Goal: Task Accomplishment & Management: Complete application form

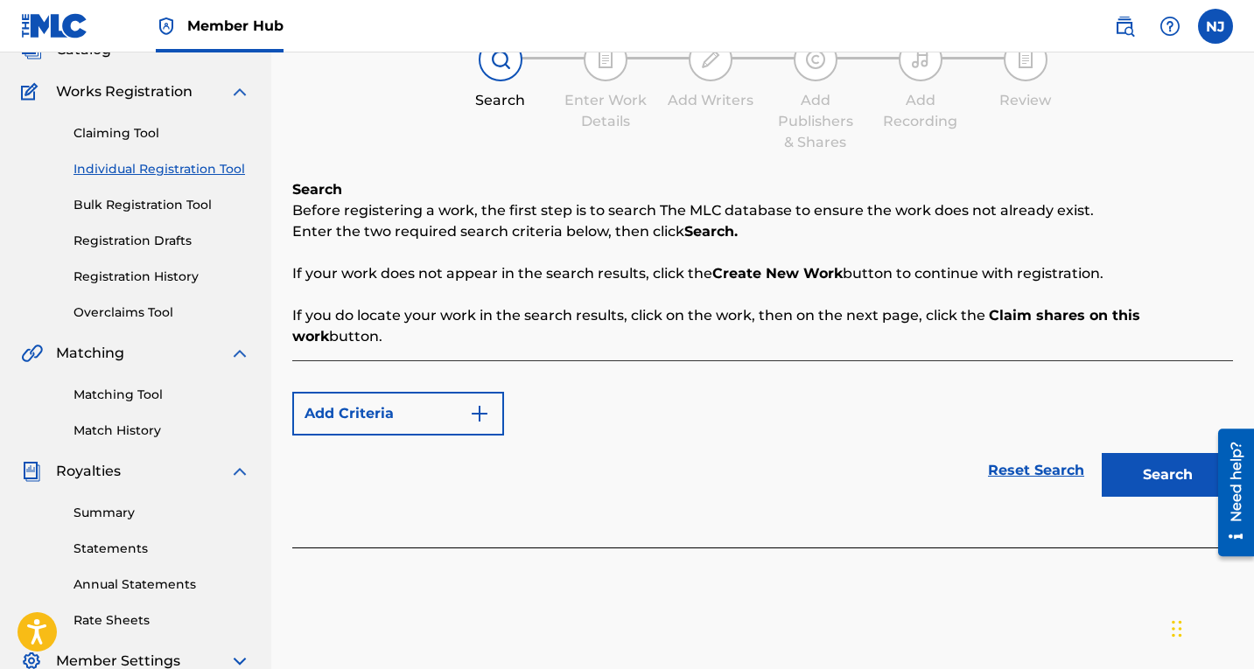
click at [173, 164] on link "Individual Registration Tool" at bounding box center [161, 169] width 177 height 18
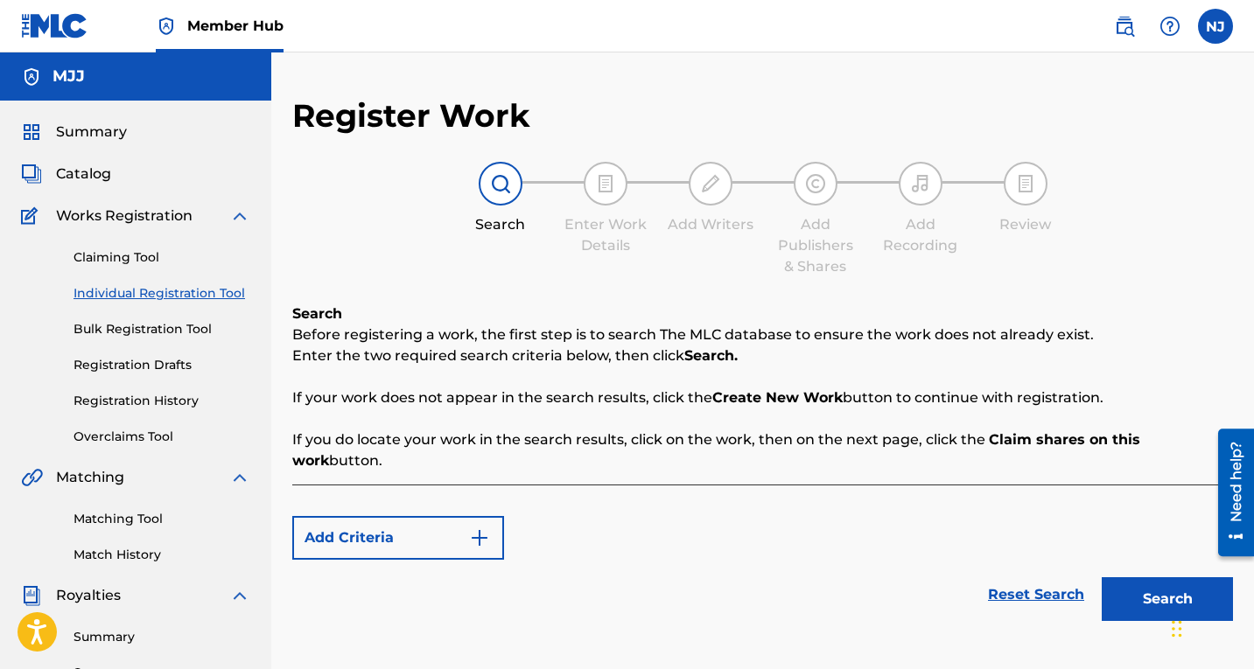
click at [822, 522] on div "Add Criteria" at bounding box center [762, 538] width 941 height 44
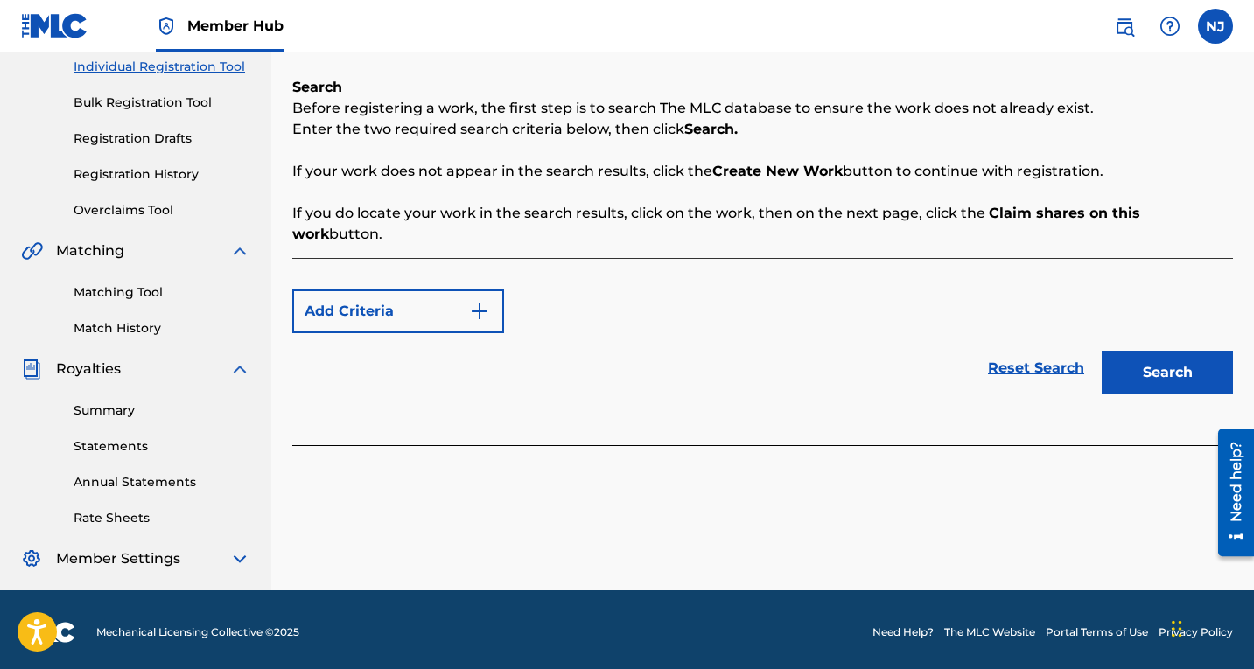
scroll to position [232, 0]
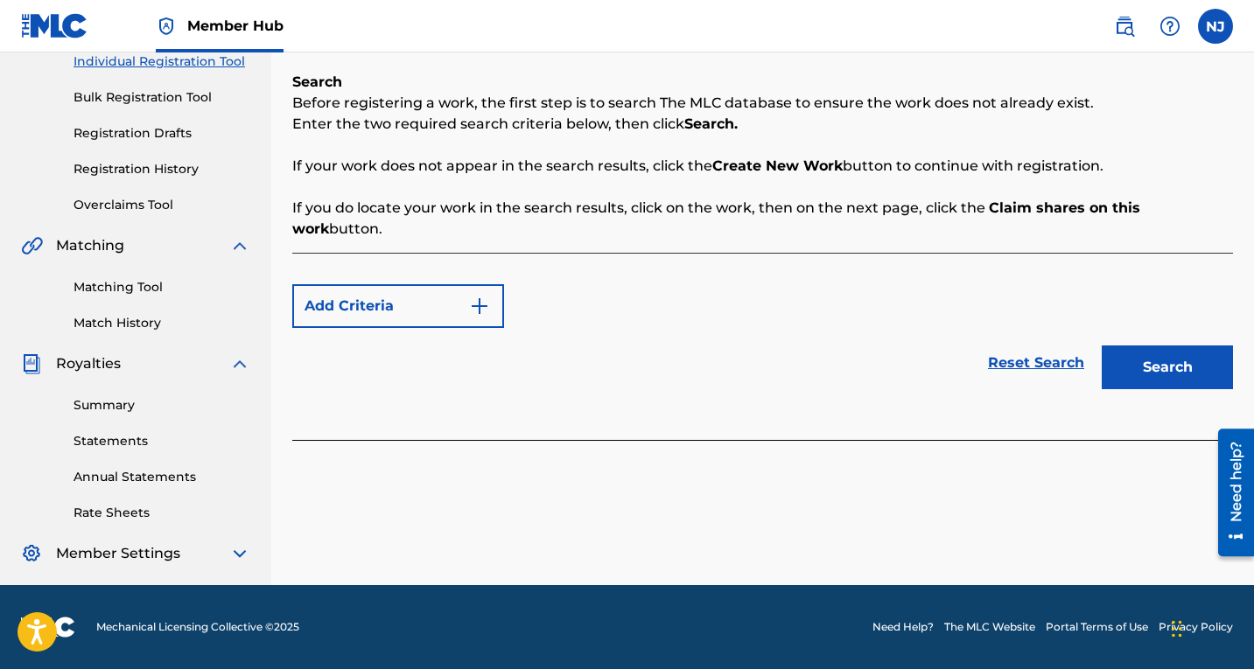
click at [236, 553] on img at bounding box center [239, 553] width 21 height 21
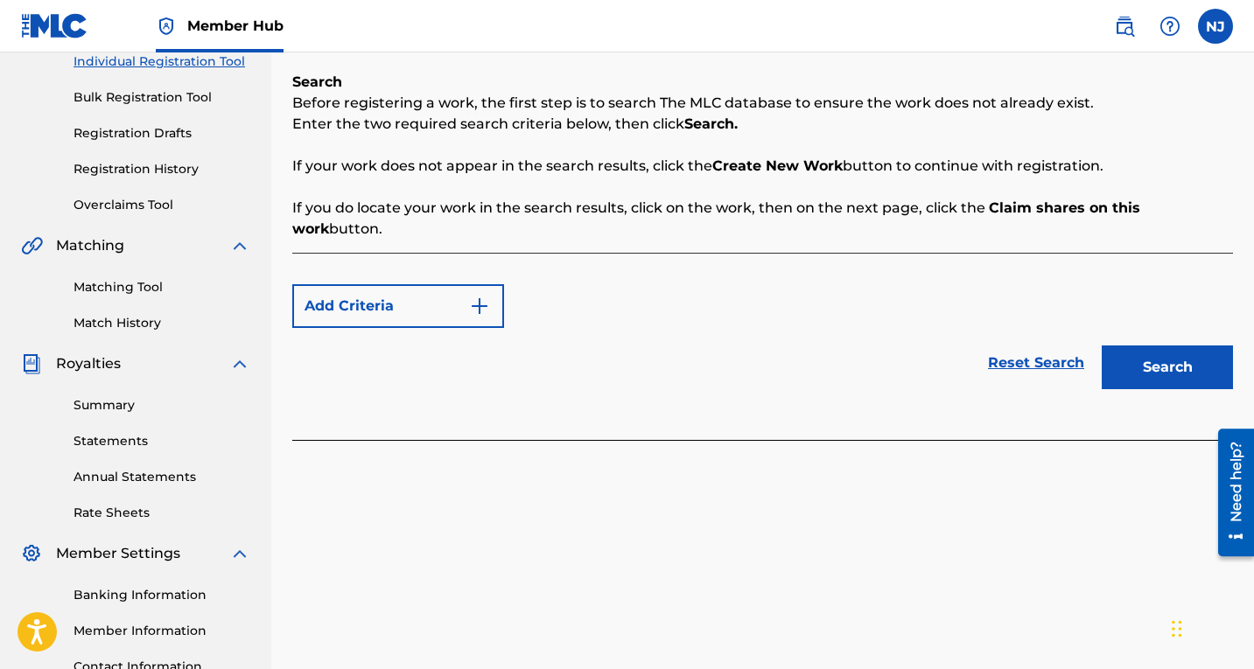
click at [536, 520] on div "Register Work Search Enter Work Details Add Writers Add Publishers & Shares Add…" at bounding box center [762, 298] width 983 height 869
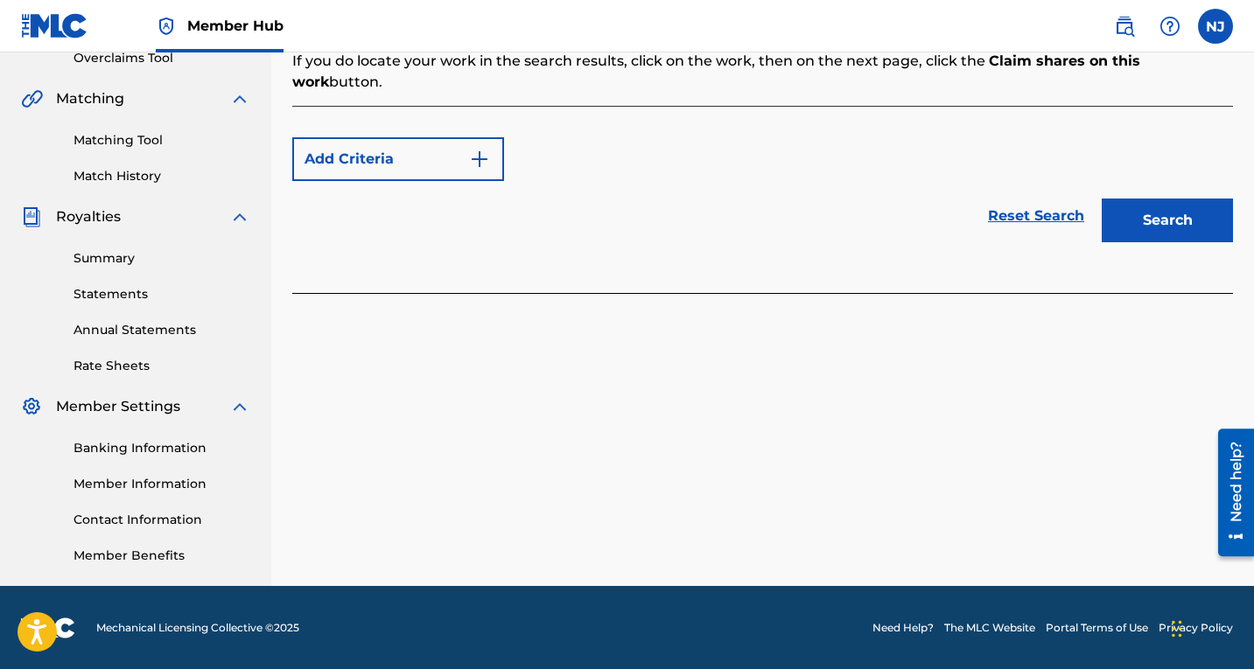
scroll to position [380, 0]
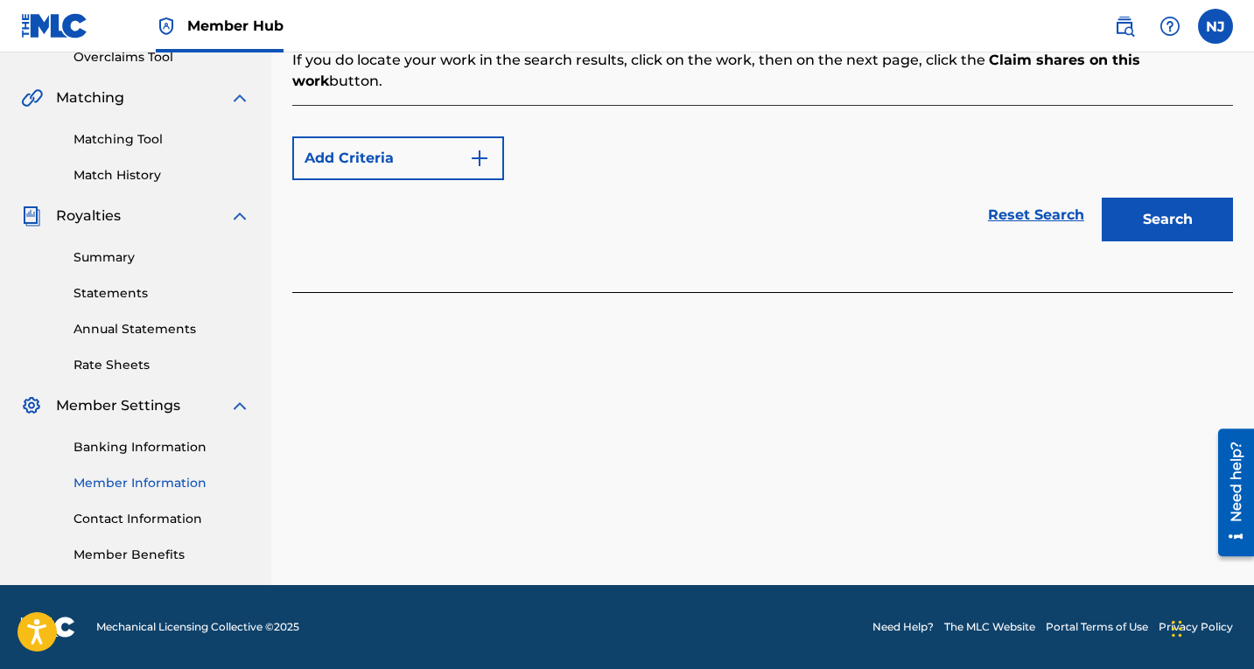
click at [131, 487] on link "Member Information" at bounding box center [161, 483] width 177 height 18
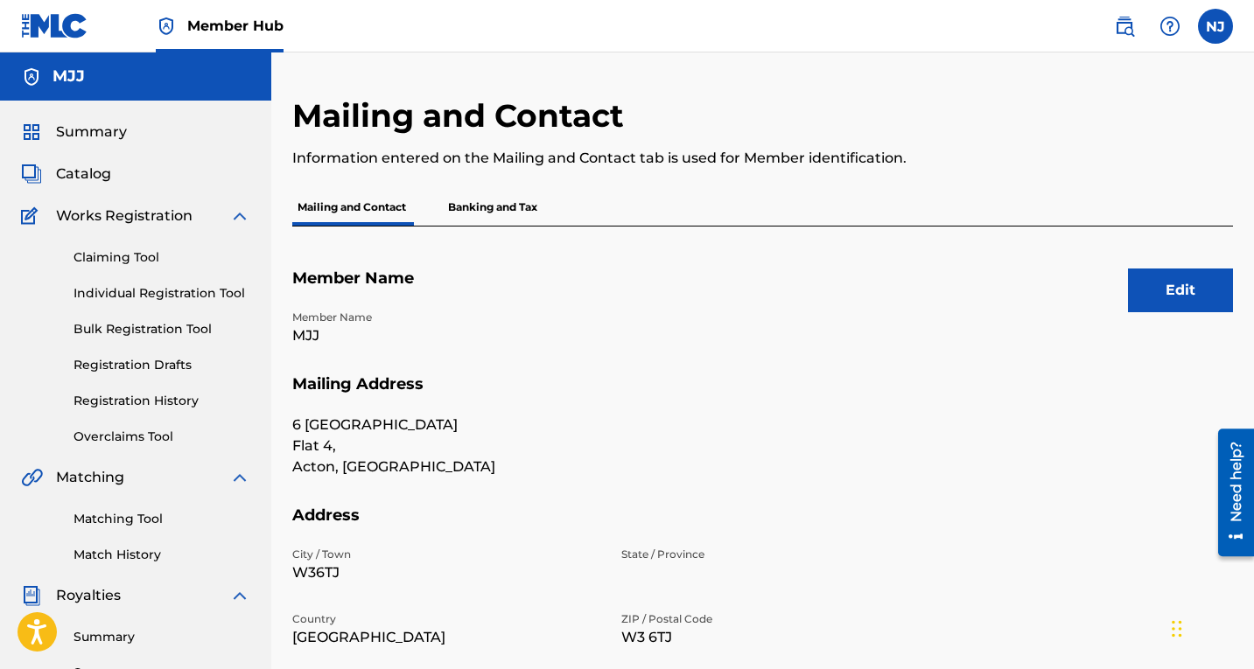
click at [1031, 521] on h5 "Address" at bounding box center [762, 526] width 941 height 41
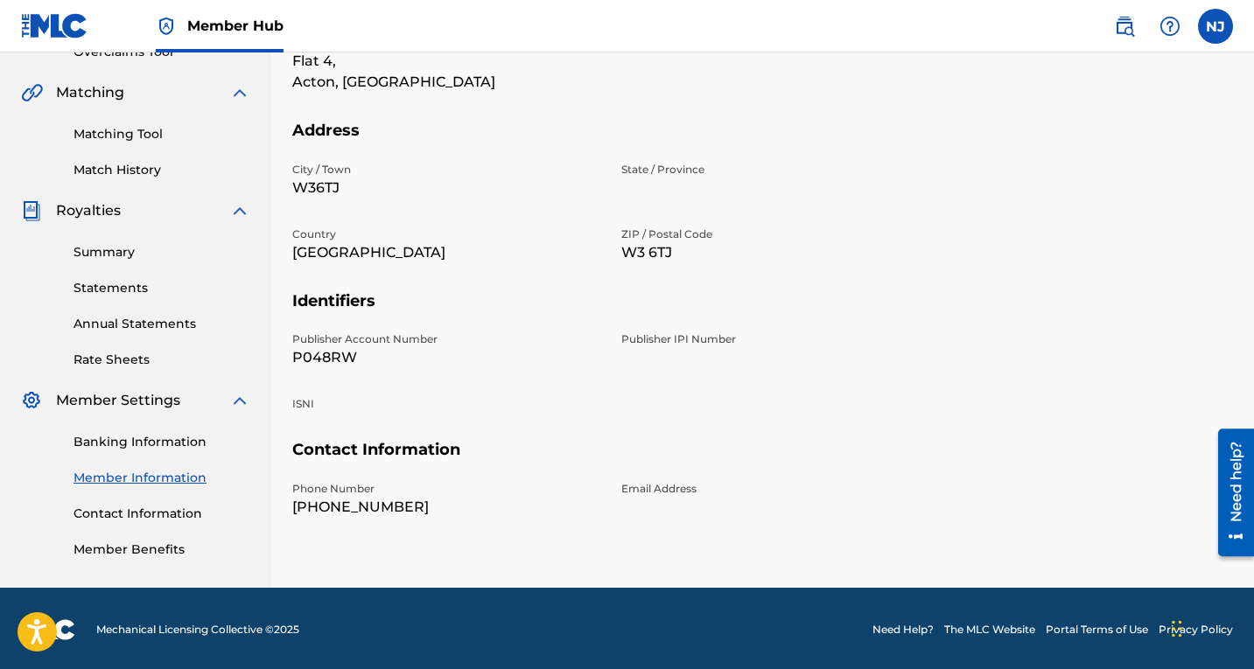
scroll to position [387, 0]
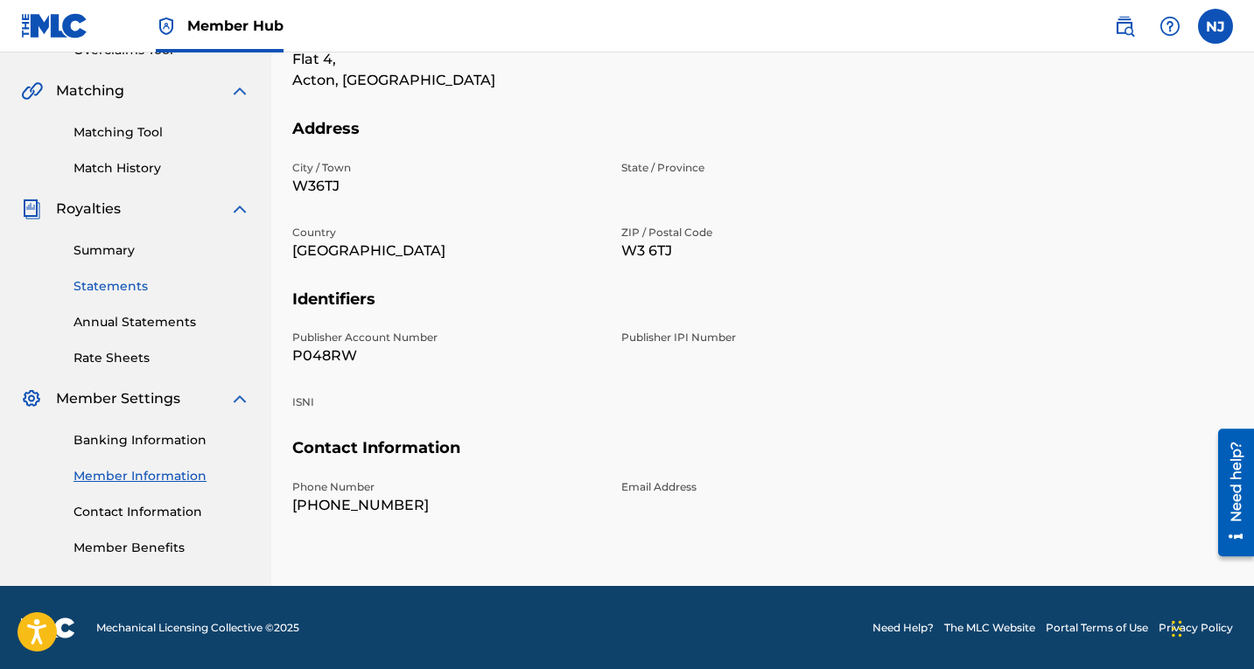
click at [118, 282] on link "Statements" at bounding box center [161, 286] width 177 height 18
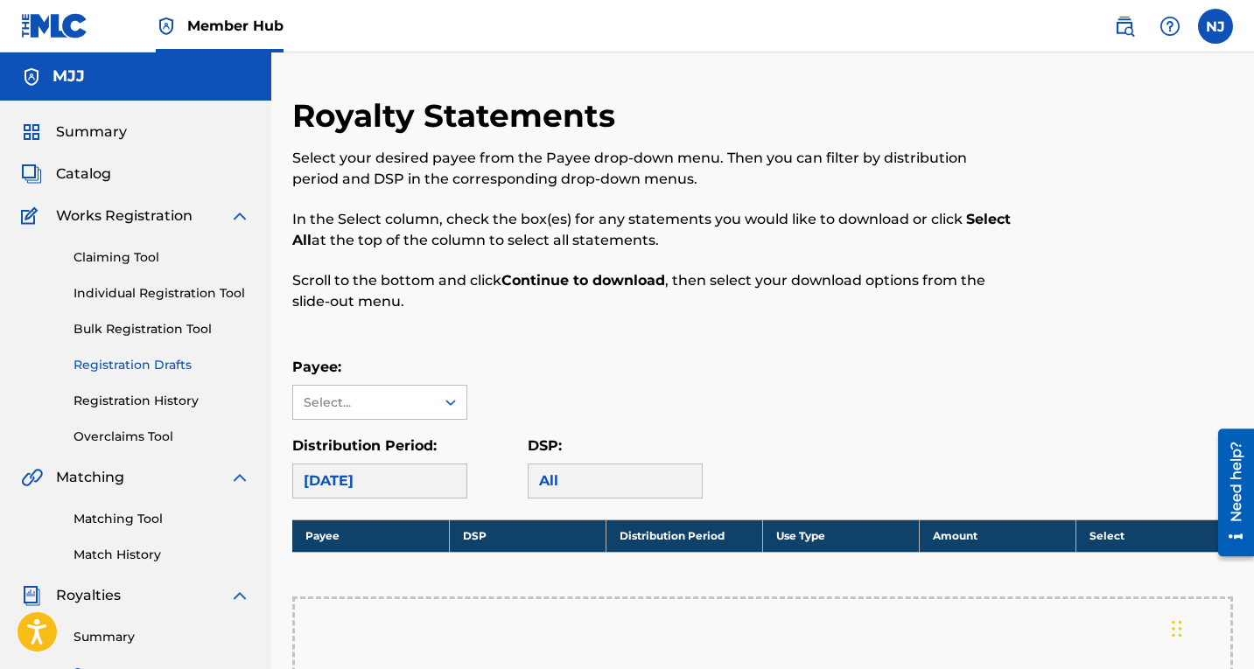
click at [139, 364] on link "Registration Drafts" at bounding box center [161, 365] width 177 height 18
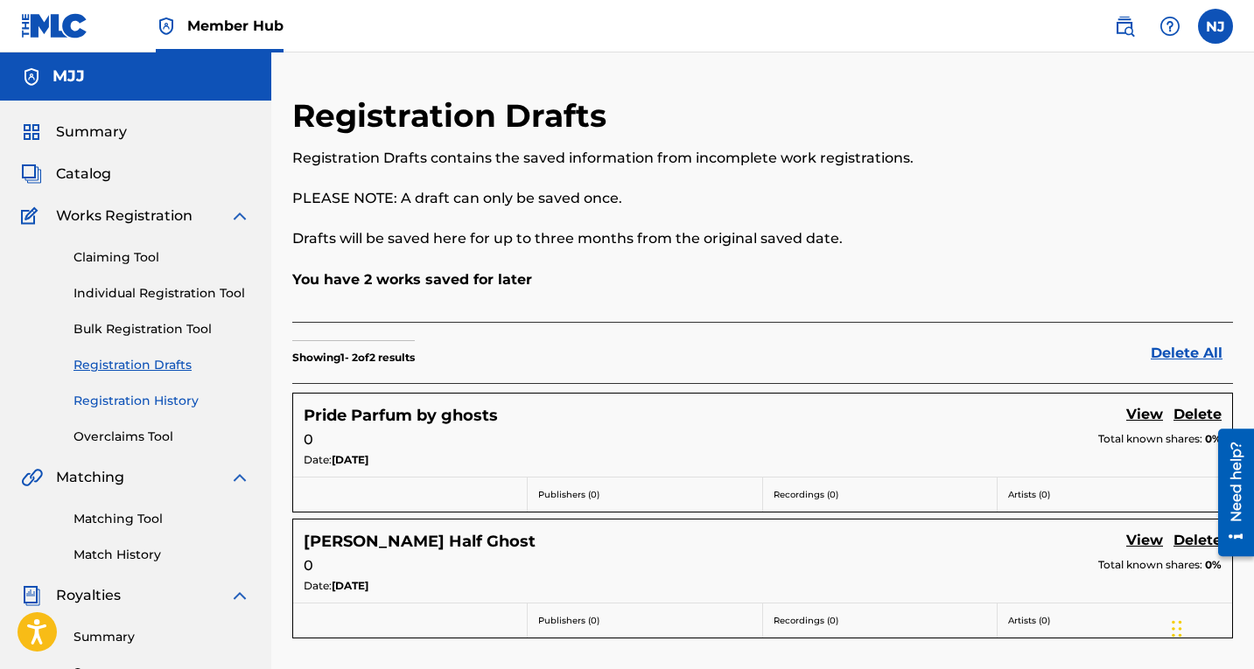
click at [134, 394] on link "Registration History" at bounding box center [161, 401] width 177 height 18
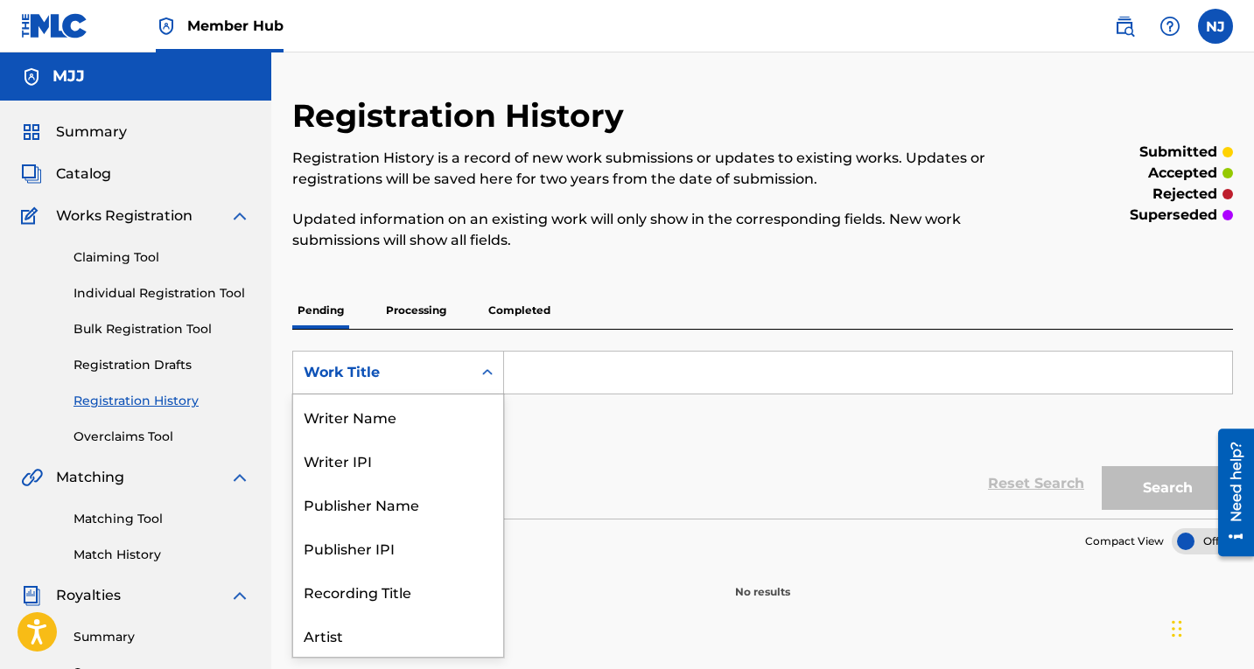
scroll to position [87, 0]
click at [490, 374] on icon "Search Form" at bounding box center [487, 372] width 10 height 6
click at [353, 635] on div "Work Title" at bounding box center [398, 635] width 210 height 44
click at [479, 372] on icon "Search Form" at bounding box center [487, 372] width 17 height 17
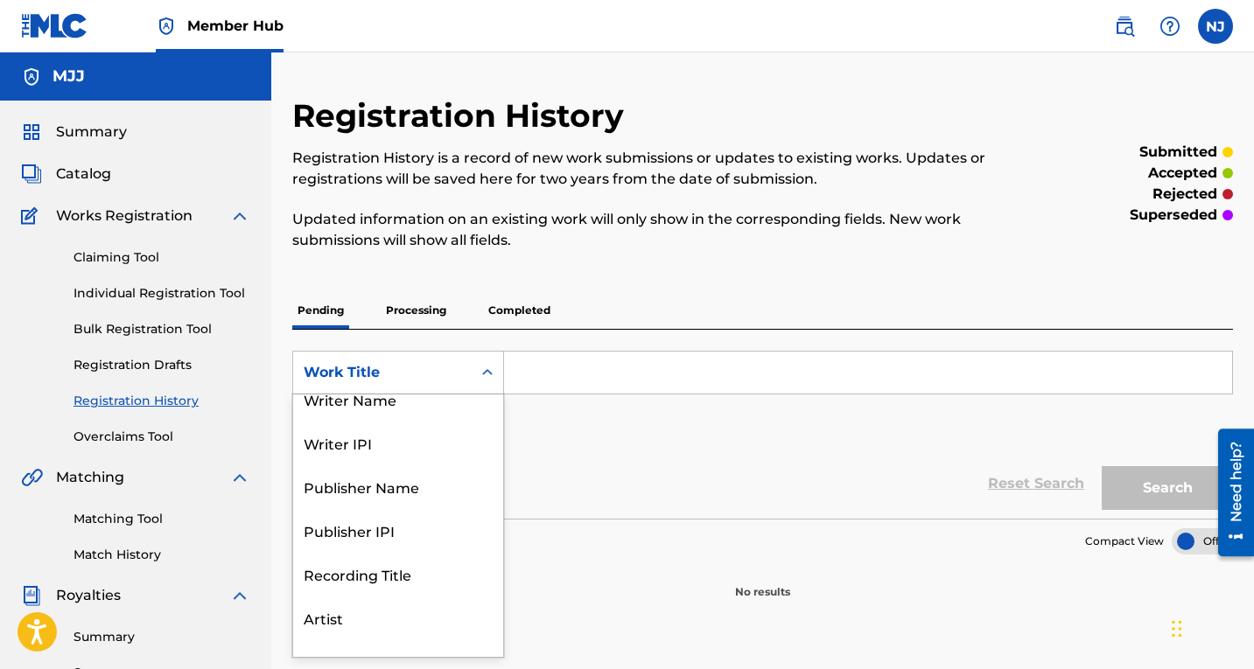
scroll to position [0, 0]
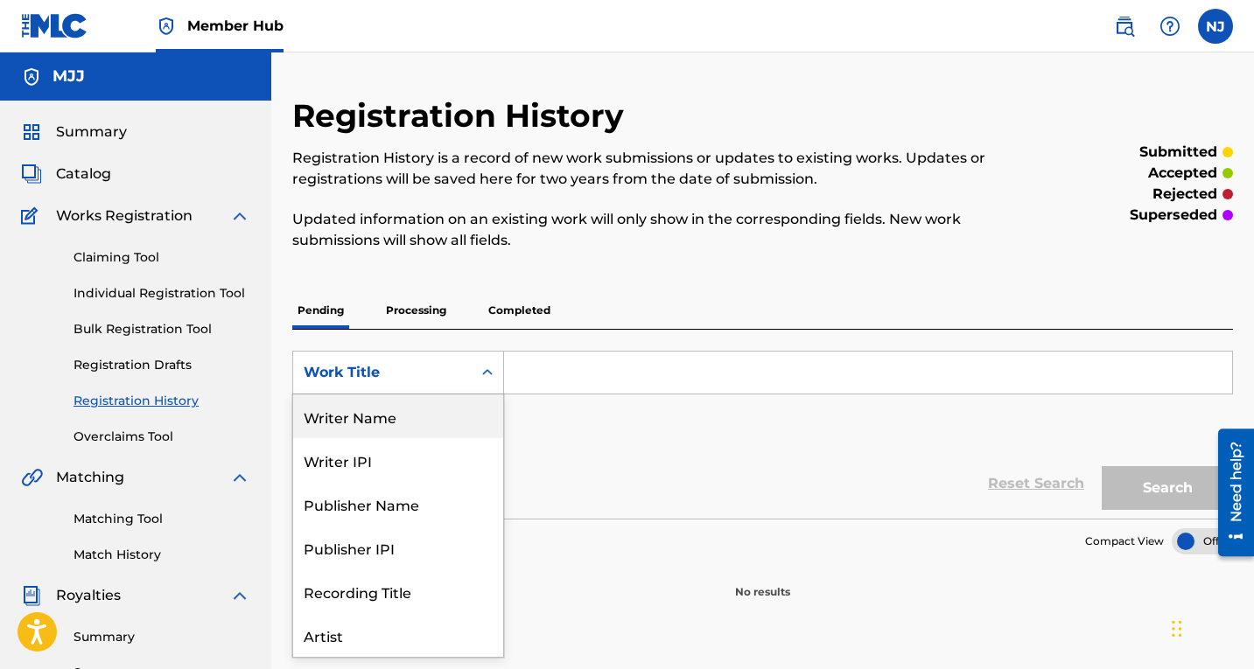
click at [395, 416] on div "Writer Name" at bounding box center [398, 417] width 210 height 44
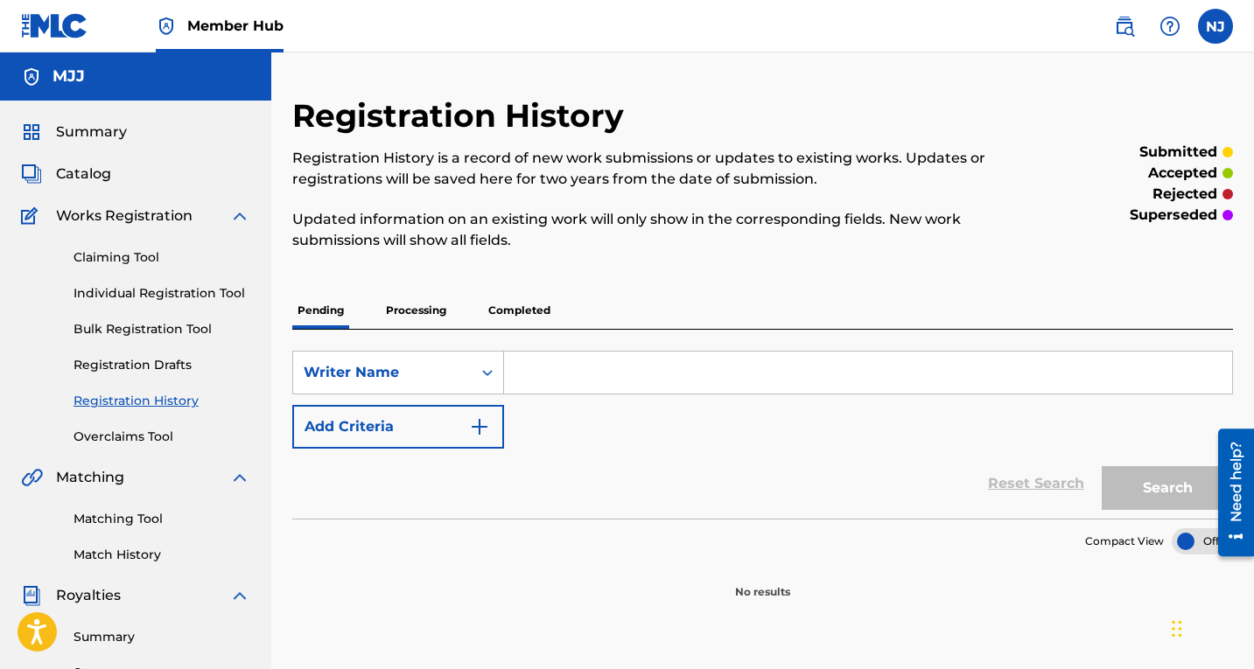
click at [567, 374] on input "Search Form" at bounding box center [868, 373] width 728 height 42
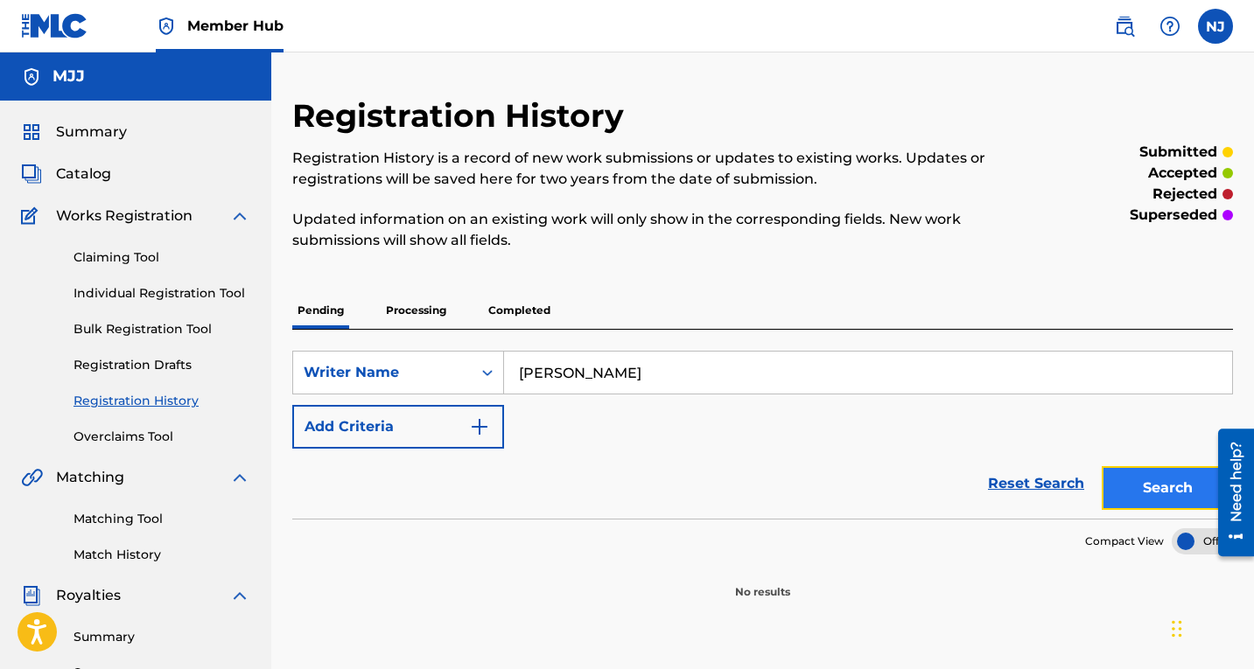
click at [1169, 486] on button "Search" at bounding box center [1167, 488] width 131 height 44
click at [569, 377] on input "[PERSON_NAME]" at bounding box center [868, 373] width 728 height 42
type input "[PERSON_NAME]"
click at [1158, 479] on button "Search" at bounding box center [1167, 488] width 131 height 44
click at [420, 309] on p "Processing" at bounding box center [416, 310] width 71 height 37
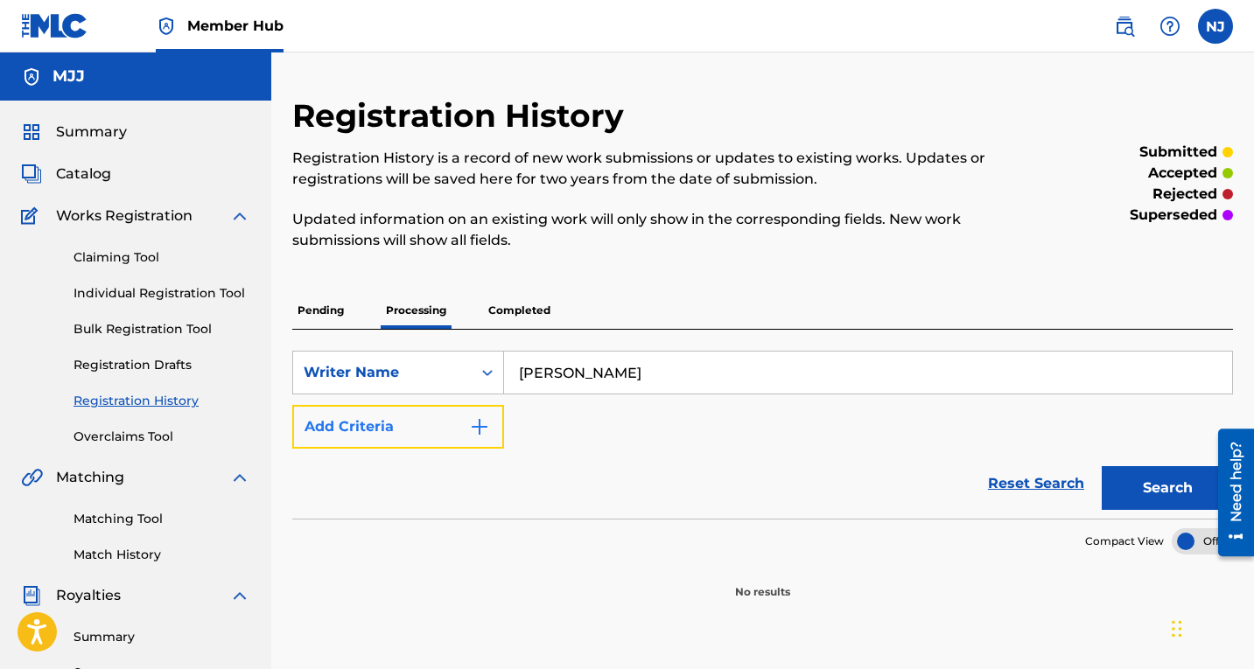
click at [481, 424] on img "Search Form" at bounding box center [479, 426] width 21 height 21
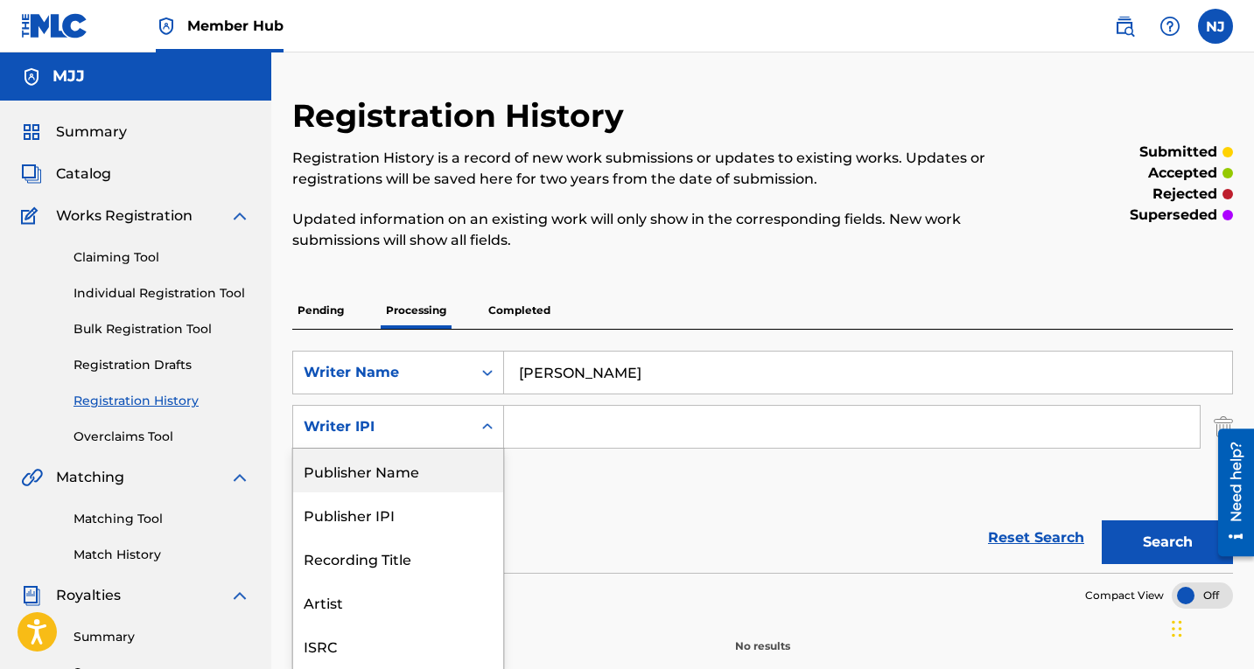
scroll to position [43, 0]
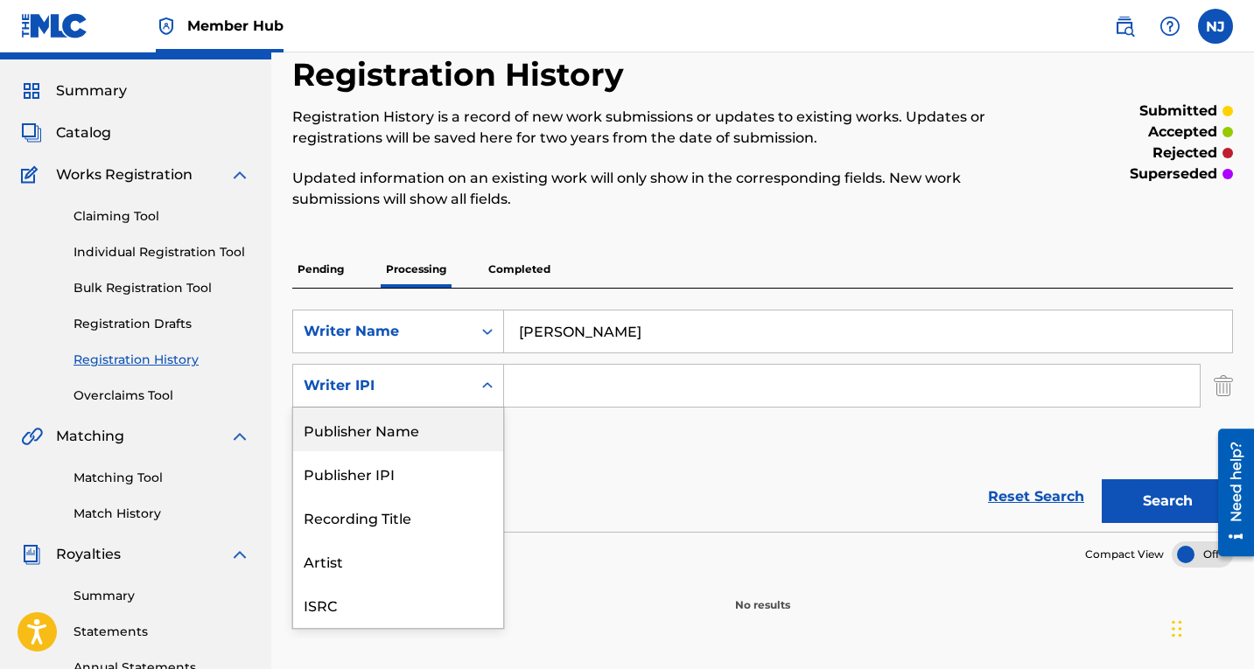
click at [486, 408] on div "6 results available. Use Up and Down to choose options, press Enter to select t…" at bounding box center [398, 386] width 212 height 44
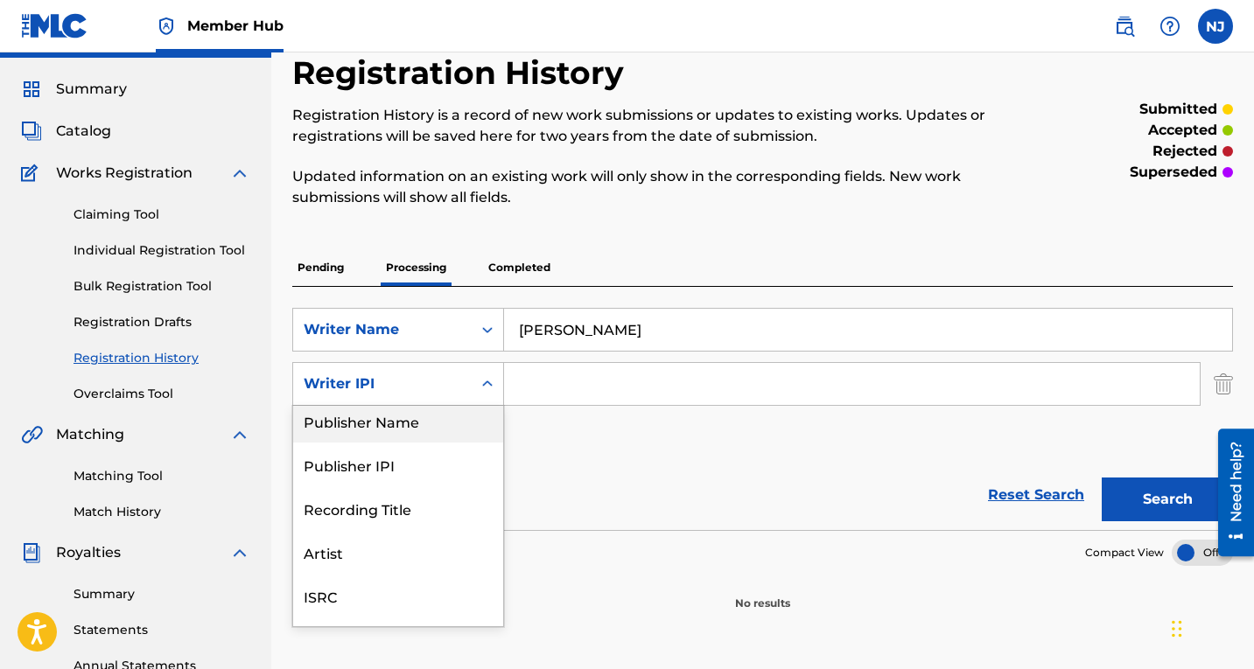
scroll to position [0, 0]
click at [94, 132] on span "Catalog" at bounding box center [83, 131] width 55 height 21
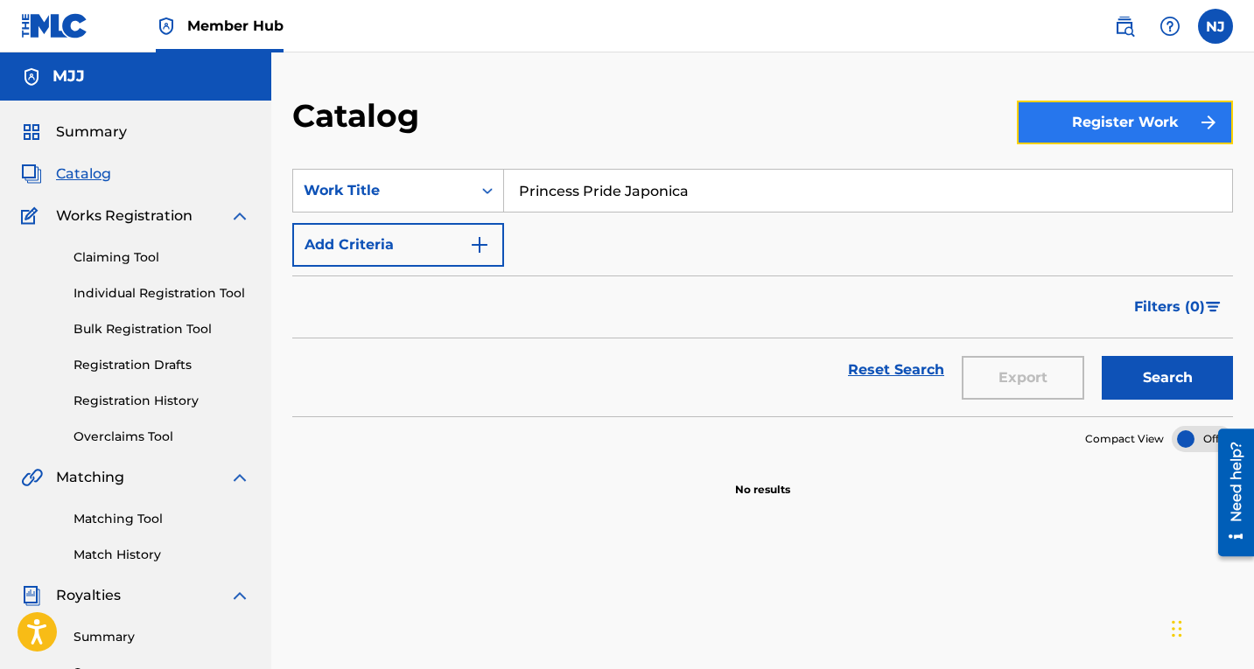
click at [1115, 115] on button "Register Work" at bounding box center [1125, 123] width 216 height 44
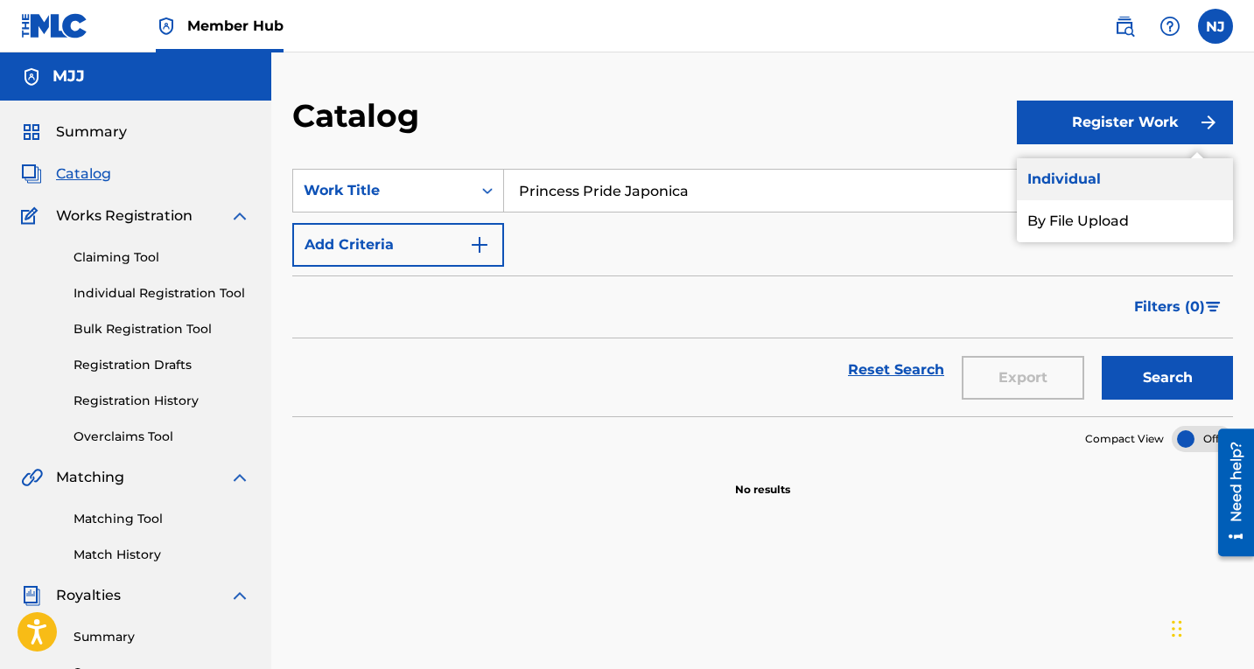
click at [1076, 179] on link "Individual" at bounding box center [1125, 179] width 216 height 42
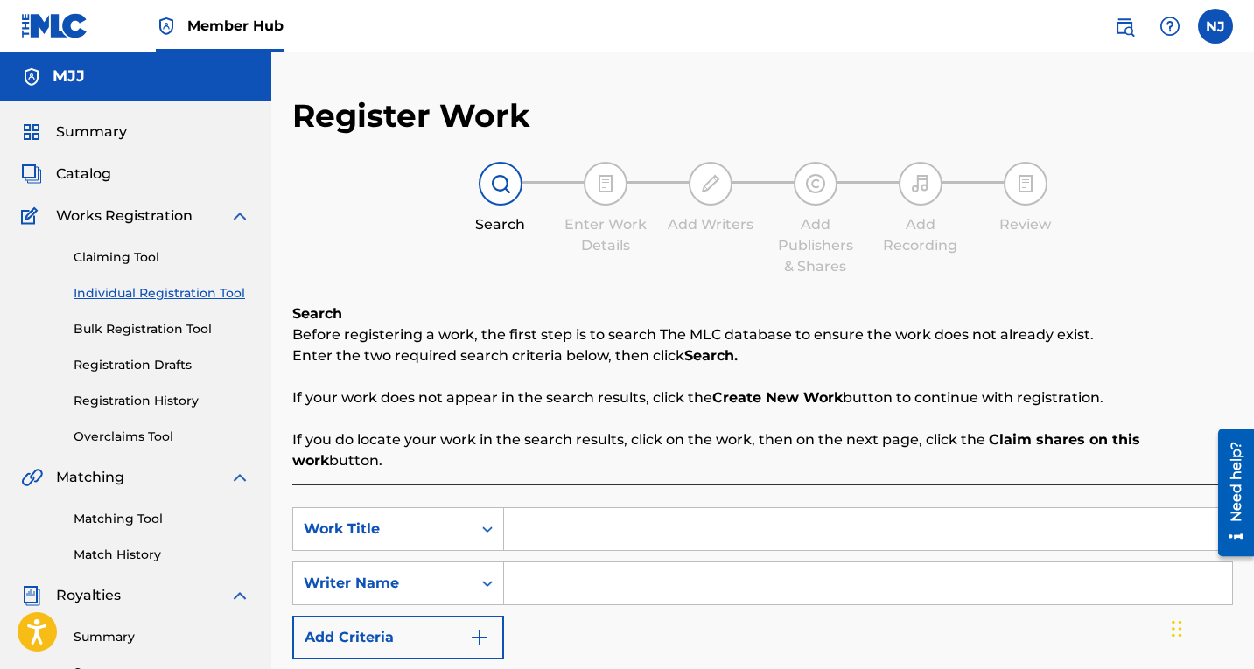
click at [843, 527] on input "Search Form" at bounding box center [868, 529] width 728 height 42
click at [809, 621] on div "SearchWithCriteriaf1f03458-52d3-46b7-ba08-8fa0338fe81d Work Title SearchWithCri…" at bounding box center [762, 583] width 941 height 152
click at [107, 123] on span "Summary" at bounding box center [91, 132] width 71 height 21
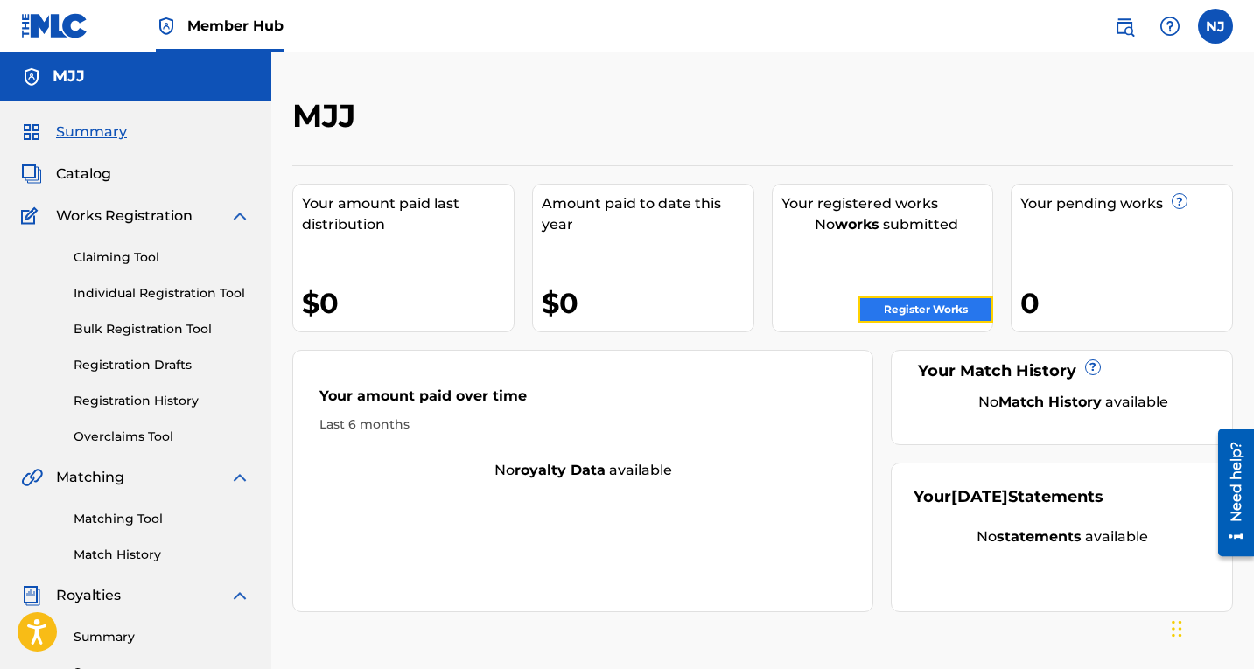
click at [928, 306] on link "Register Works" at bounding box center [925, 310] width 135 height 26
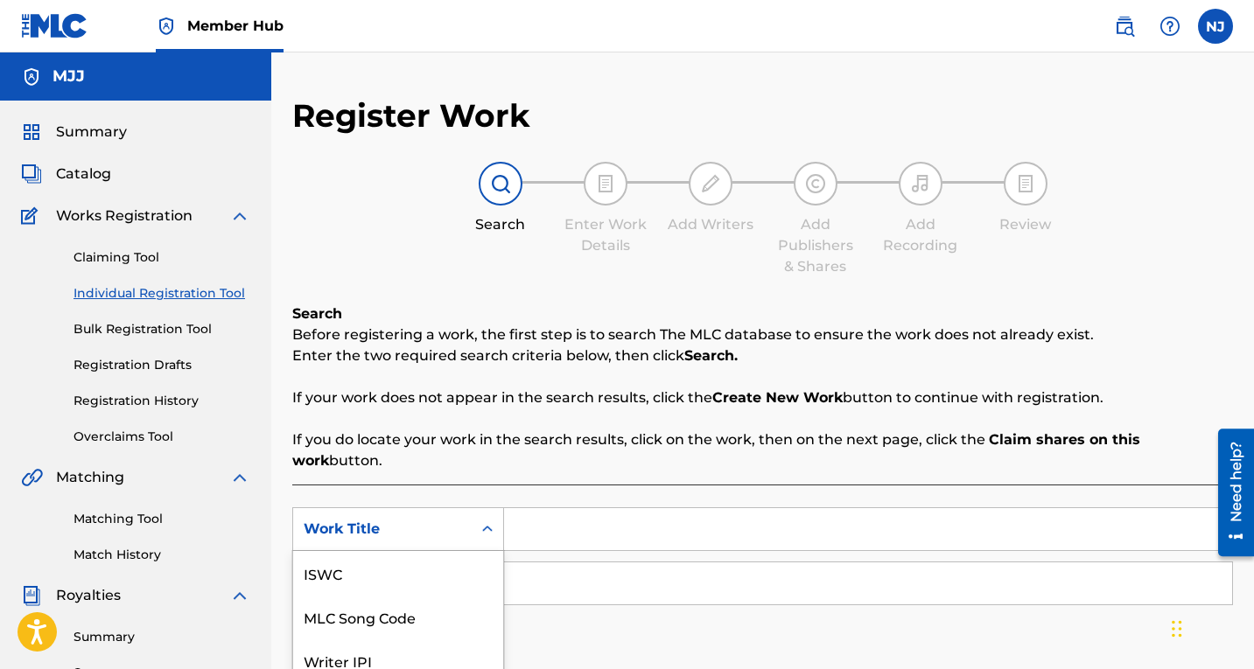
scroll to position [124, 0]
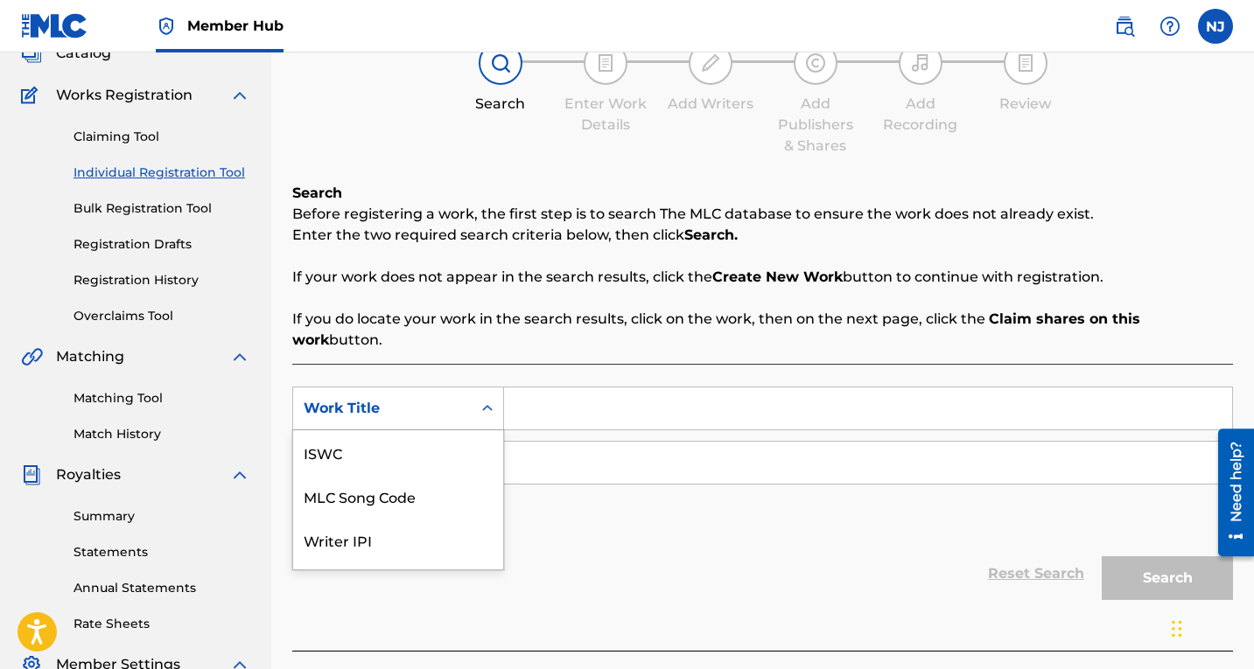
click at [493, 430] on div "7 results available. Use Up and Down to choose options, press Enter to select t…" at bounding box center [398, 409] width 212 height 44
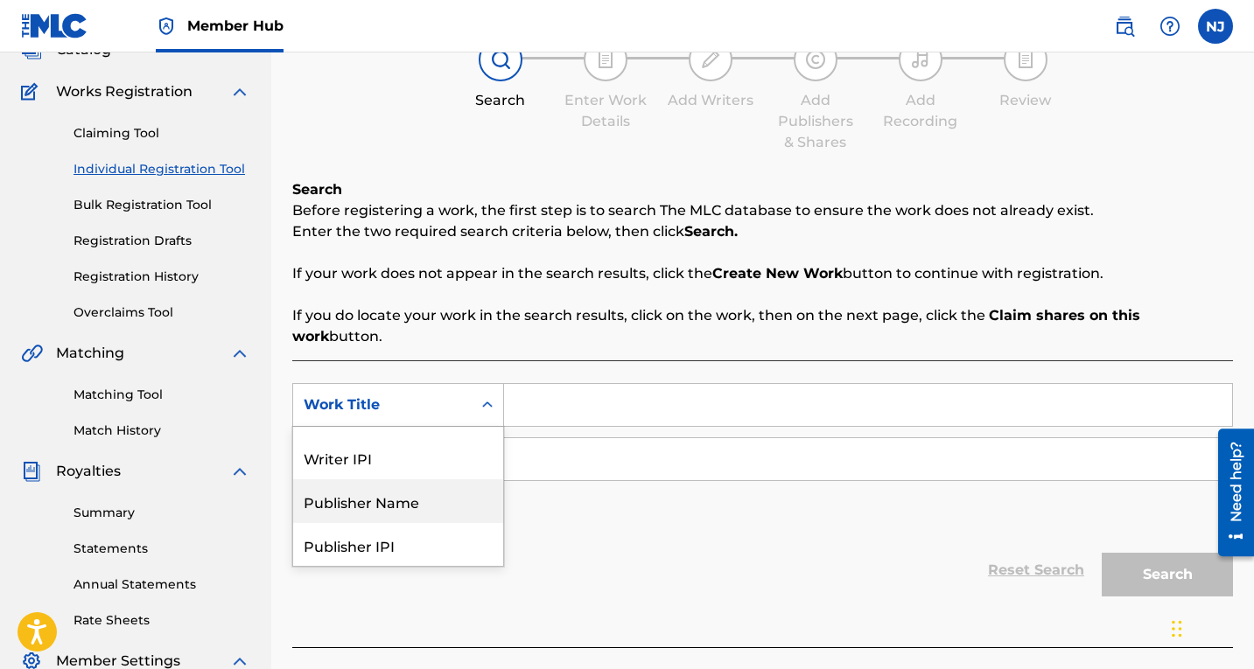
scroll to position [167, 0]
click at [354, 522] on div "Work Title" at bounding box center [398, 544] width 210 height 44
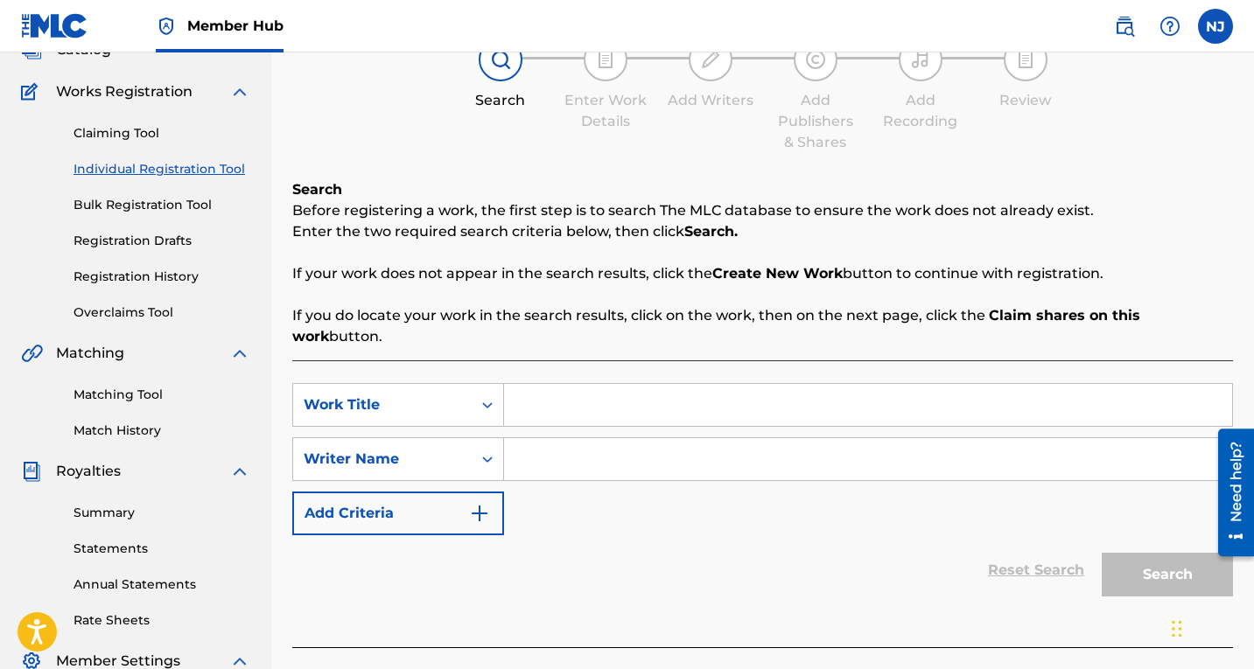
click at [535, 384] on input "Search Form" at bounding box center [868, 405] width 728 height 42
click at [570, 384] on input "[PERSON_NAME]" at bounding box center [868, 405] width 728 height 42
type input "[PERSON_NAME]"
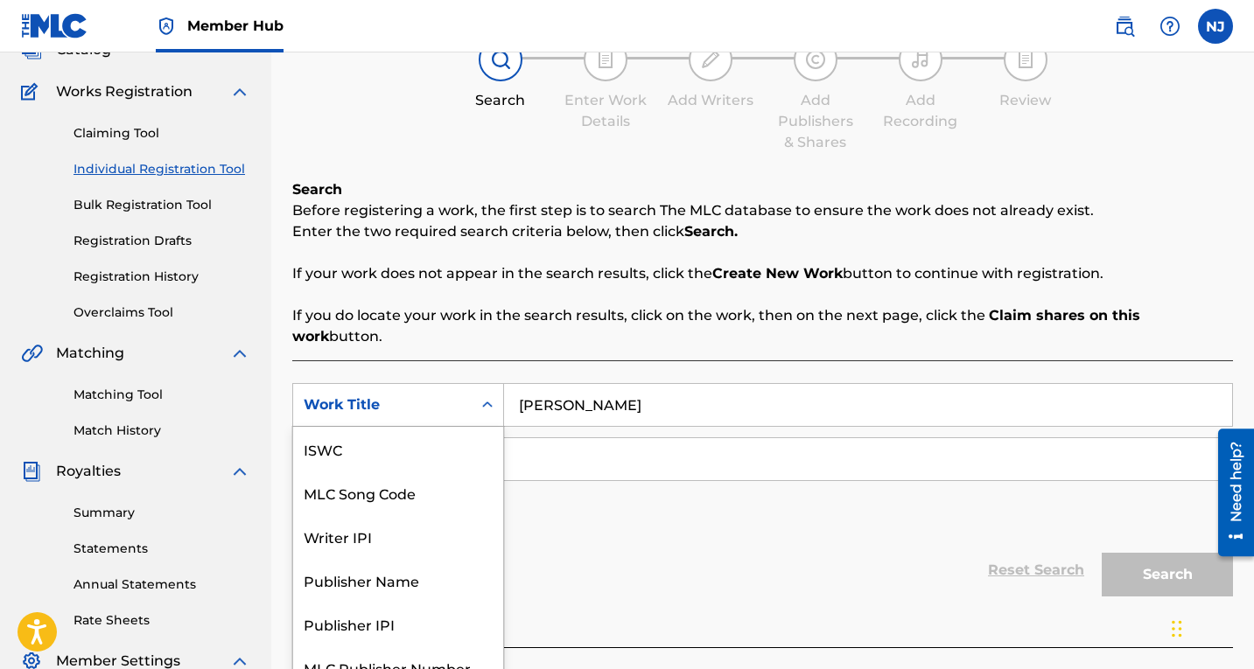
click at [487, 396] on icon "Search Form" at bounding box center [487, 404] width 17 height 17
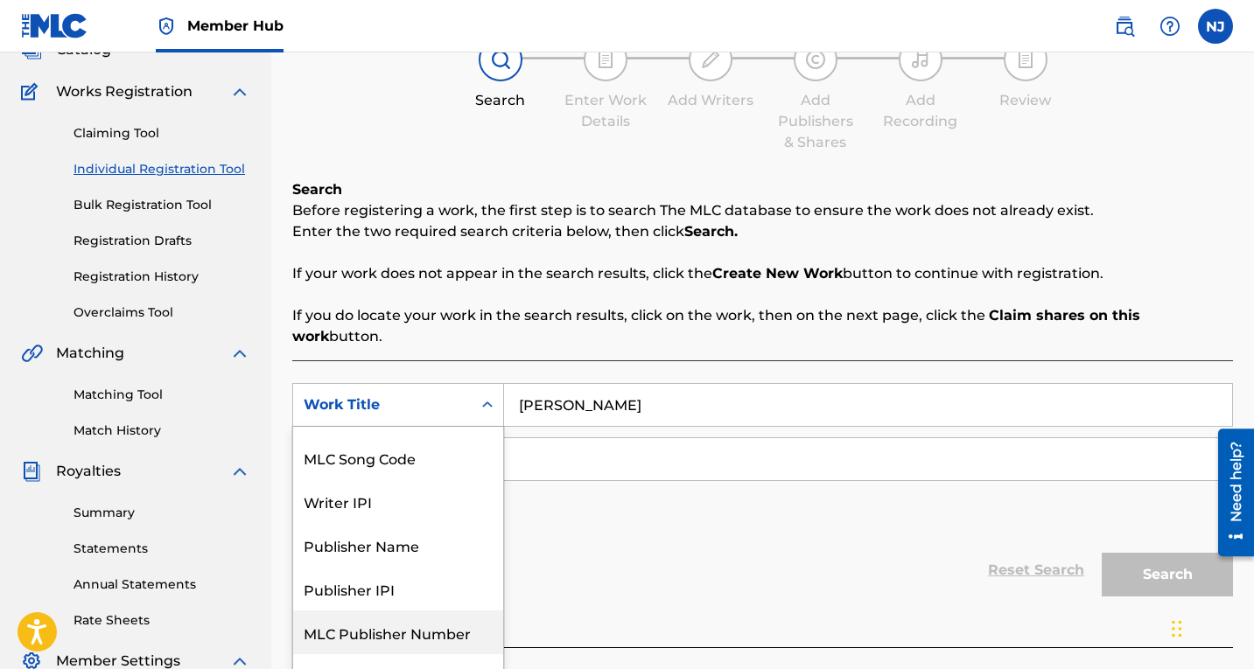
scroll to position [44, 0]
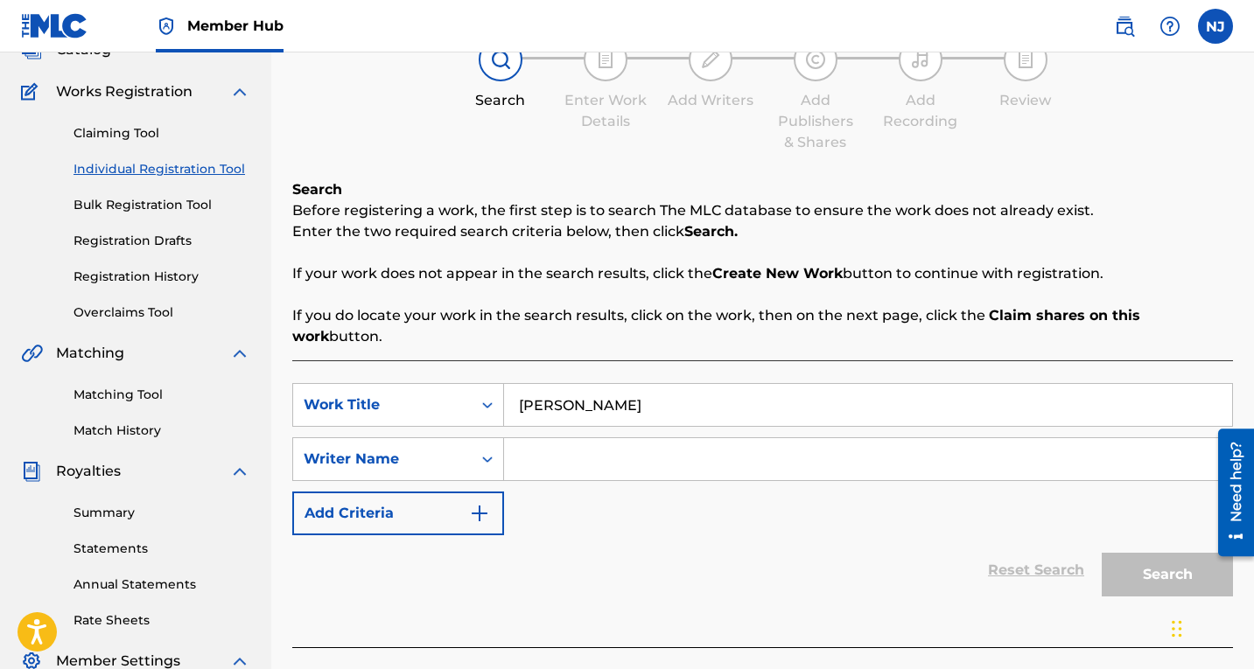
click at [589, 438] on input "Search Form" at bounding box center [868, 459] width 728 height 42
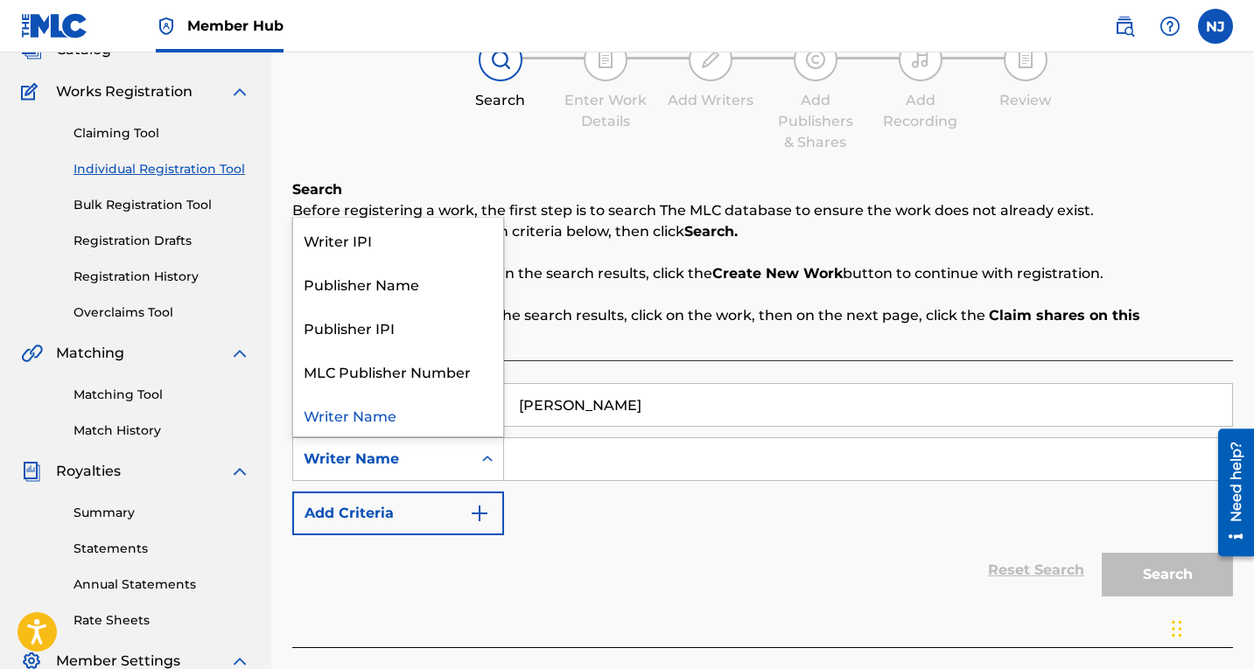
click at [489, 451] on icon "Search Form" at bounding box center [487, 459] width 17 height 17
click at [404, 393] on div "Writer Name" at bounding box center [398, 415] width 210 height 44
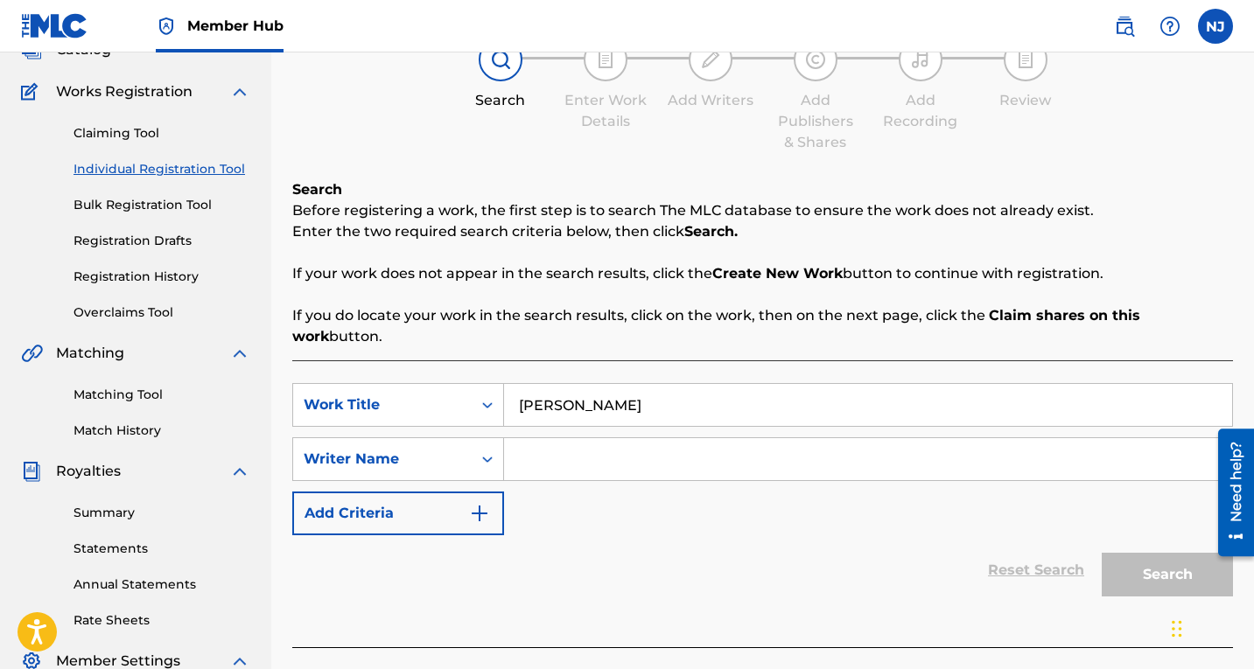
click at [561, 444] on input "Search Form" at bounding box center [868, 459] width 728 height 42
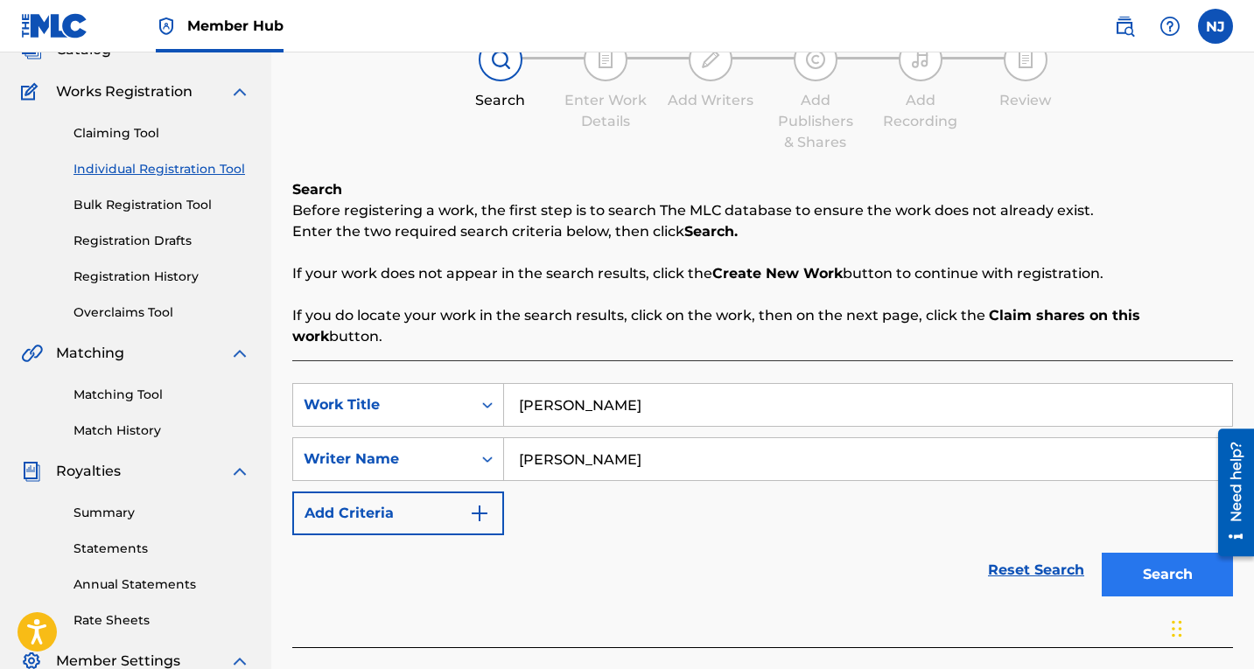
type input "[PERSON_NAME]"
click at [1163, 553] on button "Search" at bounding box center [1167, 575] width 131 height 44
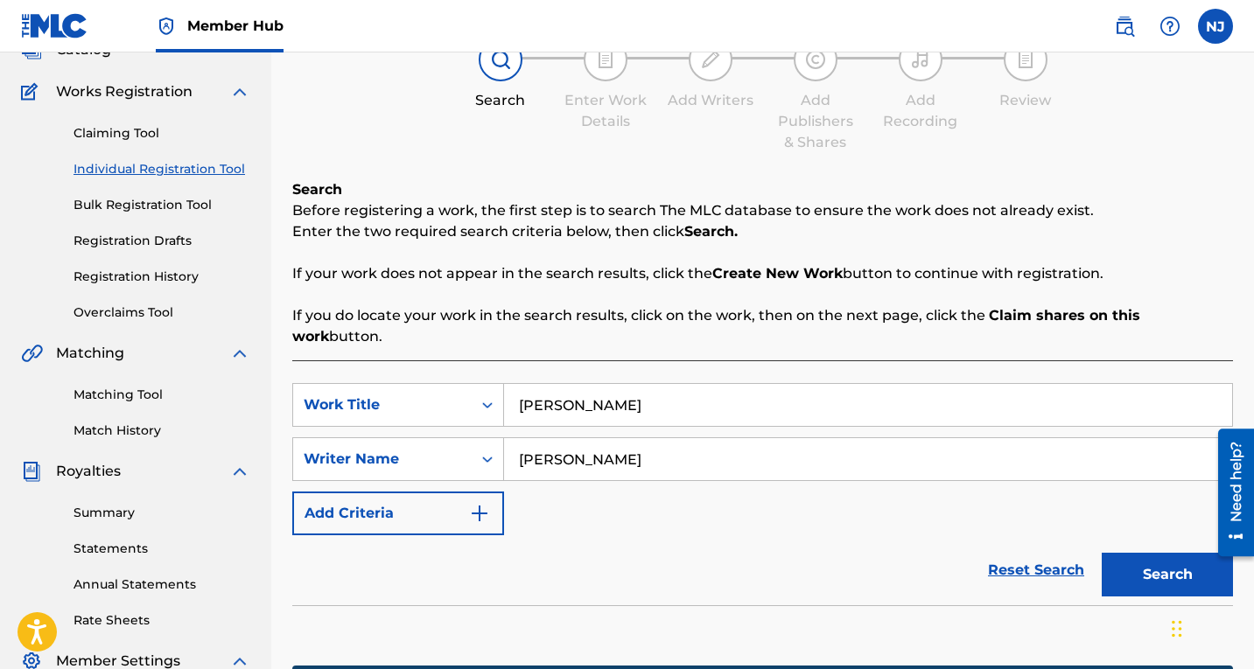
click at [863, 535] on div "Reset Search Search" at bounding box center [762, 570] width 941 height 70
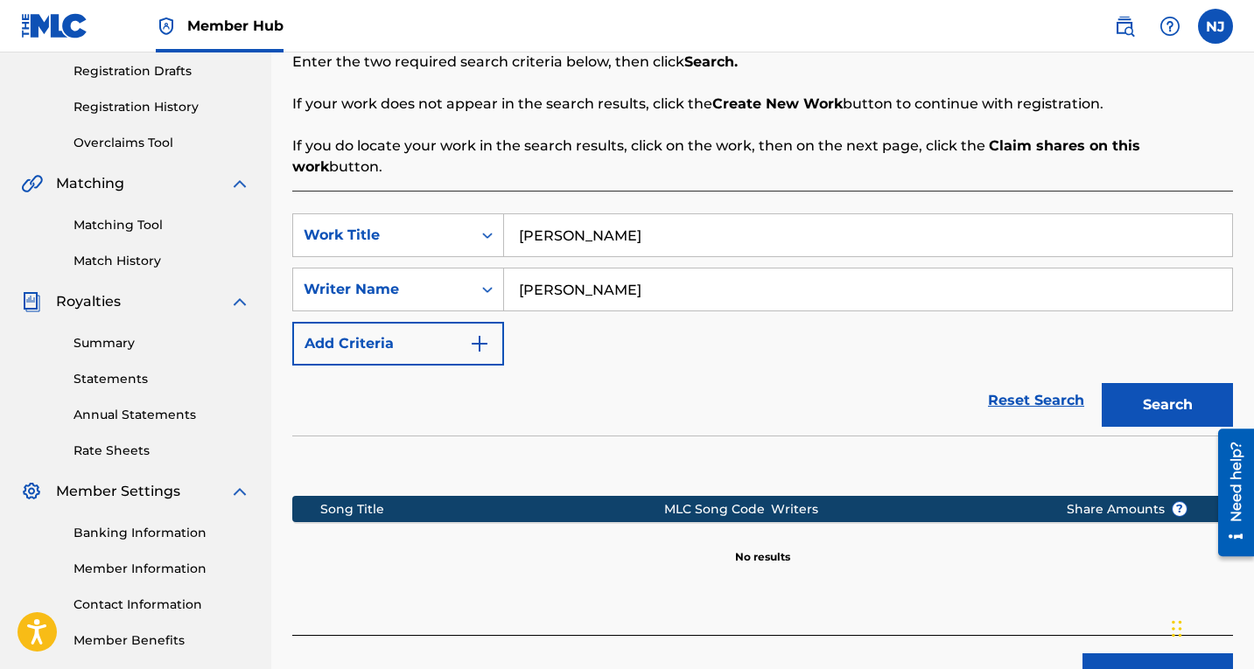
scroll to position [385, 0]
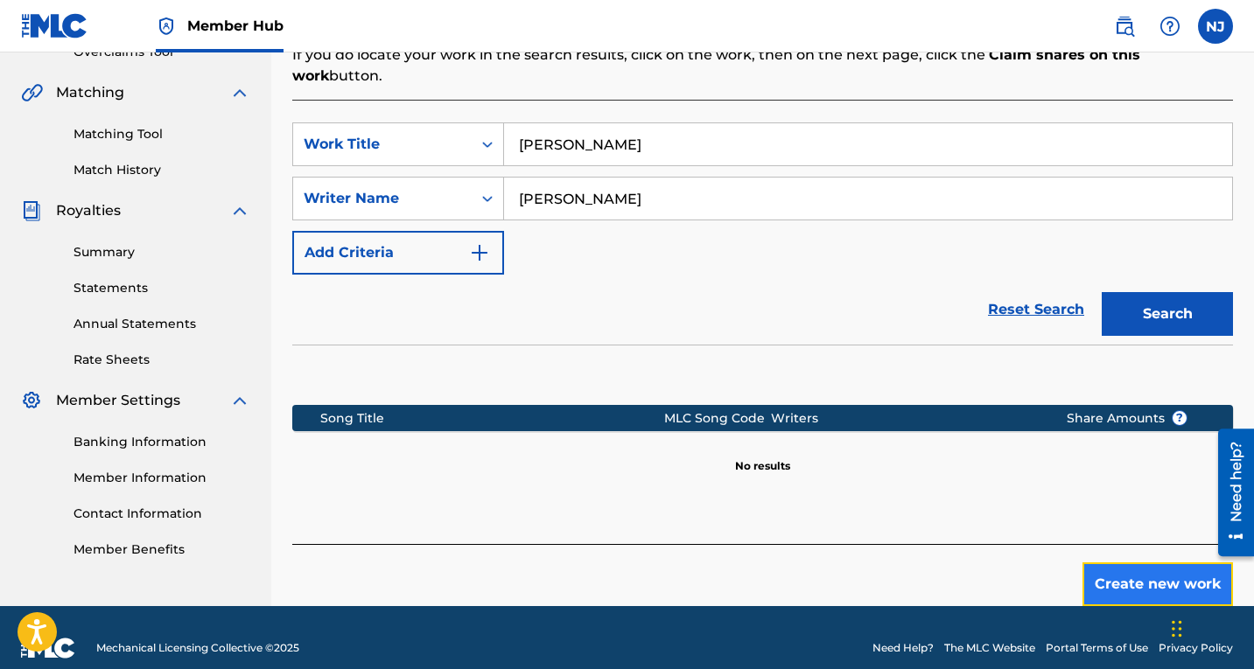
click at [1179, 563] on button "Create new work" at bounding box center [1157, 585] width 150 height 44
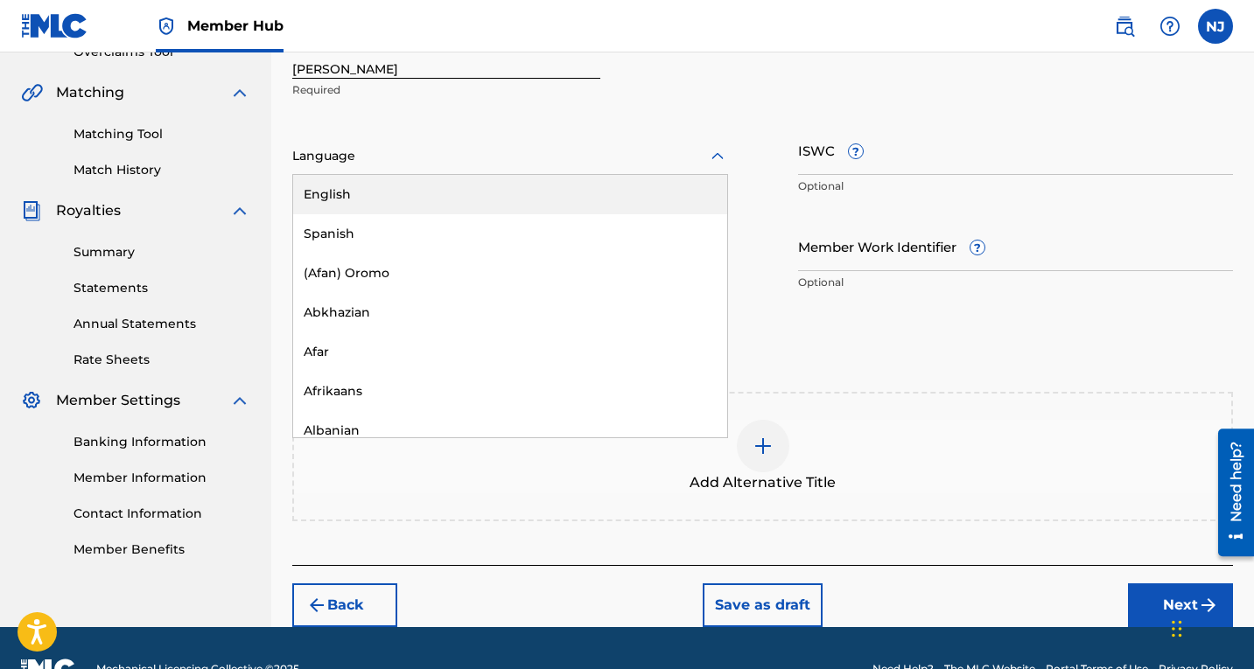
click at [716, 152] on icon at bounding box center [717, 156] width 21 height 21
click at [595, 192] on div "English" at bounding box center [510, 194] width 434 height 39
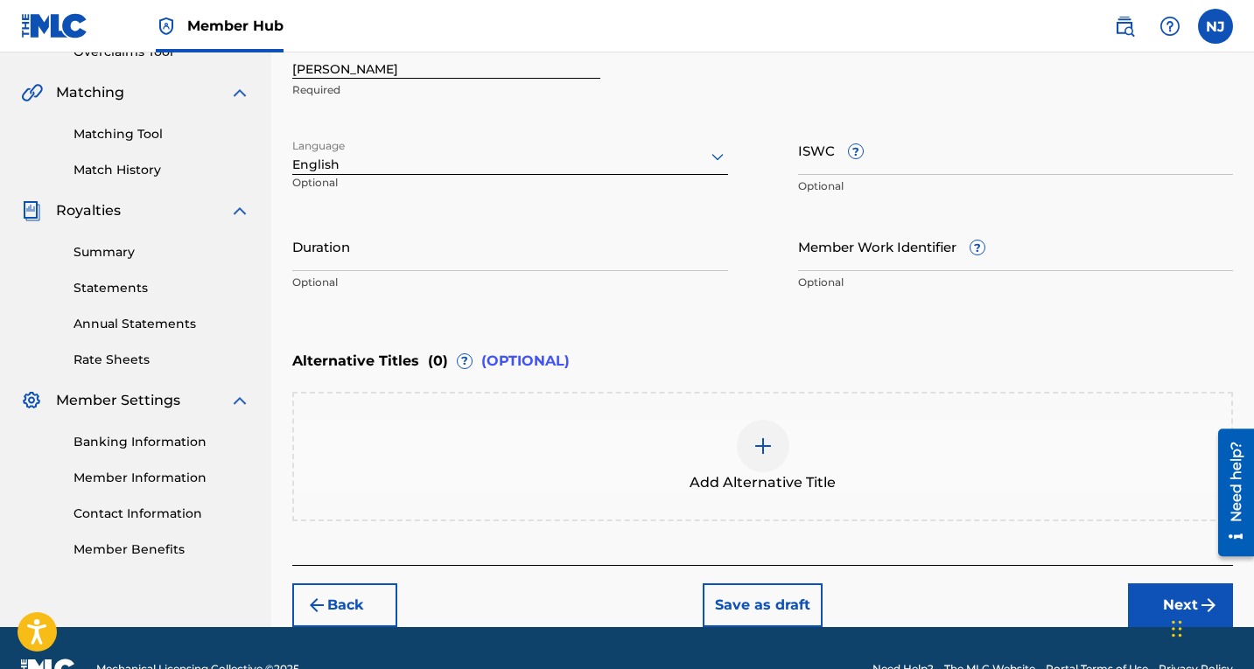
click at [731, 105] on div "Work Title [PERSON_NAME] Required" at bounding box center [762, 68] width 941 height 79
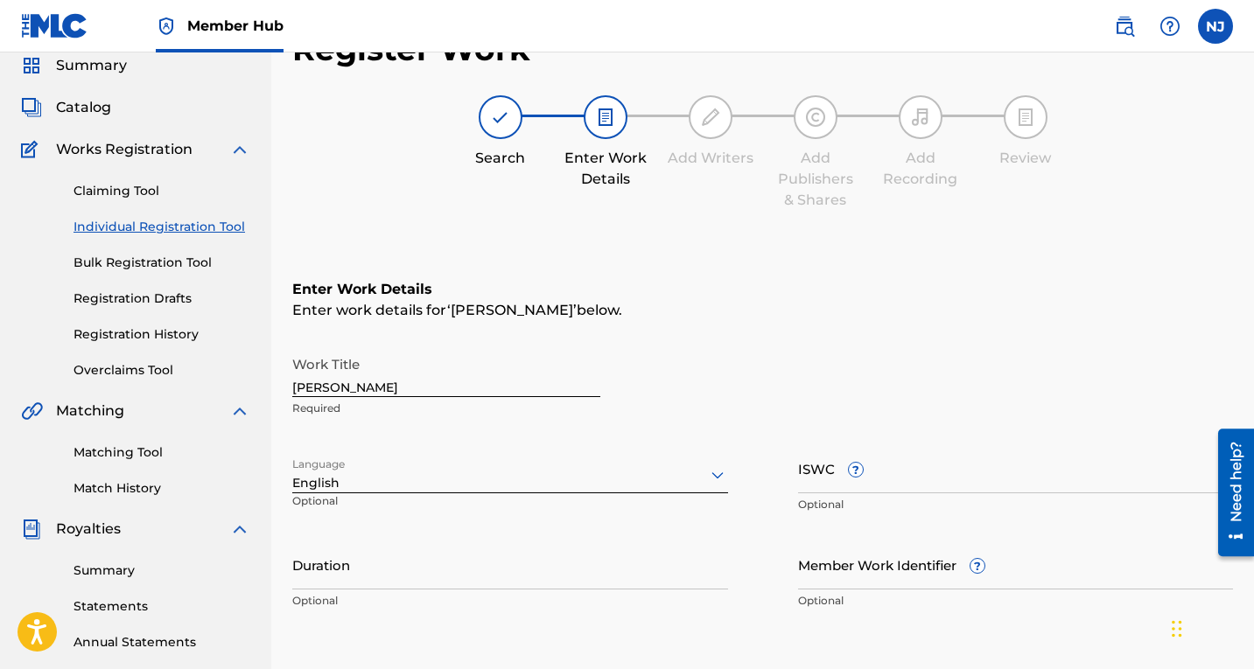
scroll to position [0, 0]
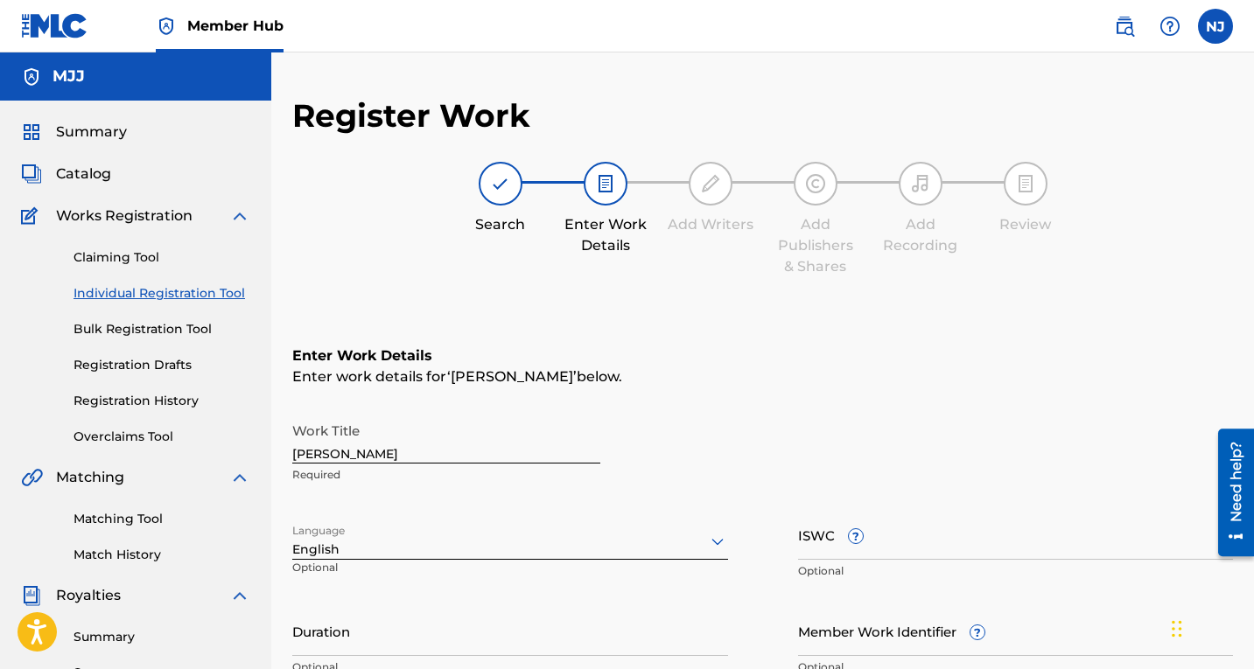
click at [796, 370] on div "Enter work details for ‘ [PERSON_NAME] ’ below." at bounding box center [762, 377] width 941 height 21
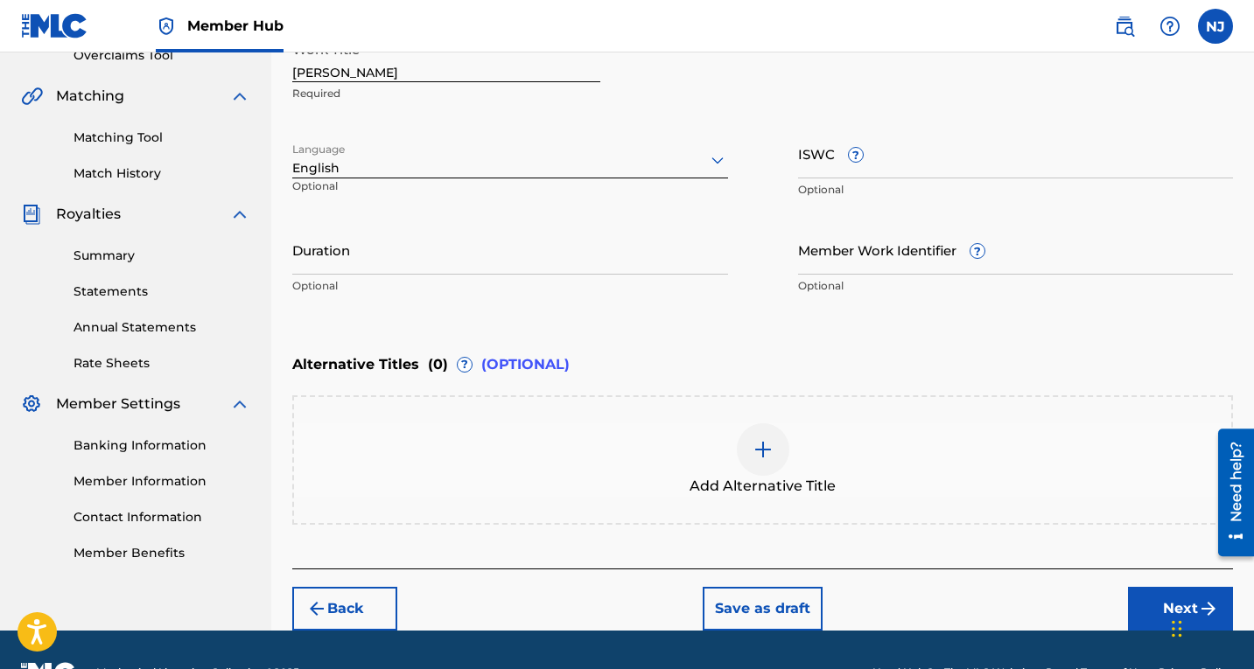
scroll to position [385, 0]
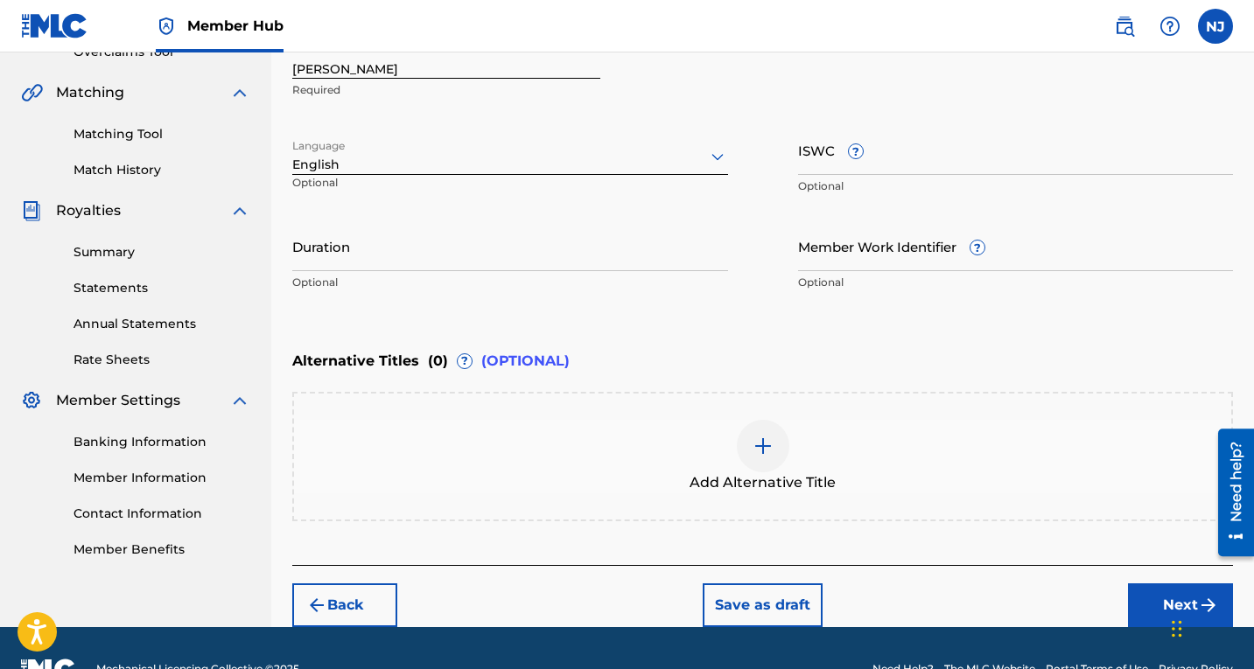
click at [796, 370] on div "Alternative Titles ( 0 ) ? (OPTIONAL)" at bounding box center [762, 361] width 941 height 38
click at [696, 92] on div "Work Title [PERSON_NAME] Required" at bounding box center [762, 68] width 941 height 79
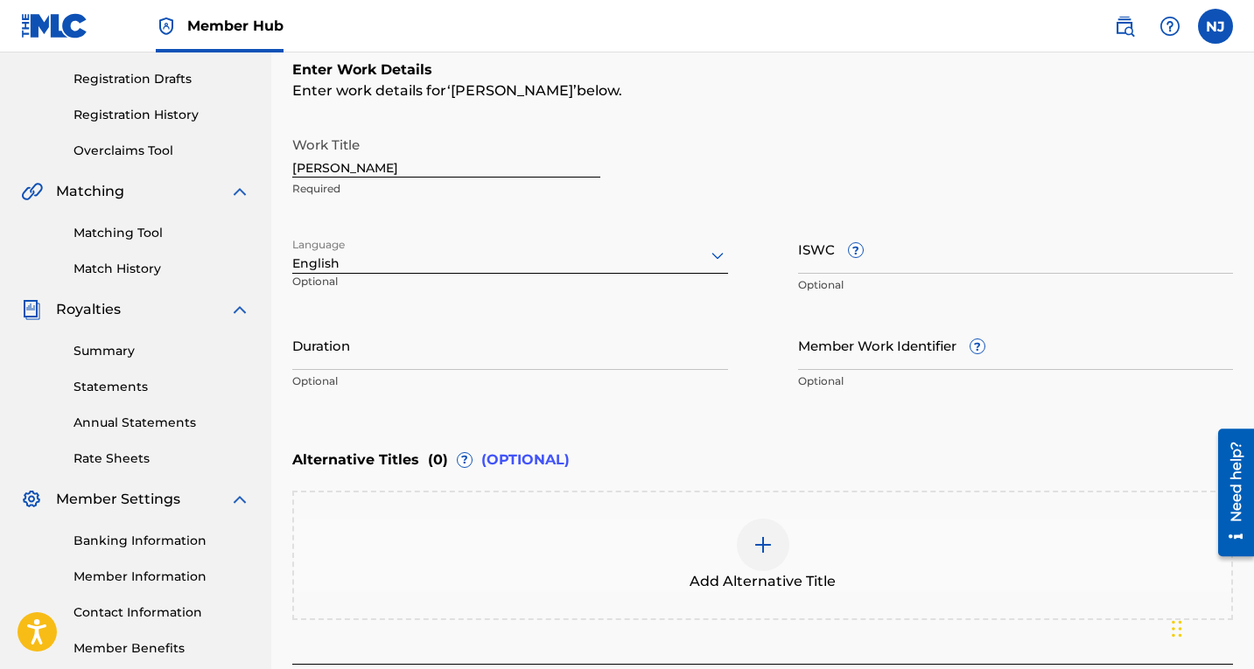
scroll to position [140, 0]
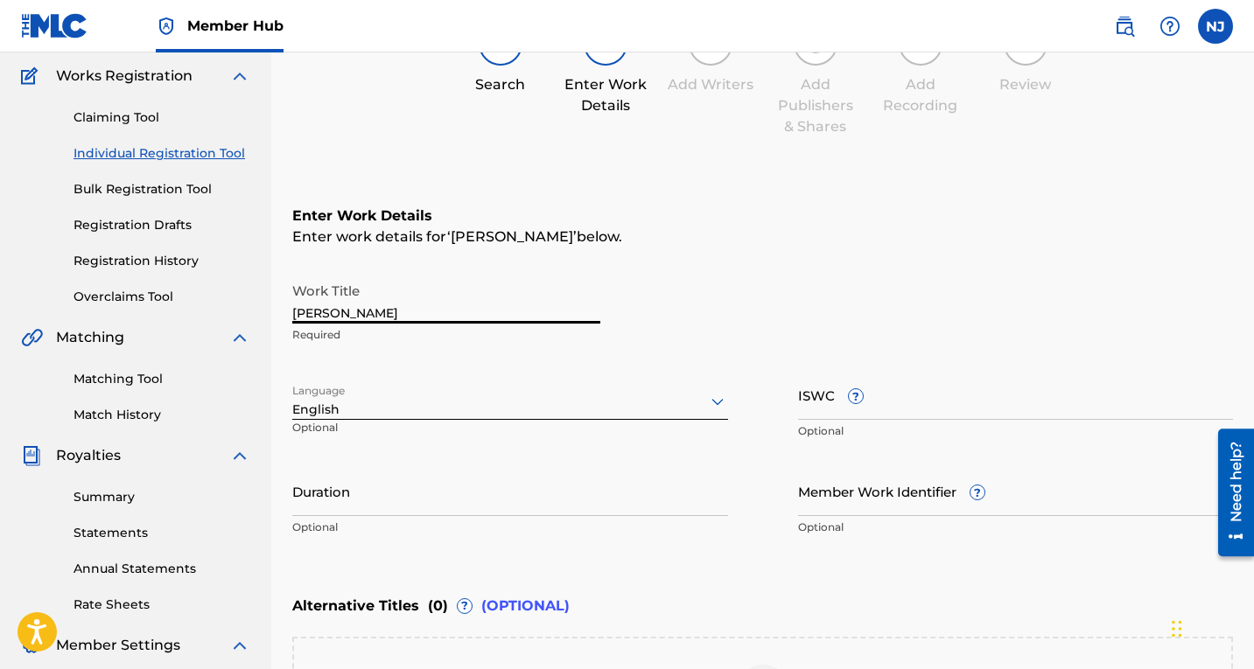
click at [398, 310] on input "[PERSON_NAME]" at bounding box center [446, 299] width 308 height 50
type input "N"
type input "Princess Pride Japonica"
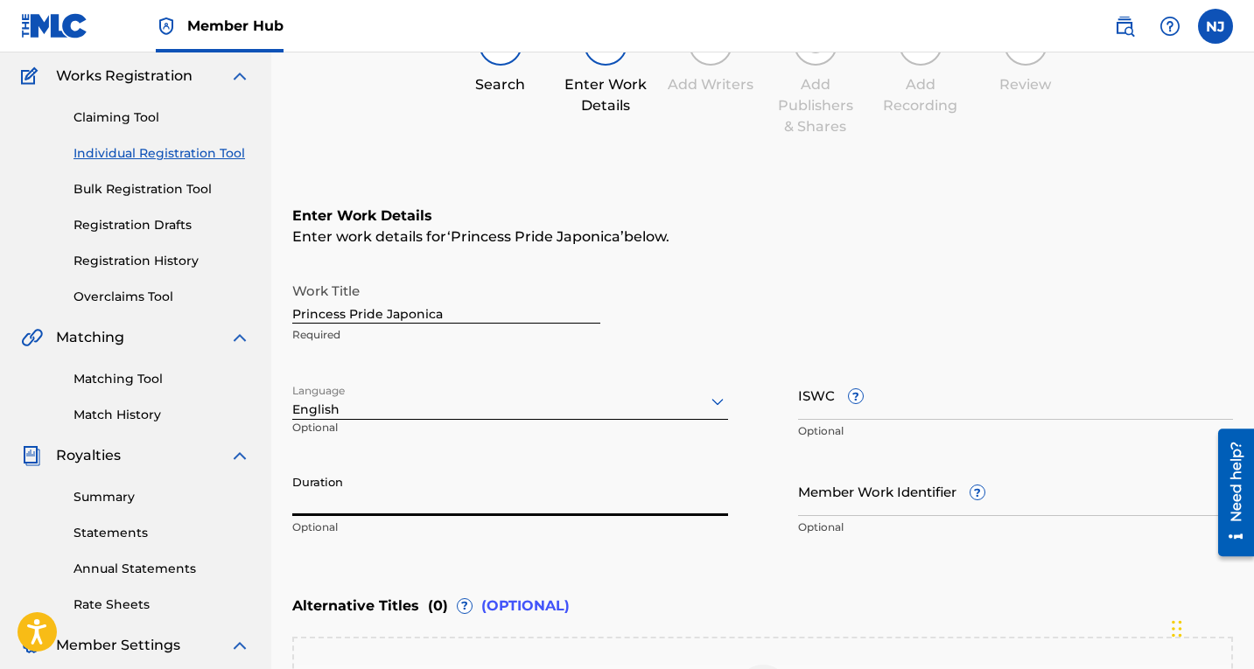
click at [337, 499] on input "Duration" at bounding box center [510, 491] width 436 height 50
click at [780, 501] on div "Work Title Princess Pride Japonica Required Language English Optional ISWC ? Op…" at bounding box center [762, 409] width 941 height 271
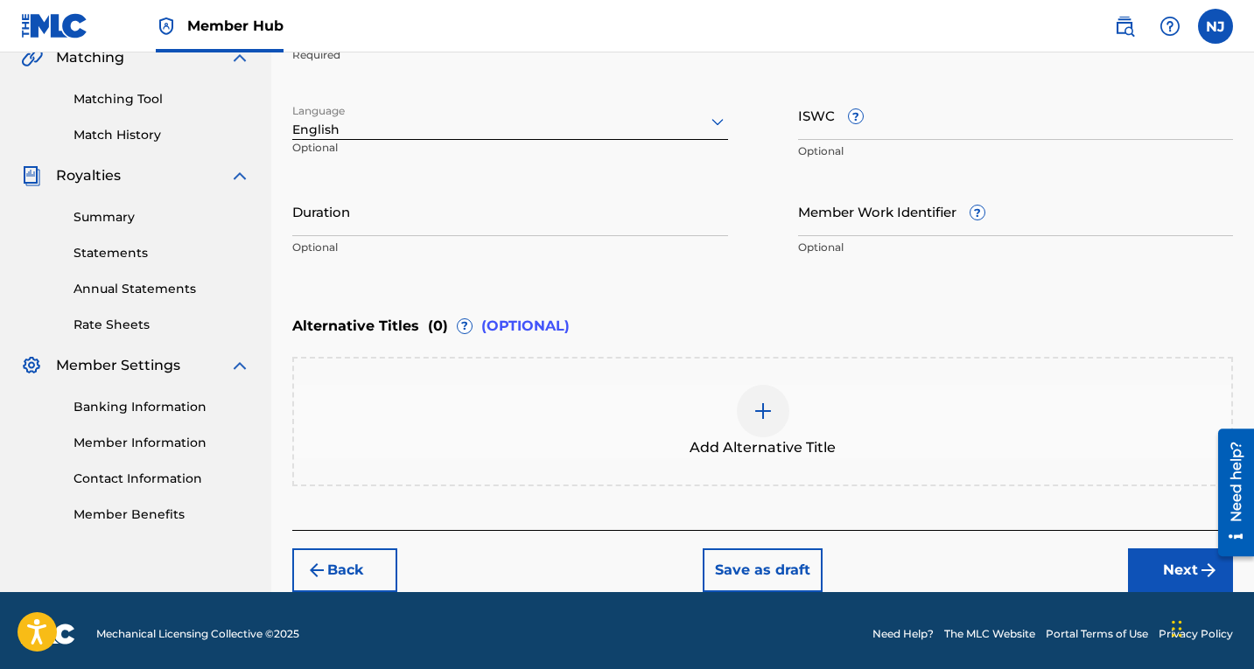
scroll to position [426, 0]
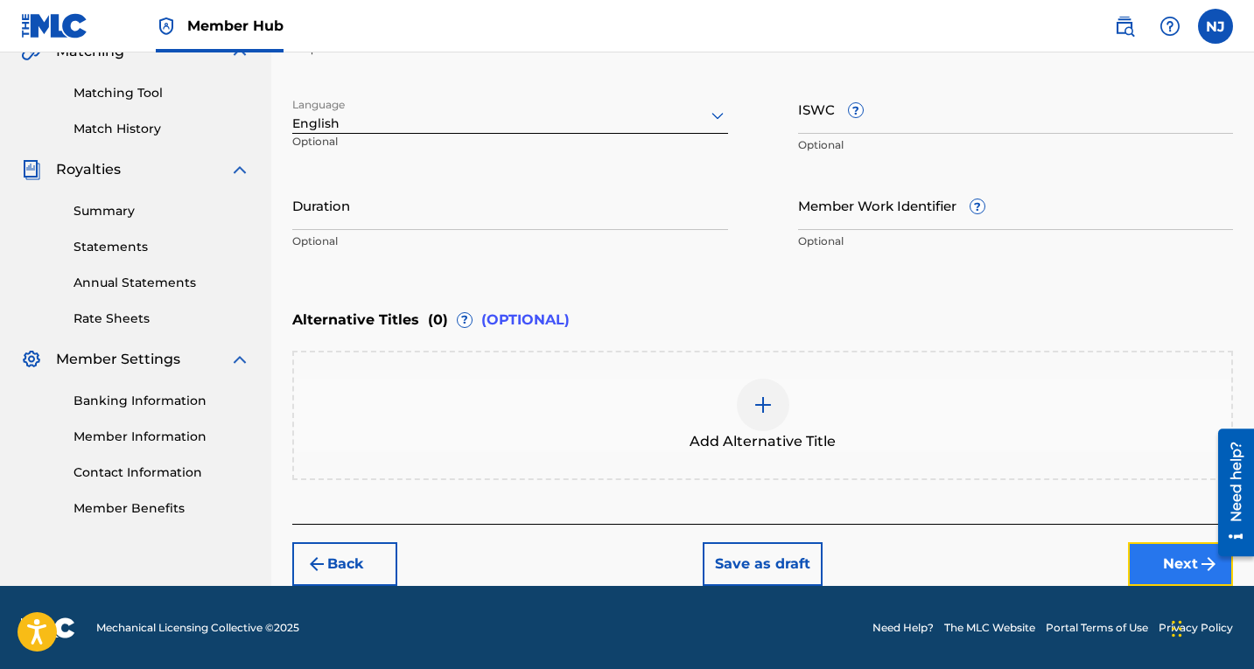
click at [1174, 563] on button "Next" at bounding box center [1180, 564] width 105 height 44
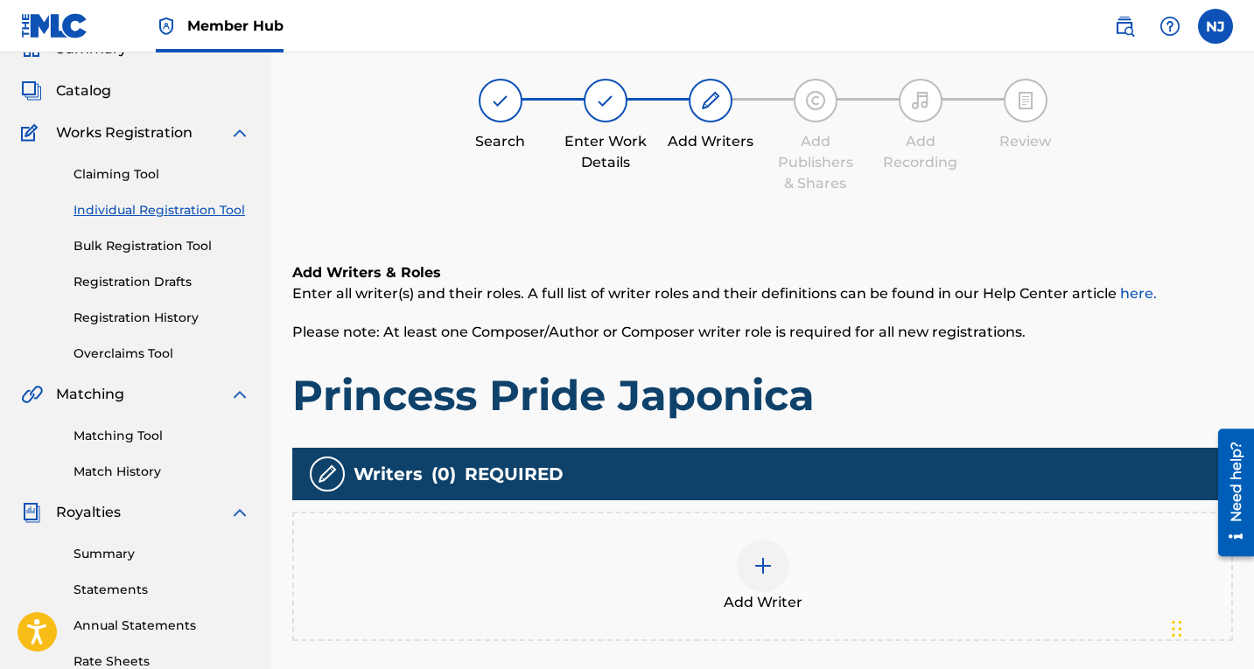
scroll to position [79, 0]
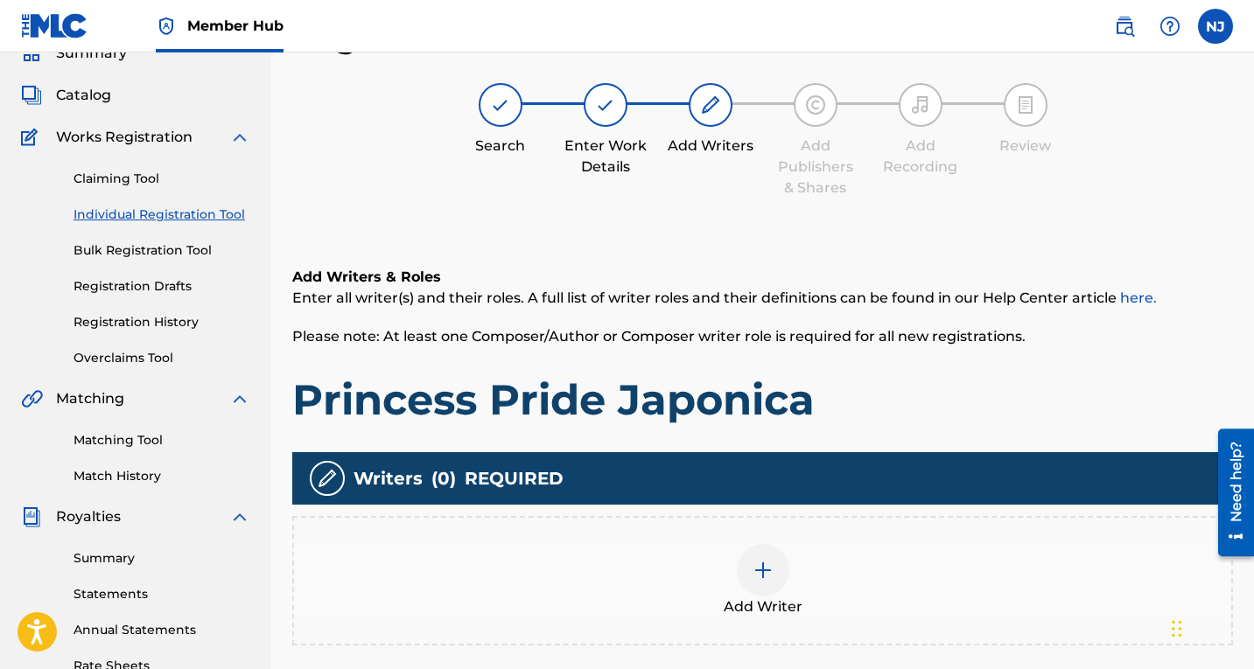
click at [764, 563] on img at bounding box center [762, 570] width 21 height 21
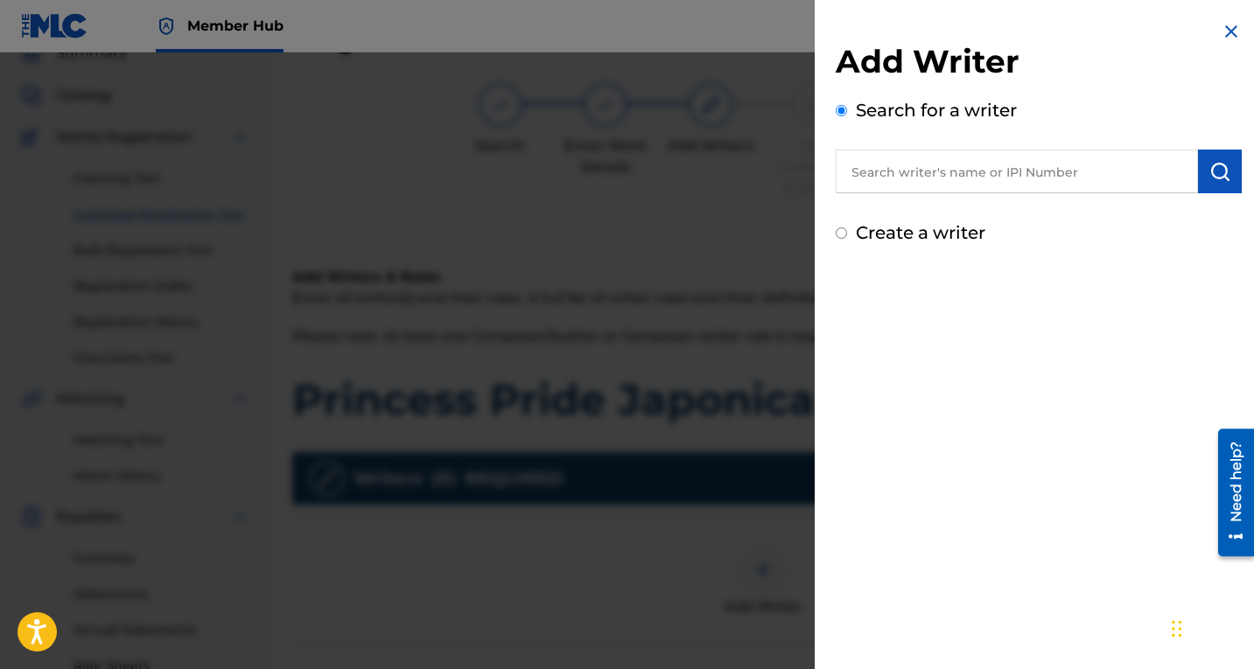
click at [885, 173] on input "text" at bounding box center [1017, 172] width 362 height 44
type input "[PERSON_NAME]"
click at [1215, 172] on img "submit" at bounding box center [1219, 171] width 21 height 21
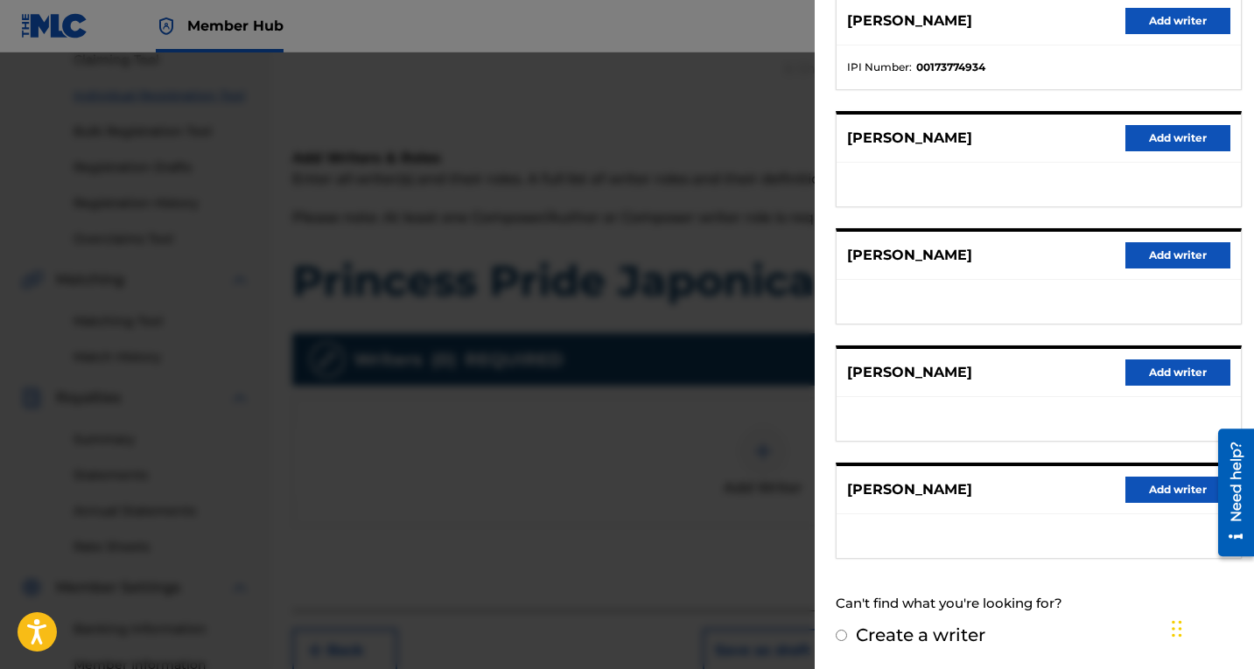
scroll to position [219, 0]
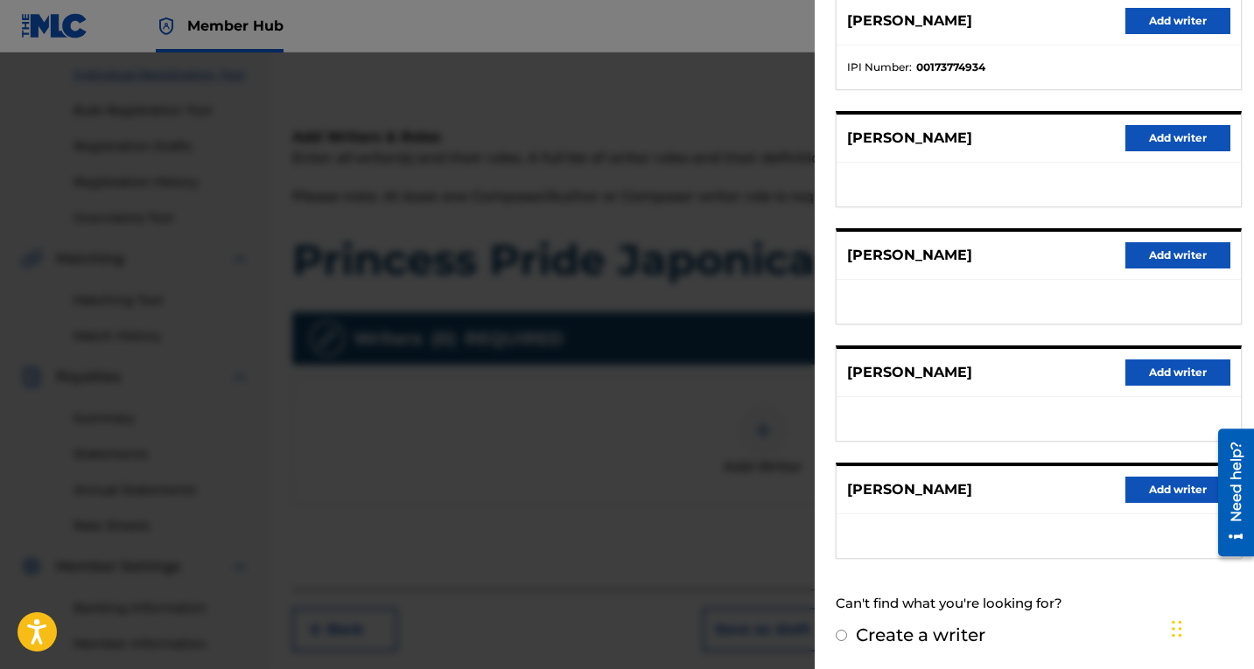
click at [1253, 33] on div "Add Writer Search for a writer [PERSON_NAME] from Suggested Writers [PERSON_NAM…" at bounding box center [1039, 216] width 448 height 906
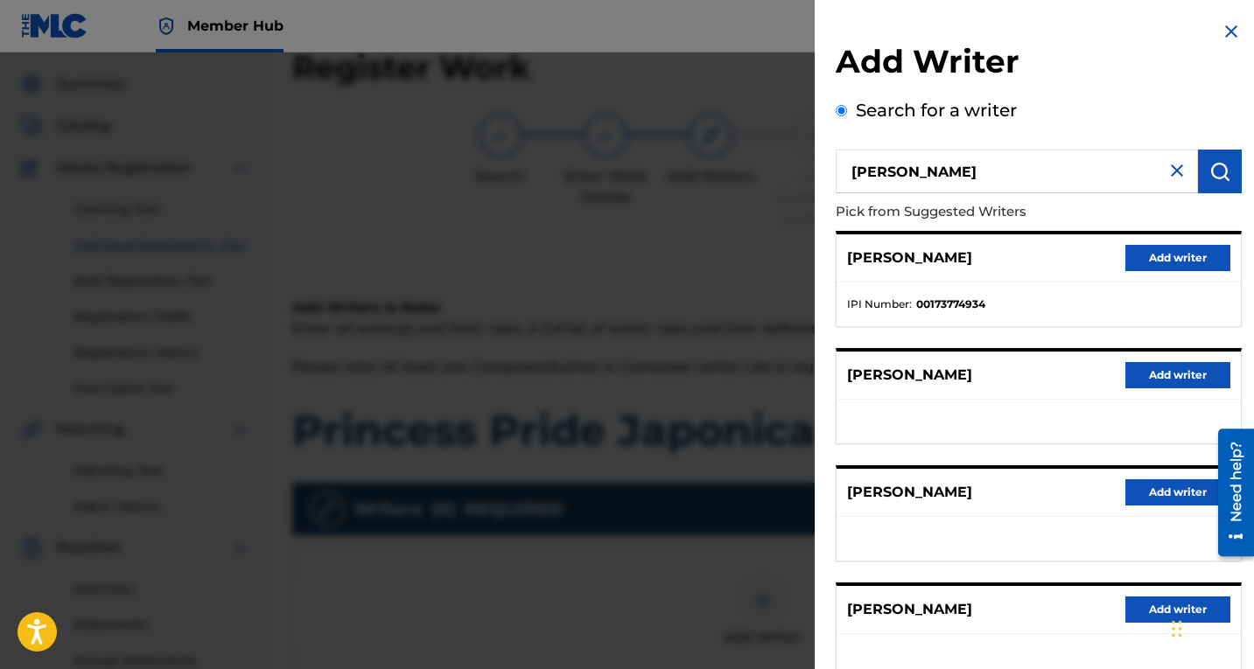
scroll to position [0, 0]
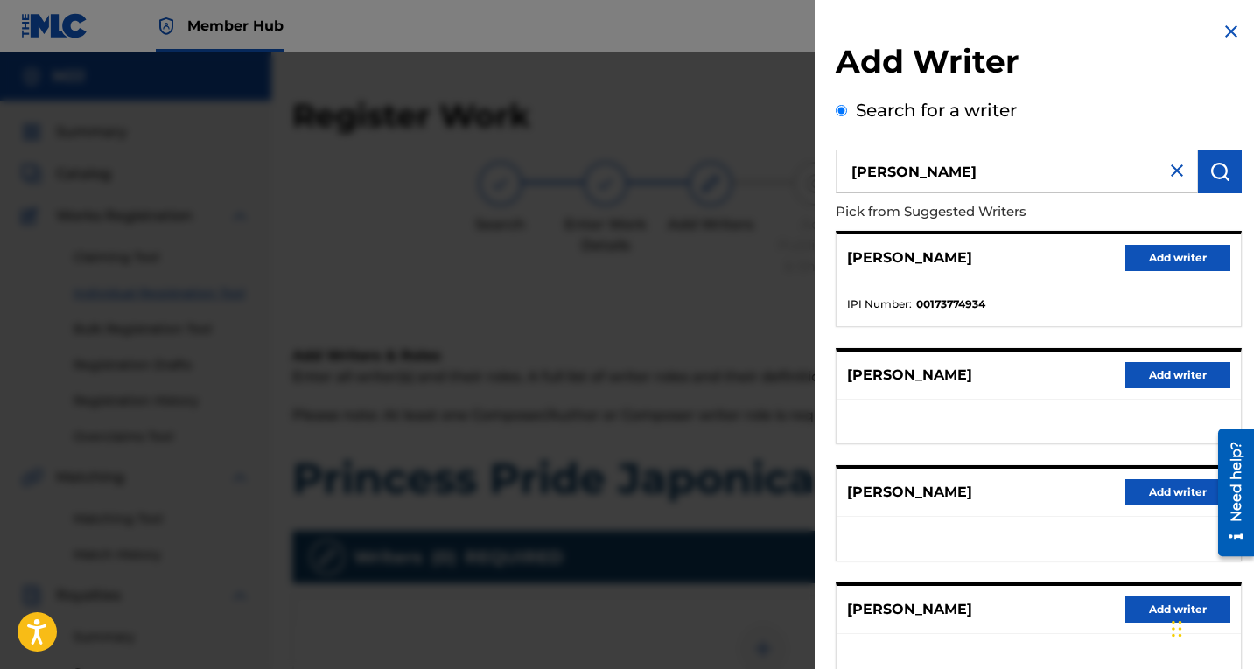
click at [1039, 174] on input "[PERSON_NAME]" at bounding box center [1017, 172] width 362 height 44
click at [903, 169] on input "[PERSON_NAME]" at bounding box center [1017, 172] width 362 height 44
type input "[PERSON_NAME]"
click at [1211, 166] on img "submit" at bounding box center [1219, 171] width 21 height 21
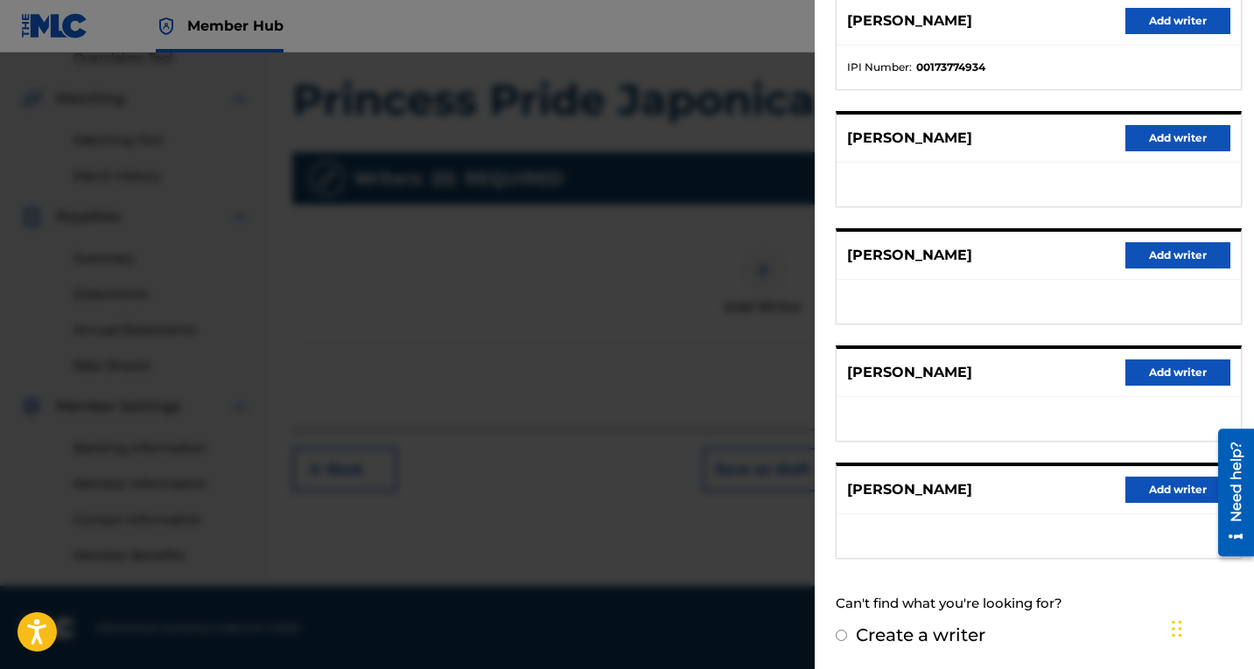
scroll to position [380, 0]
click at [841, 633] on input "Create a writer" at bounding box center [841, 635] width 11 height 11
radio input "false"
radio input "true"
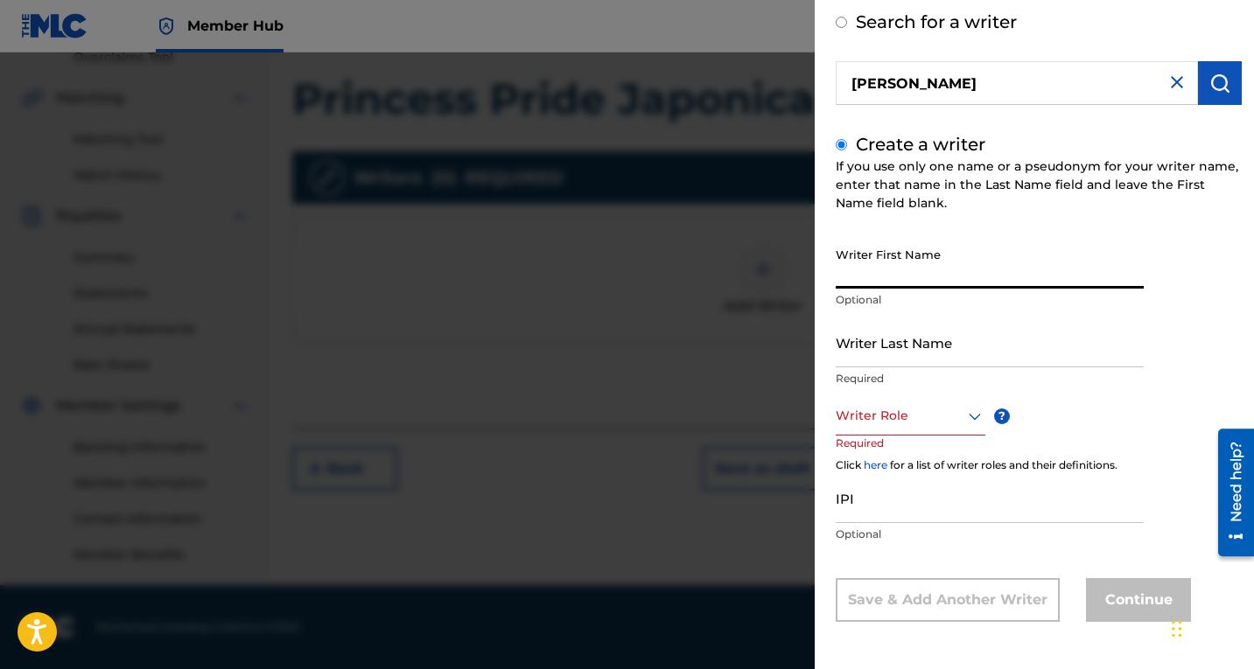
click at [888, 275] on input "Writer First Name" at bounding box center [990, 264] width 308 height 50
type input "[PERSON_NAME]"
click at [874, 362] on input "Writer Last Name" at bounding box center [990, 343] width 308 height 50
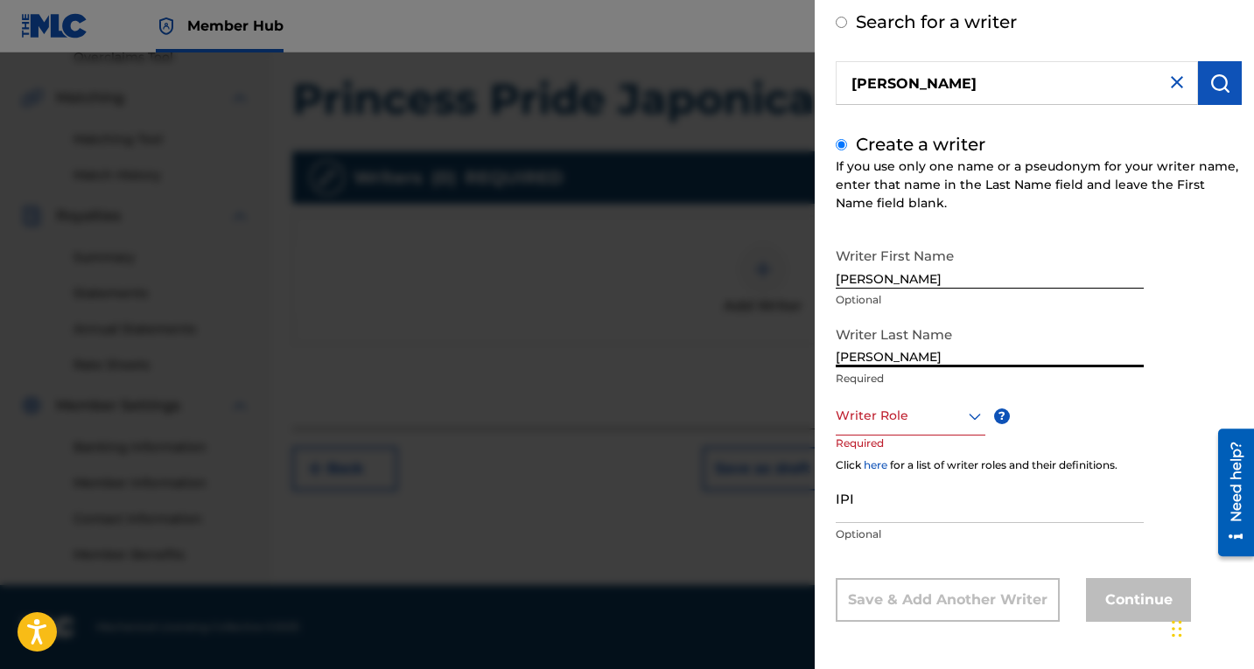
type input "[PERSON_NAME]"
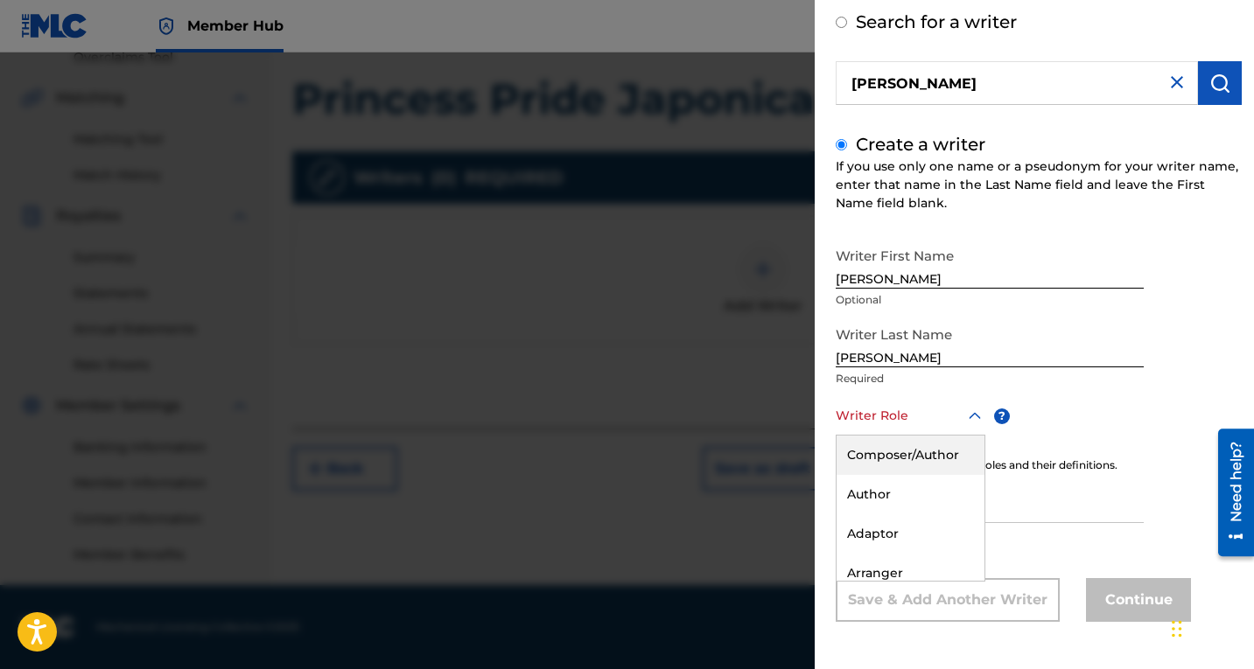
click at [955, 423] on div at bounding box center [911, 416] width 150 height 22
click at [903, 454] on div "Composer/Author" at bounding box center [910, 455] width 148 height 39
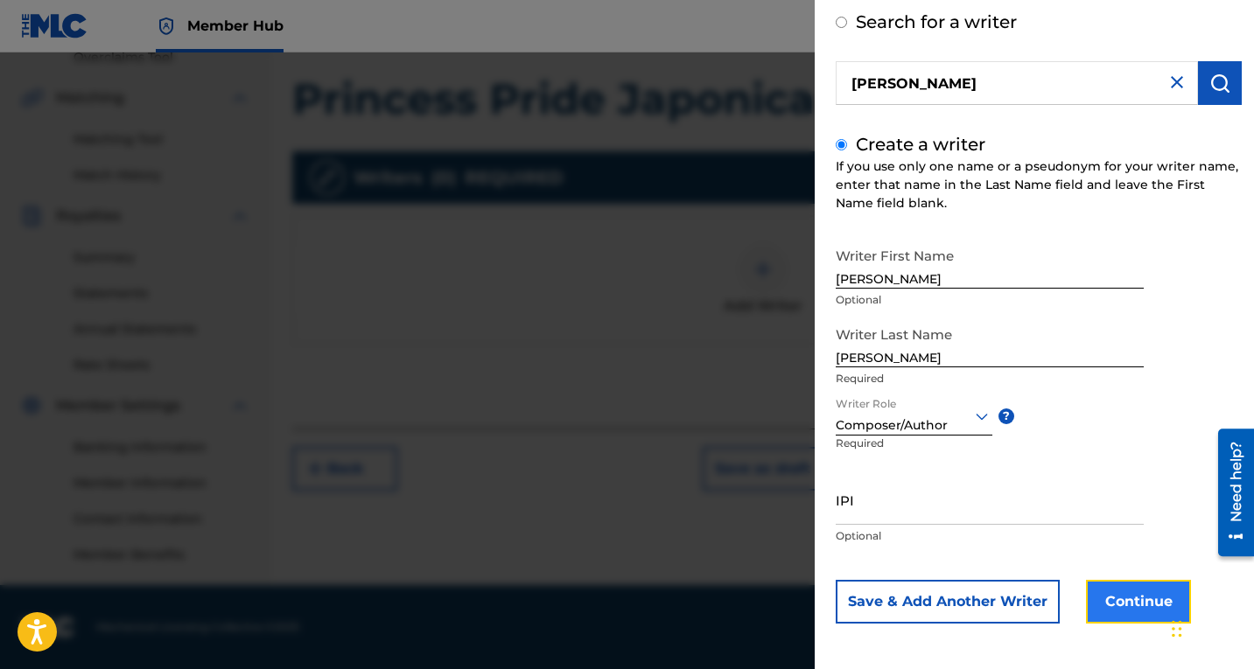
click at [1136, 603] on button "Continue" at bounding box center [1138, 602] width 105 height 44
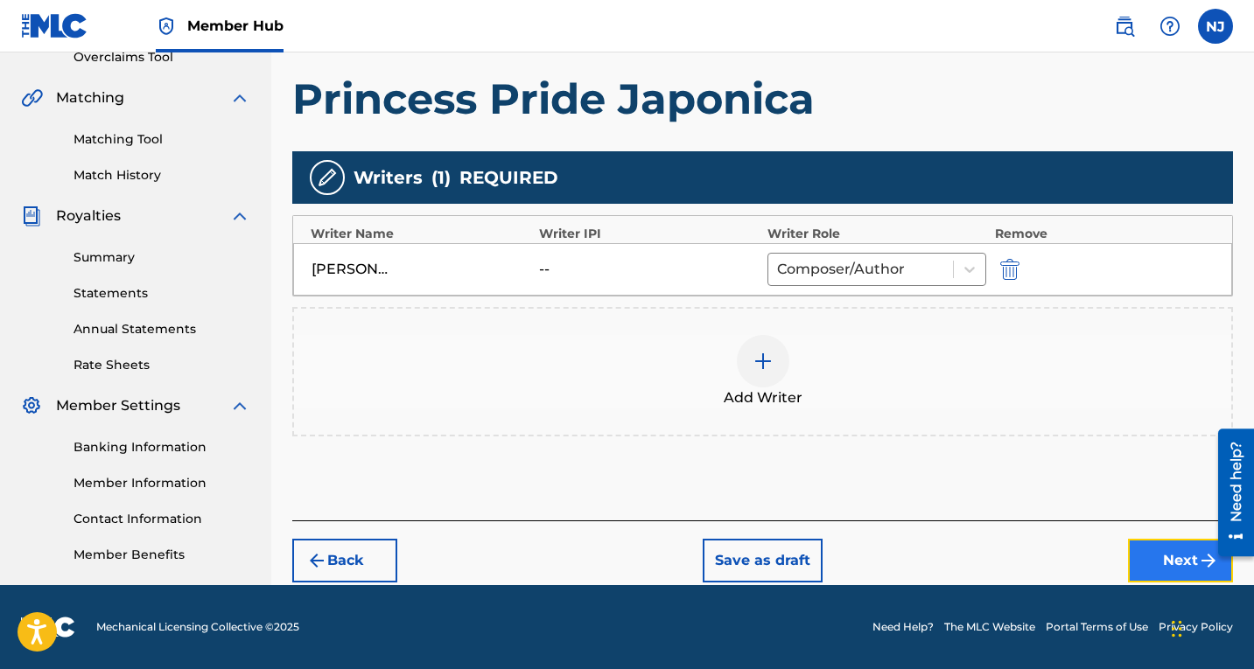
click at [1174, 552] on button "Next" at bounding box center [1180, 561] width 105 height 44
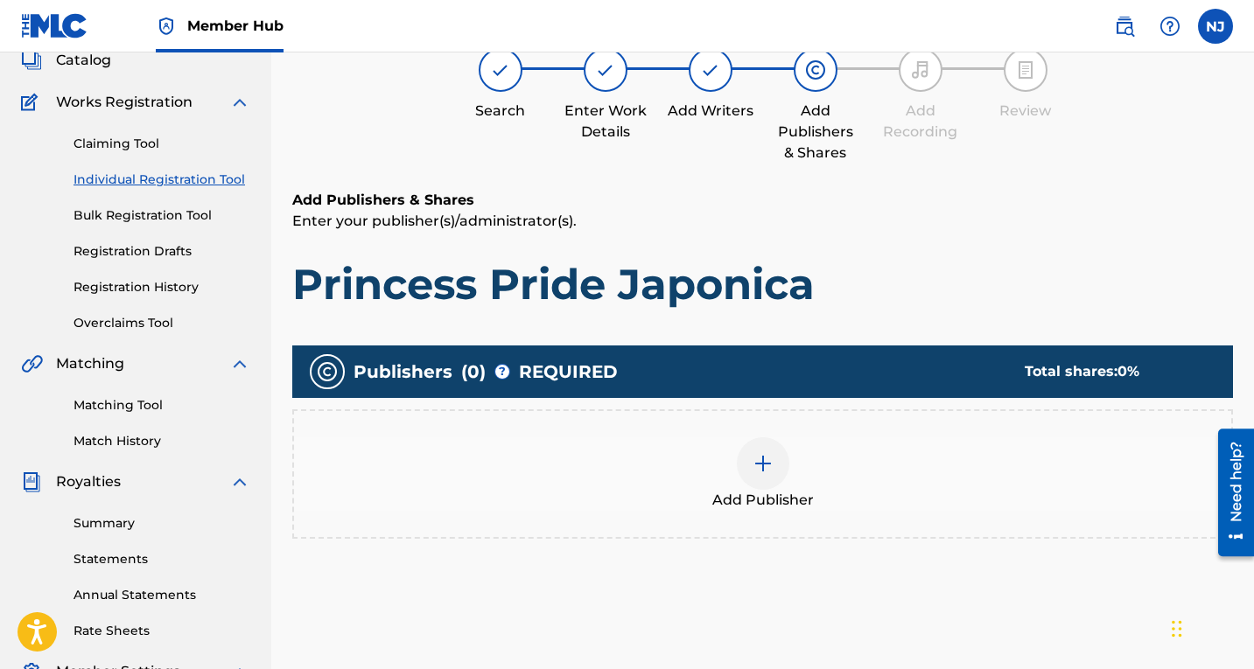
scroll to position [79, 0]
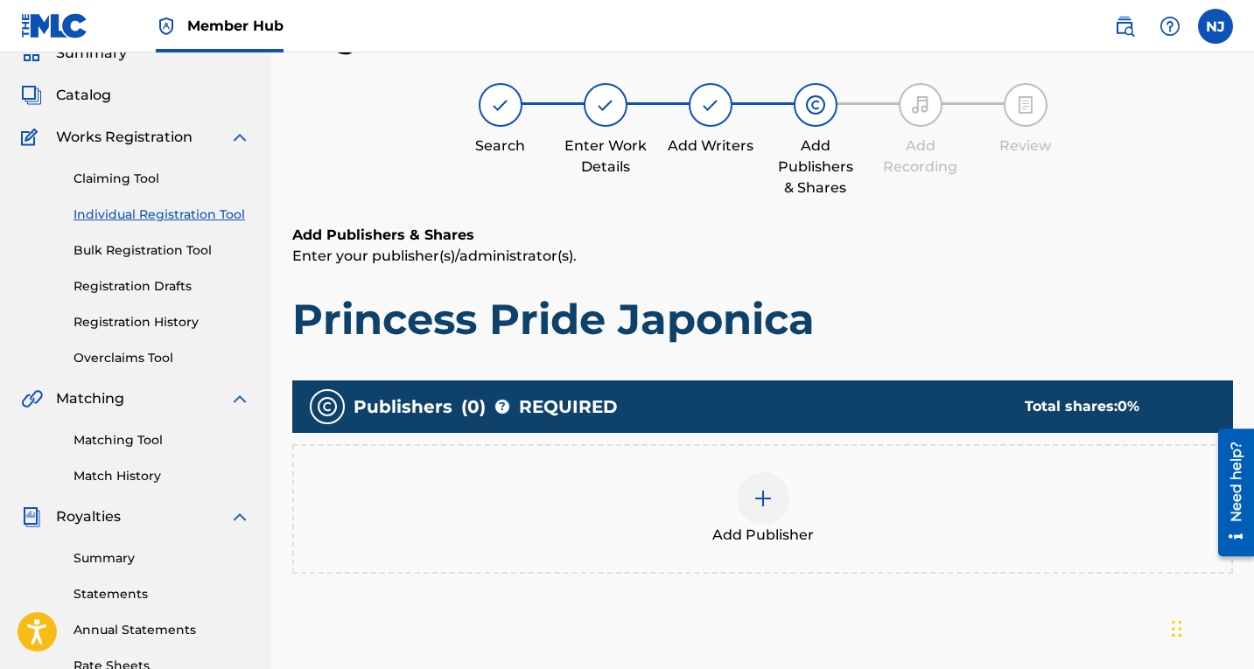
click at [1065, 500] on div "Add Publisher" at bounding box center [762, 508] width 937 height 73
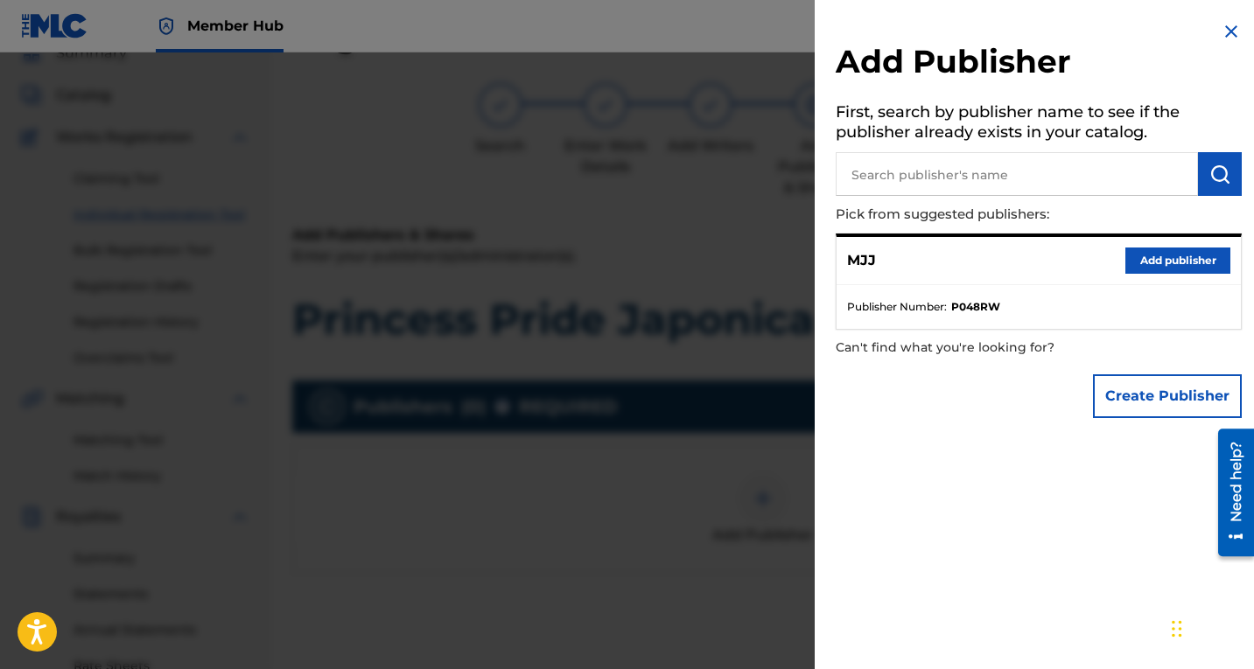
click at [1005, 180] on input "text" at bounding box center [1017, 174] width 362 height 44
click at [1154, 257] on button "Add publisher" at bounding box center [1177, 261] width 105 height 26
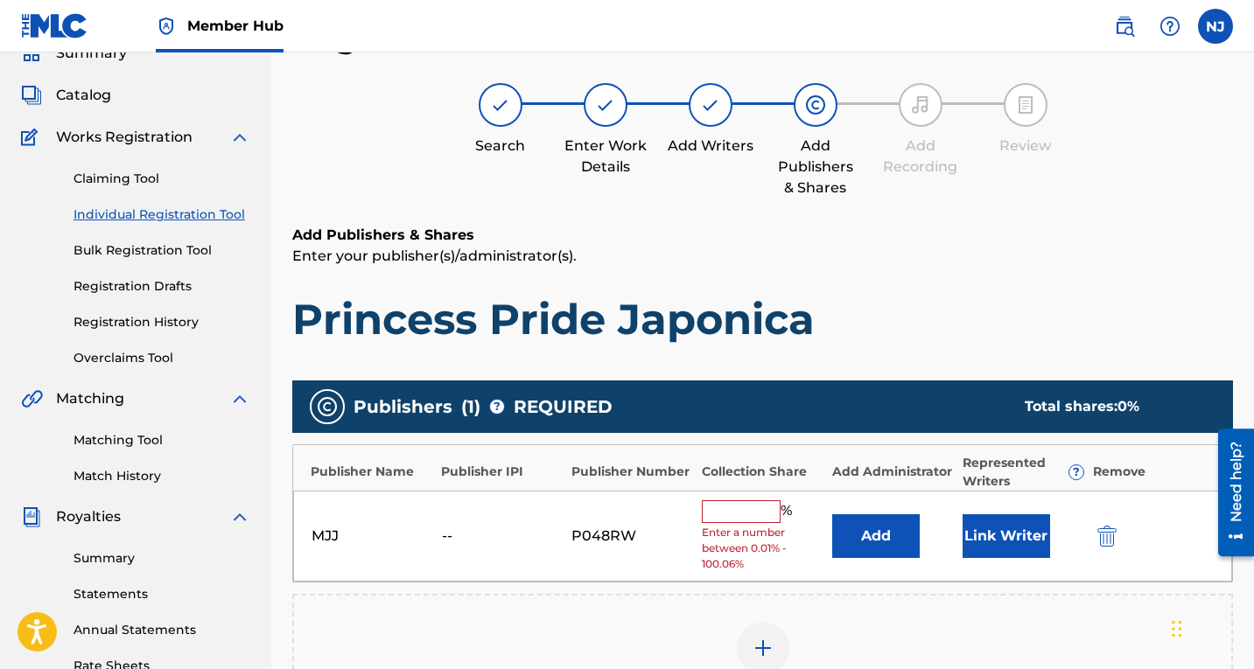
click at [732, 513] on input "text" at bounding box center [741, 511] width 79 height 23
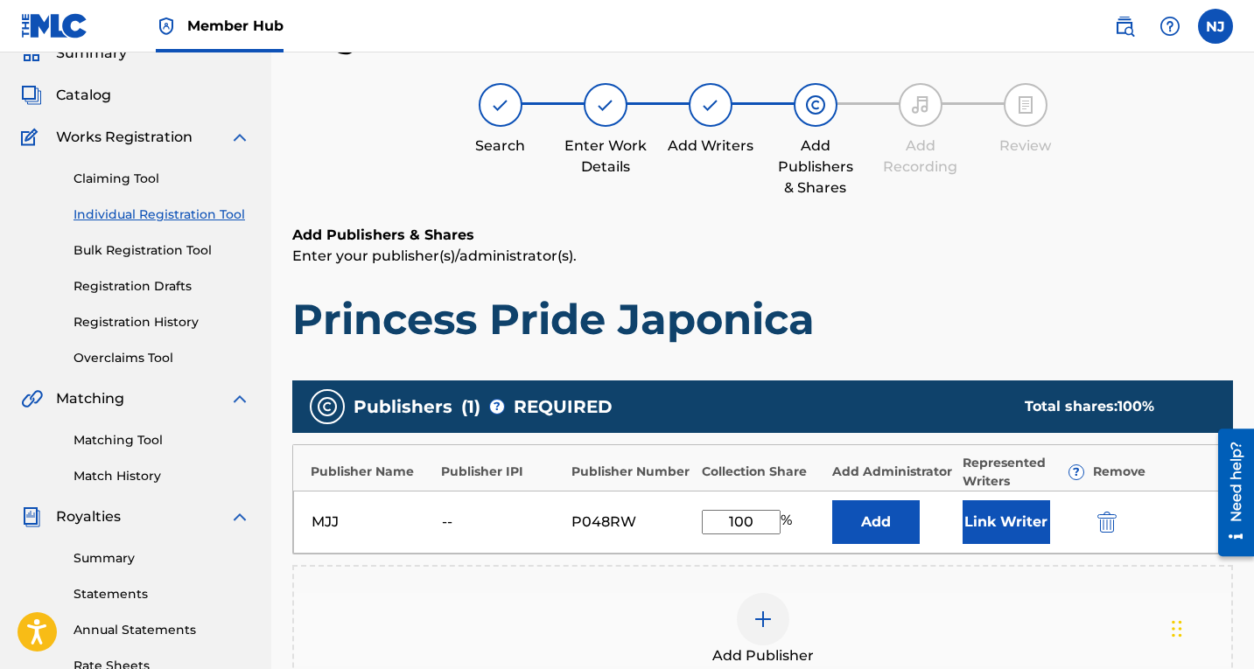
type input "100"
click at [929, 558] on div "Publishers ( 1 ) ? REQUIRED Total shares: 100 % Publisher Name Publisher IPI Pu…" at bounding box center [762, 538] width 941 height 314
click at [1112, 581] on div "Add Publisher" at bounding box center [762, 629] width 941 height 129
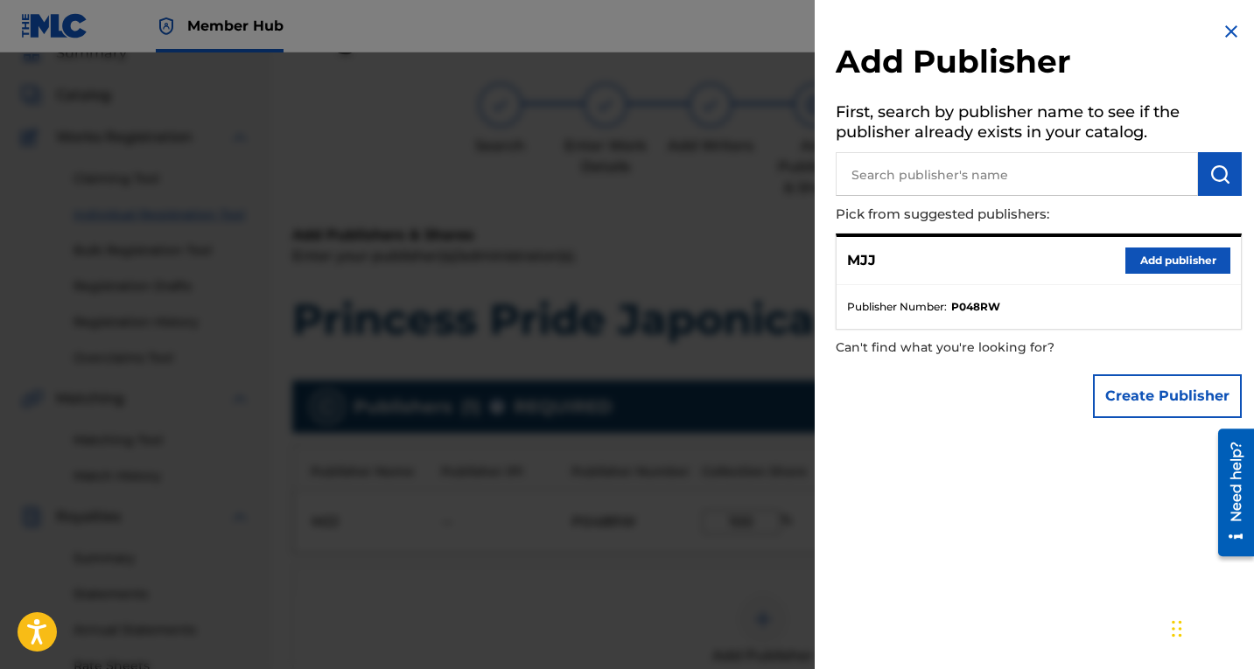
click at [1221, 28] on img at bounding box center [1231, 31] width 21 height 21
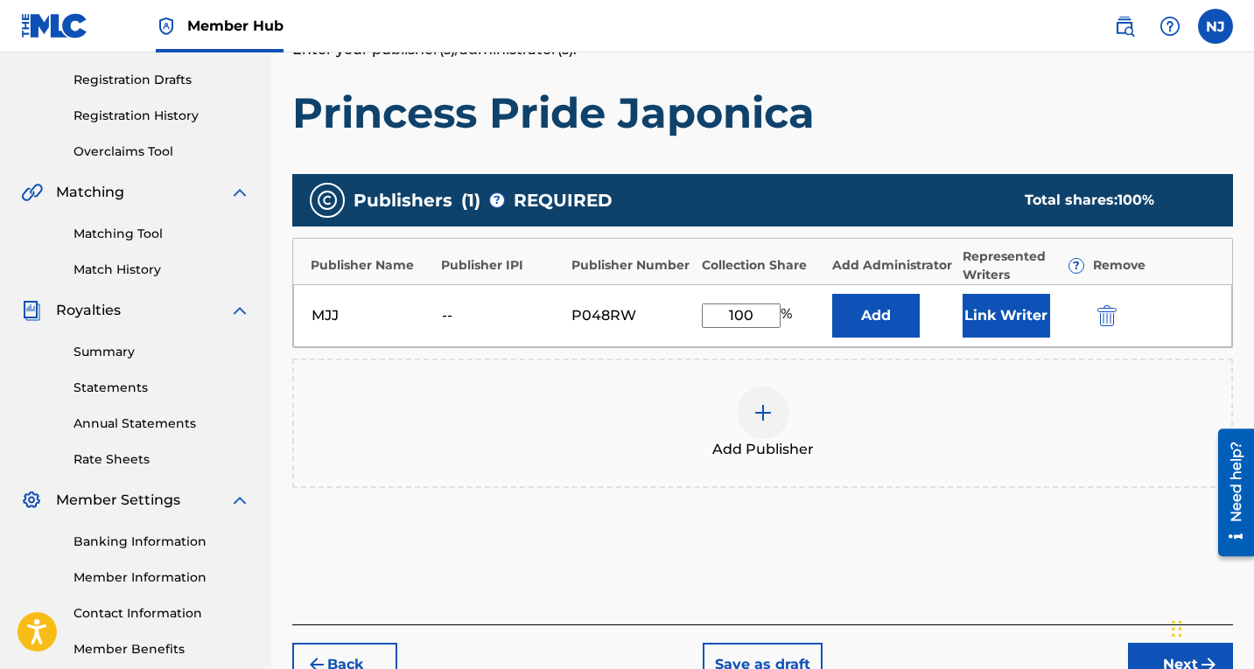
scroll to position [387, 0]
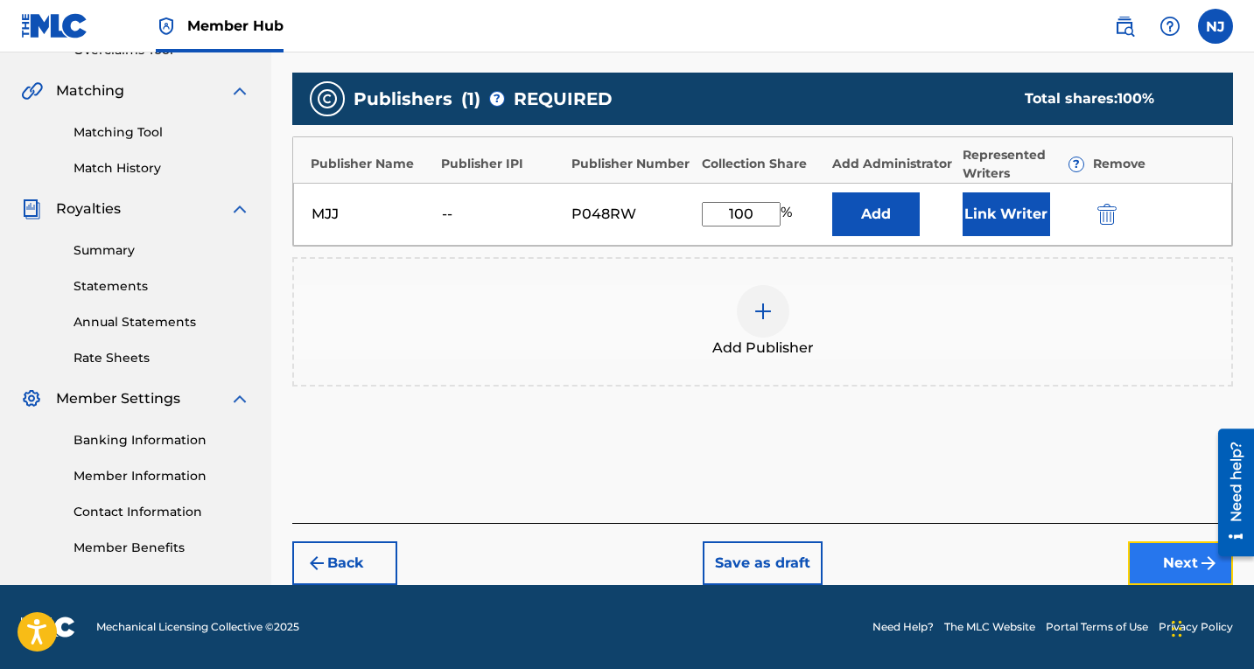
click at [1164, 569] on button "Next" at bounding box center [1180, 564] width 105 height 44
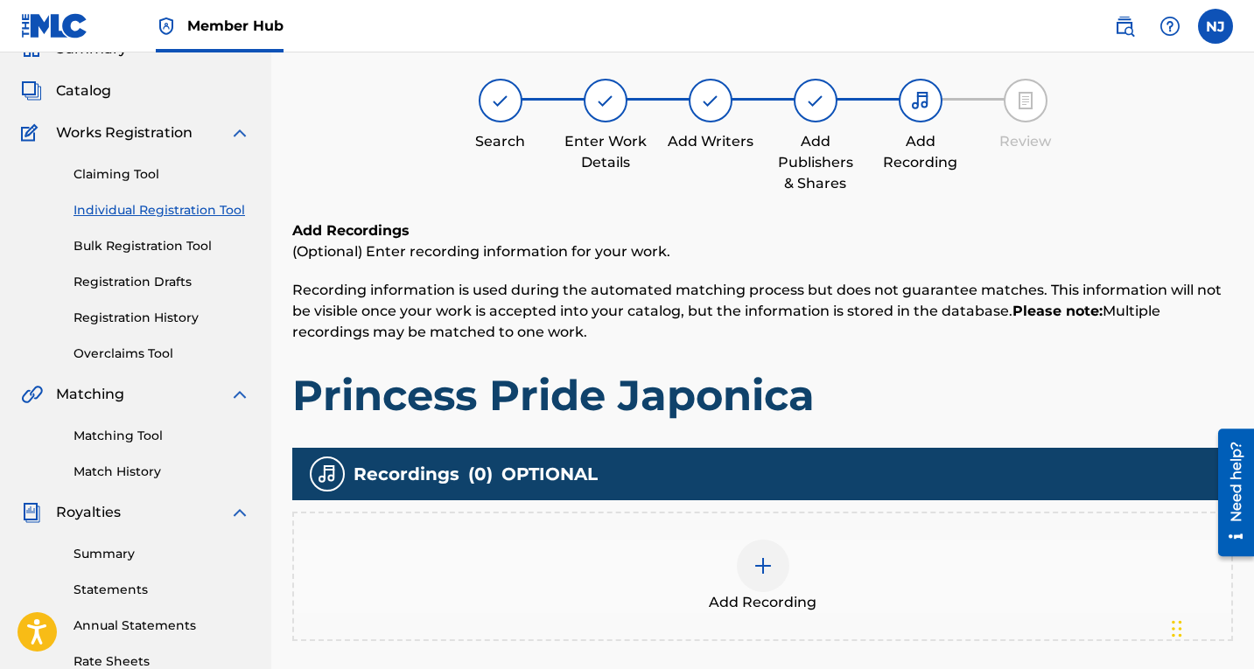
scroll to position [79, 0]
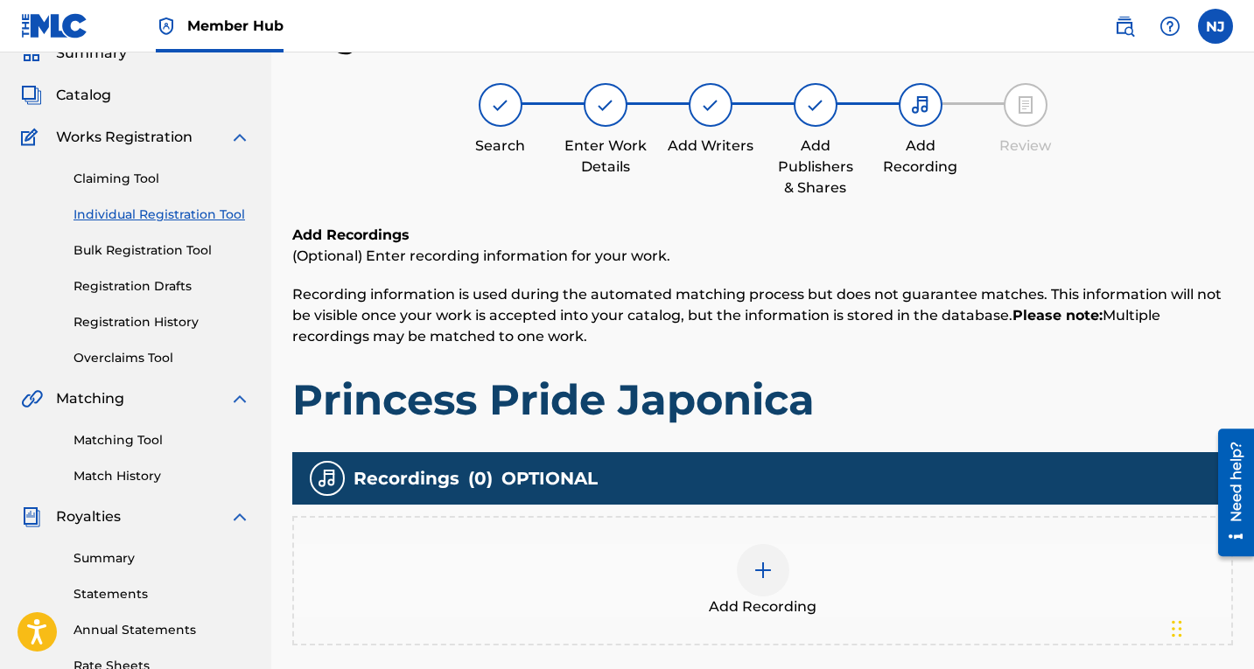
click at [762, 564] on img at bounding box center [762, 570] width 21 height 21
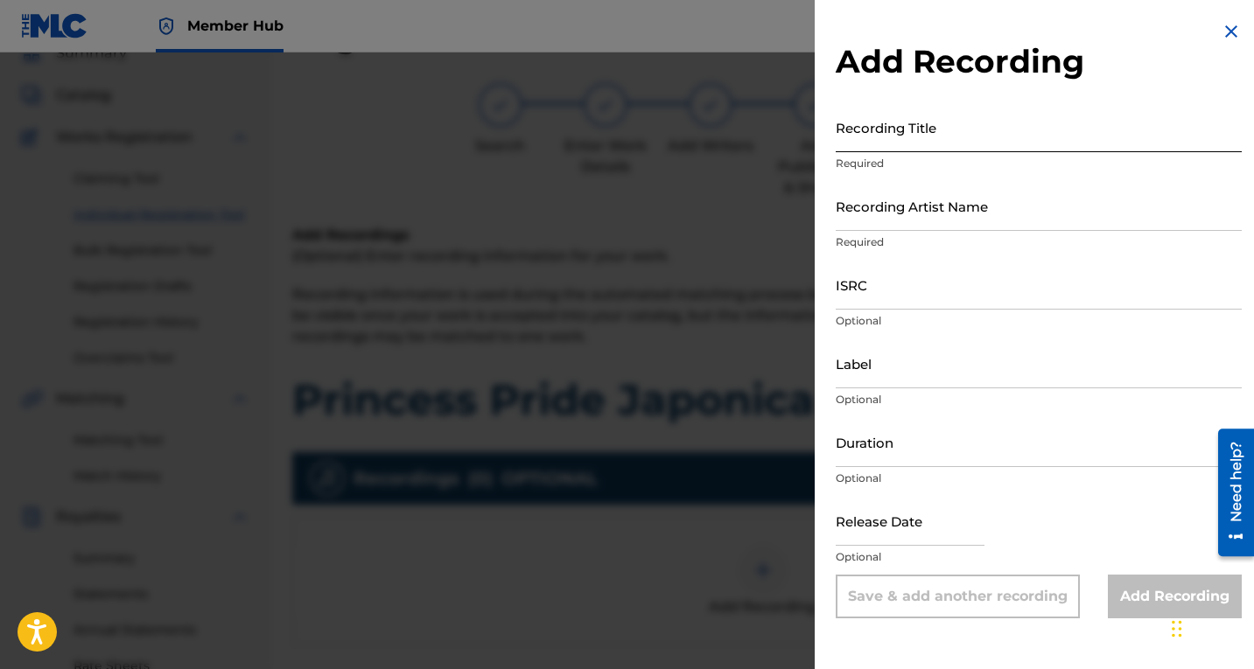
click at [880, 141] on input "Recording Title" at bounding box center [1039, 127] width 406 height 50
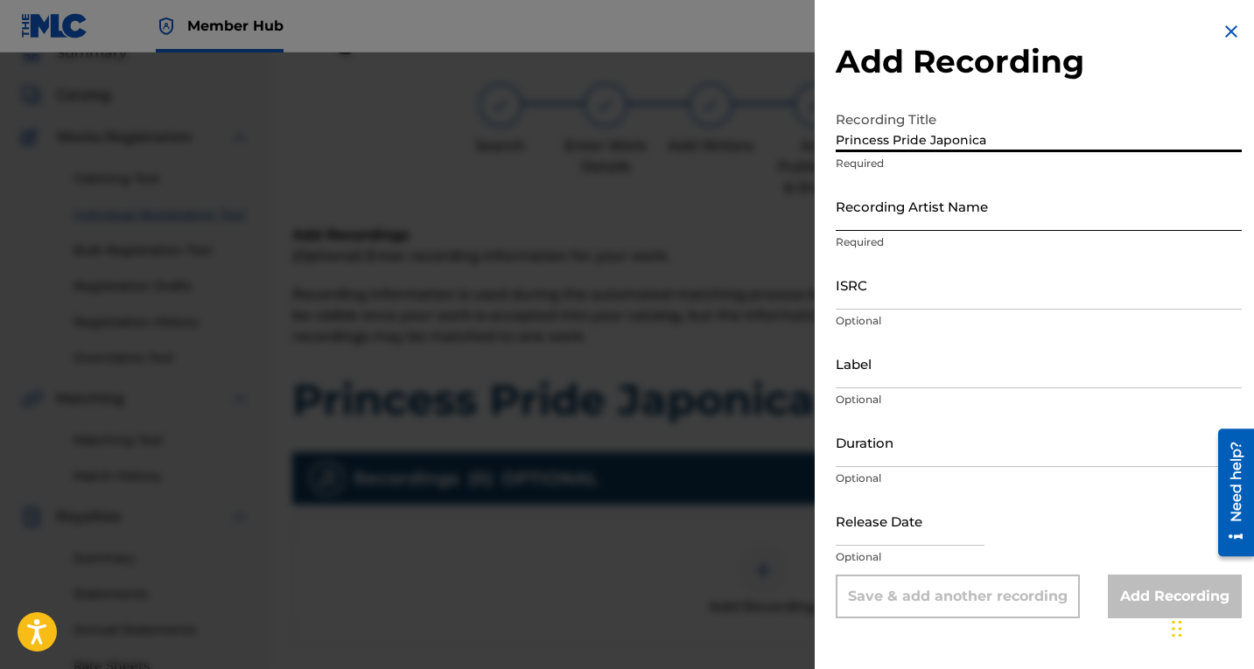
type input "Princess Pride Japonica"
click at [877, 218] on input "Recording Artist Name" at bounding box center [1039, 206] width 406 height 50
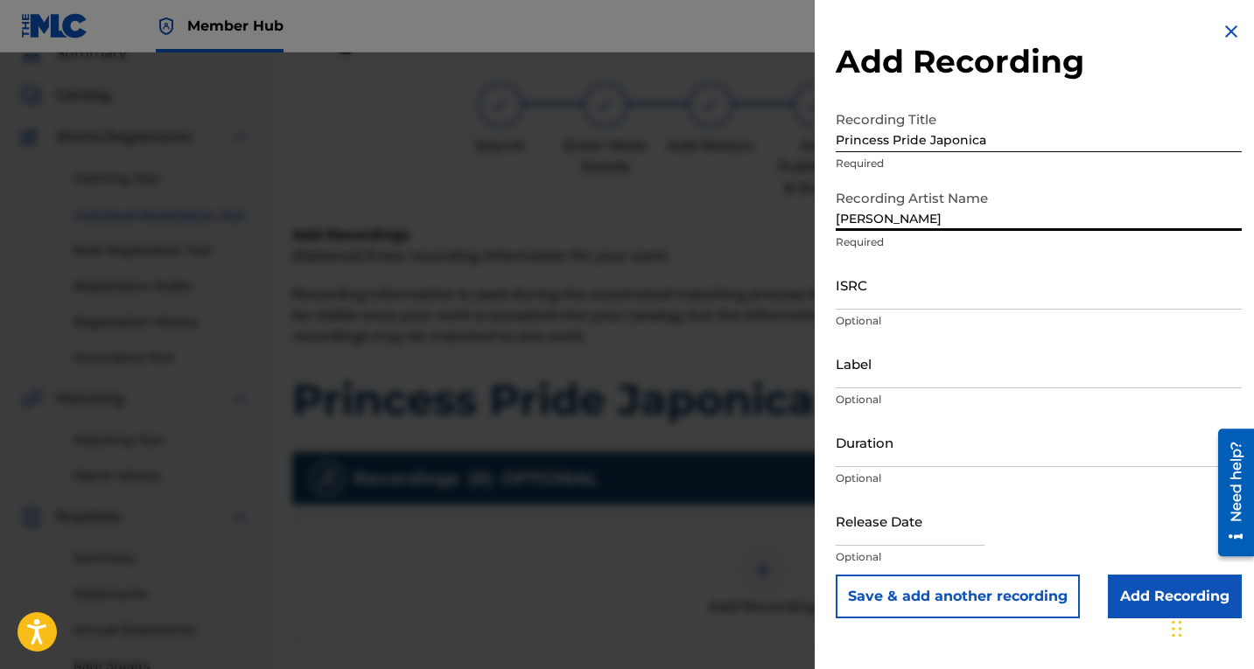
type input "[PERSON_NAME]"
click at [868, 535] on input "text" at bounding box center [910, 521] width 149 height 50
select select "8"
select select "2025"
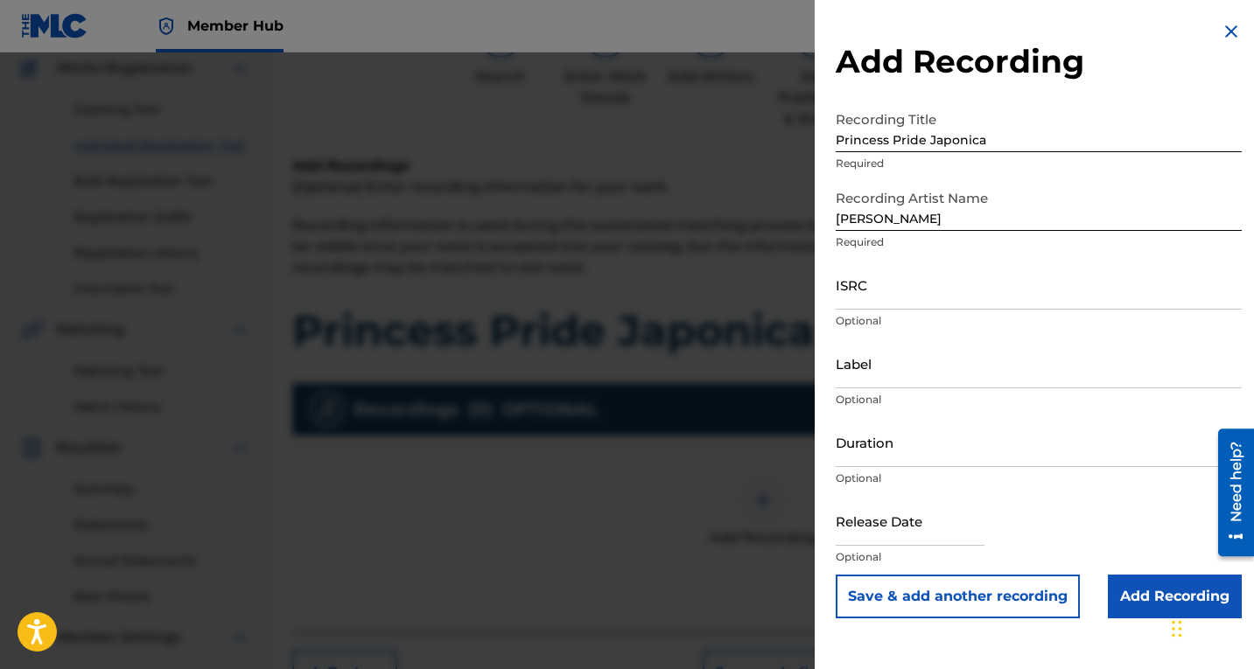
scroll to position [149, 0]
click at [869, 536] on input "text" at bounding box center [910, 521] width 149 height 50
select select "8"
select select "2025"
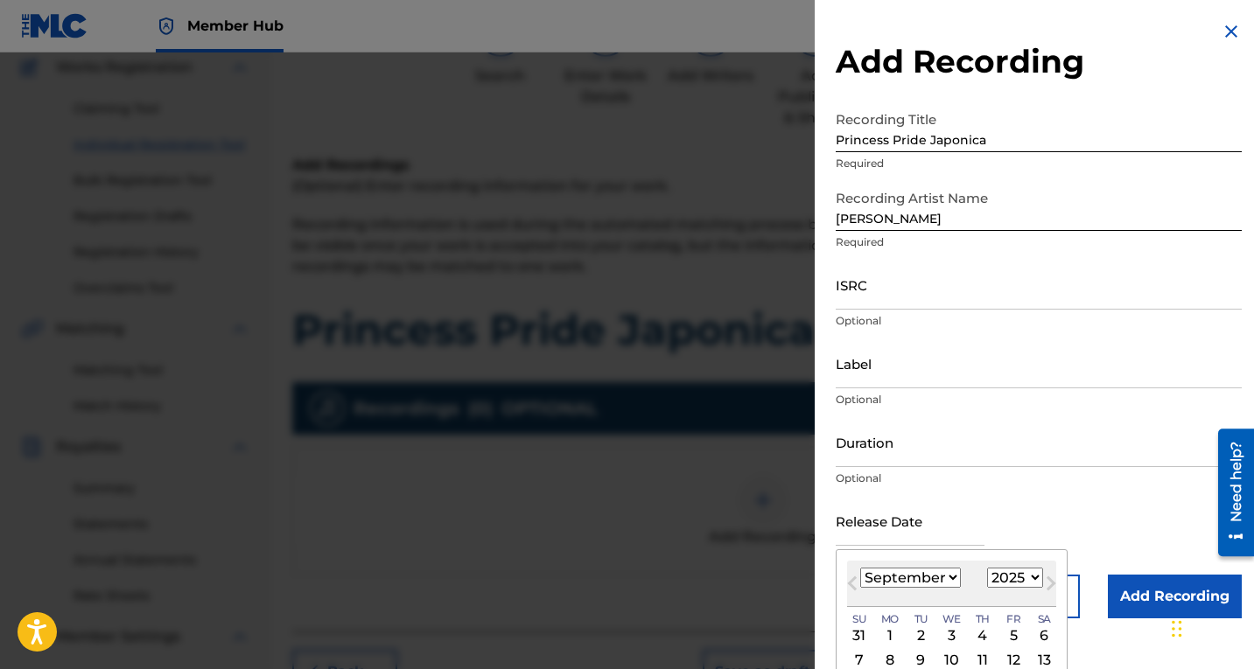
click at [1053, 651] on div "7 8 9 10 11 12 13" at bounding box center [951, 660] width 209 height 24
select select "9"
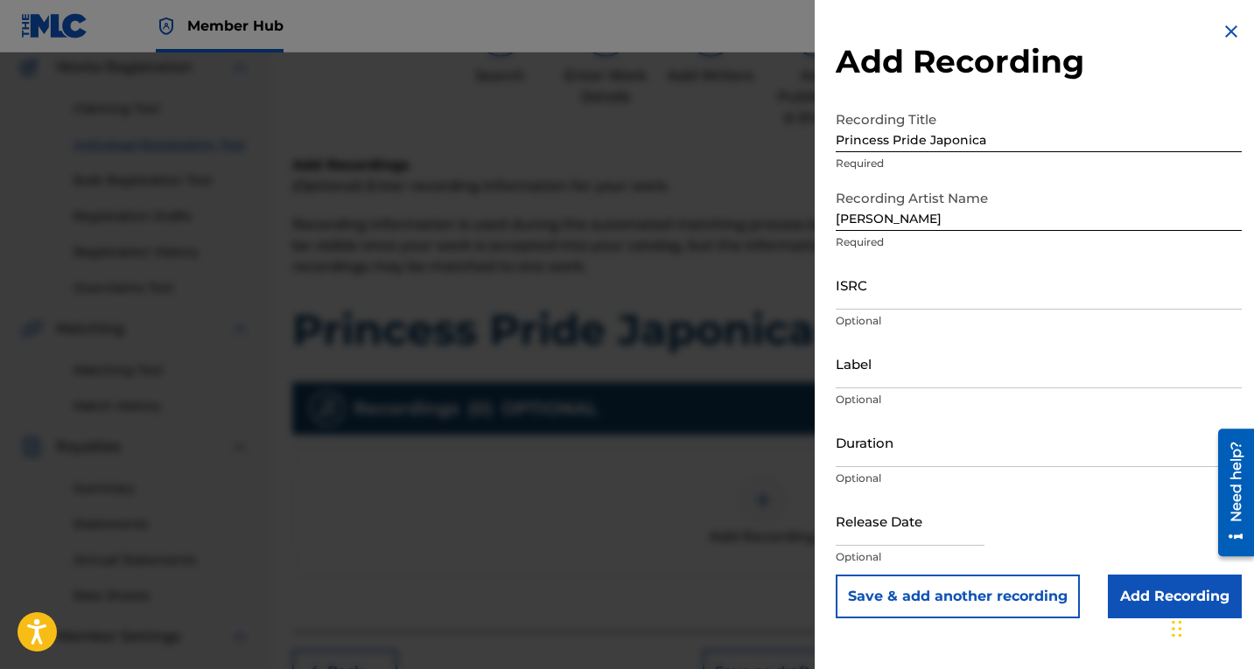
click at [1226, 24] on img at bounding box center [1231, 31] width 21 height 21
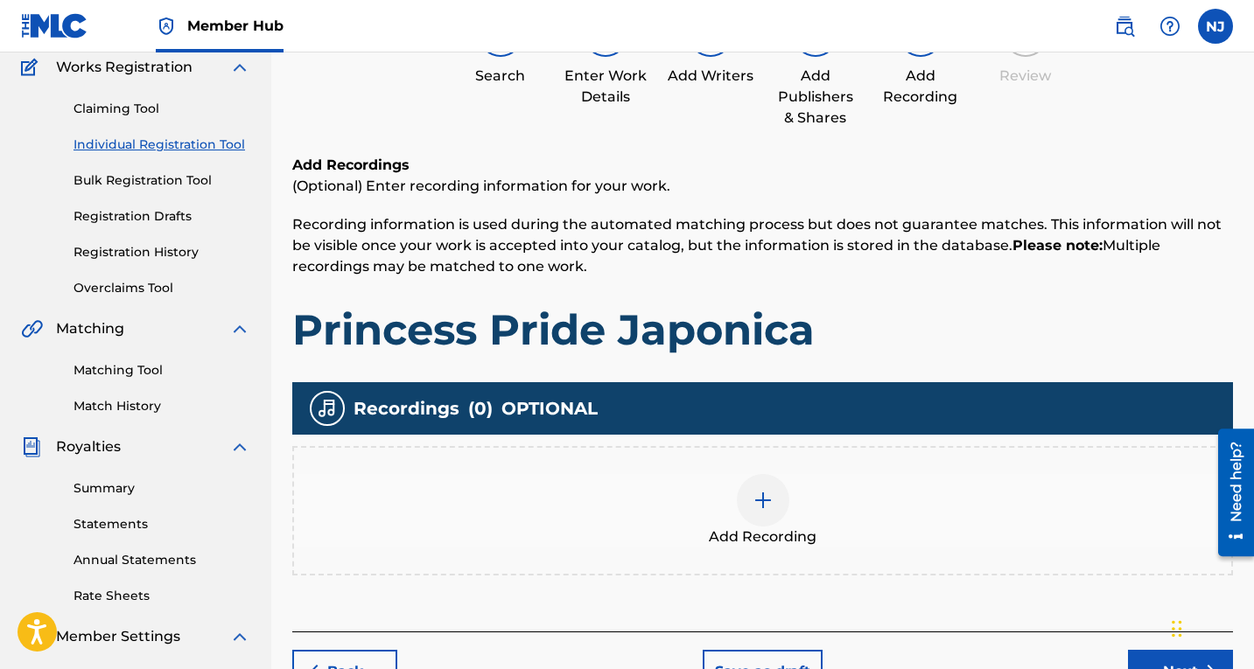
click at [1122, 523] on div "Add Recording" at bounding box center [762, 510] width 937 height 73
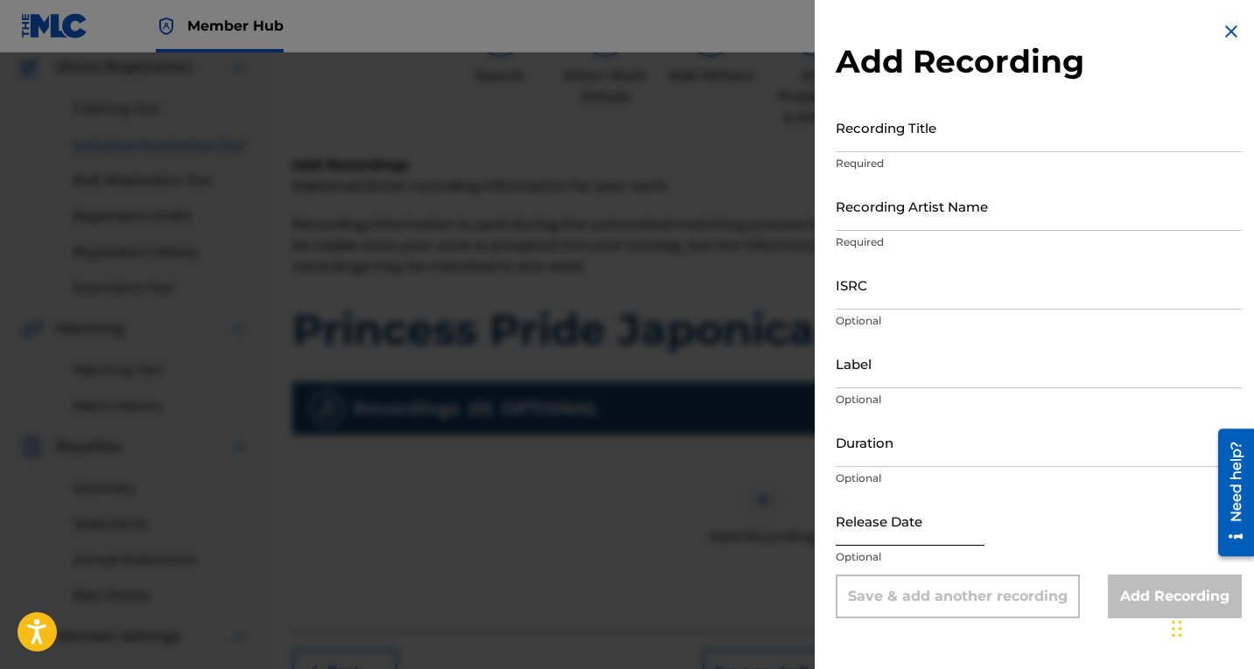
select select "8"
select select "2025"
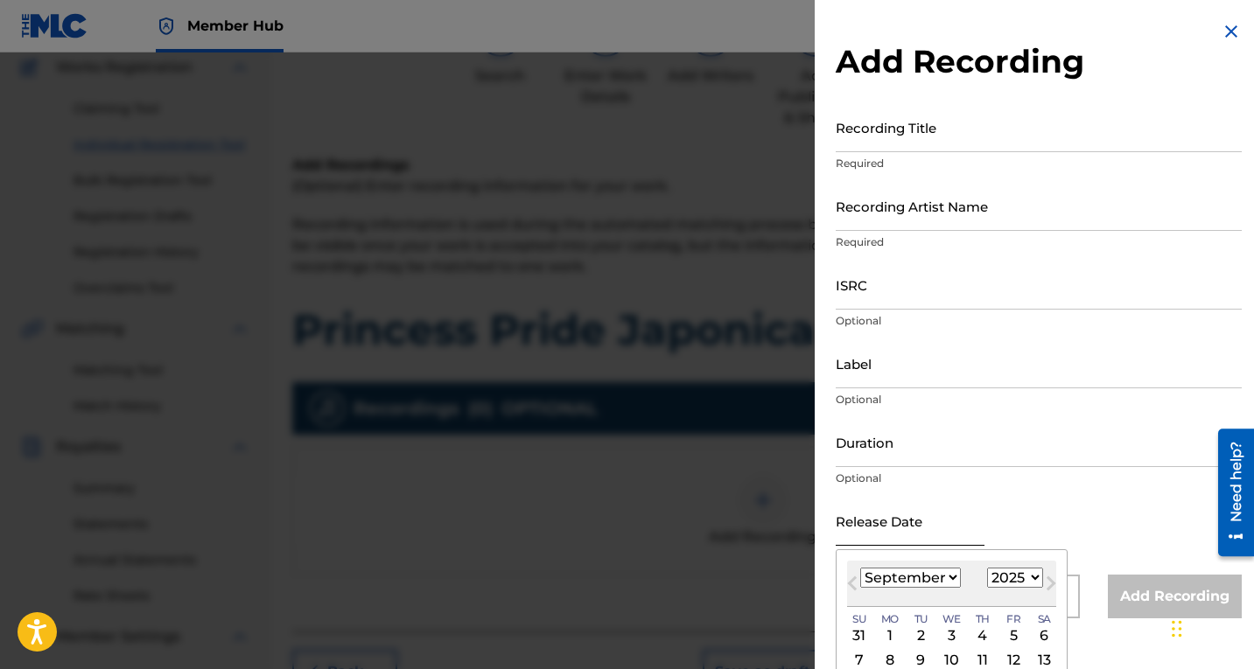
click at [876, 535] on input "text" at bounding box center [910, 521] width 149 height 50
click at [847, 580] on button "Previous Month" at bounding box center [852, 587] width 28 height 28
select select "8"
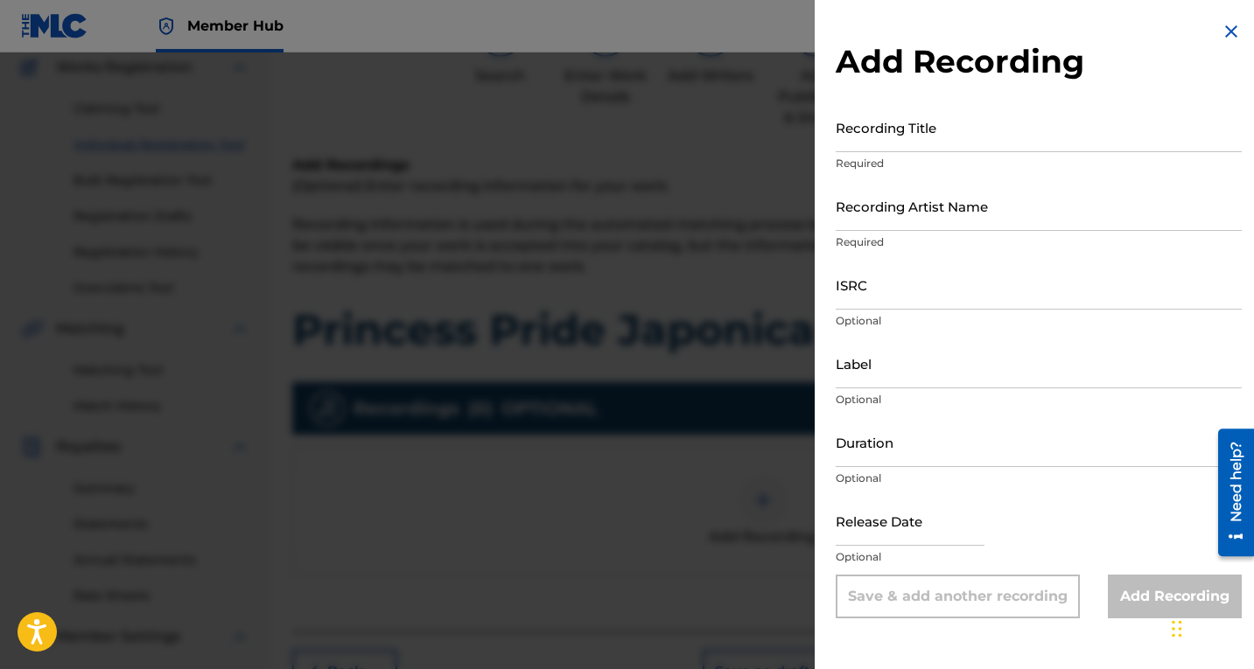
click at [821, 599] on div "Add Recording Recording Title Required Recording Artist Name Required ISRC Opti…" at bounding box center [1039, 320] width 448 height 640
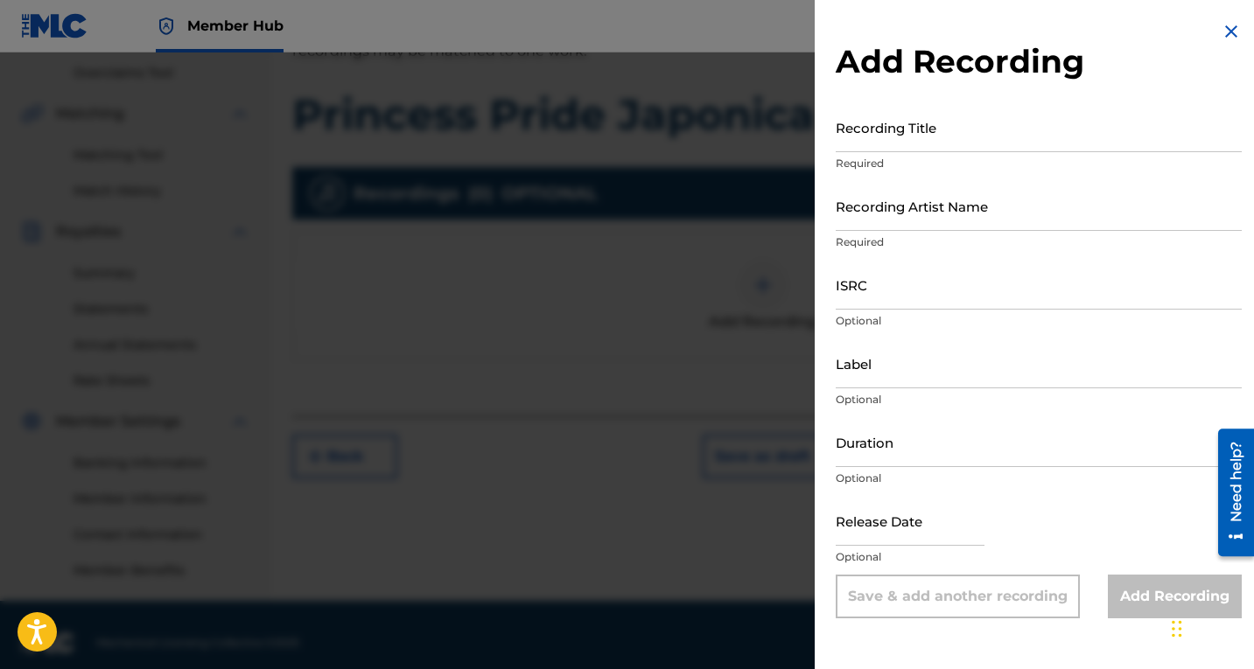
scroll to position [380, 0]
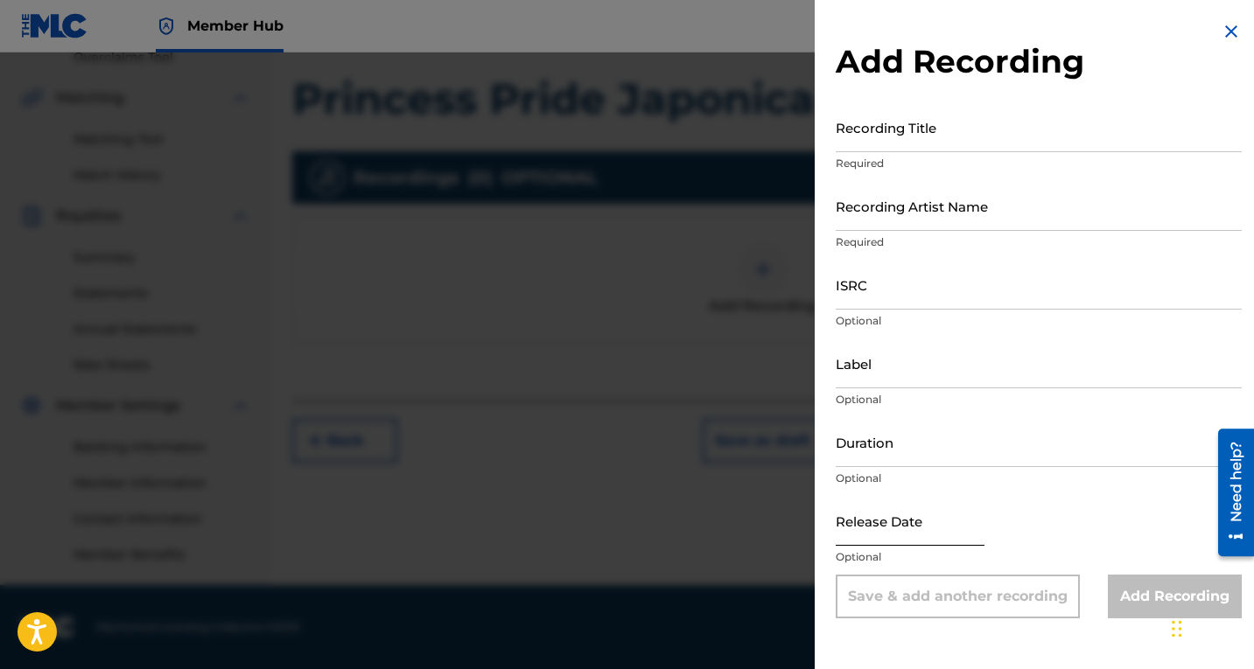
select select "8"
select select "2025"
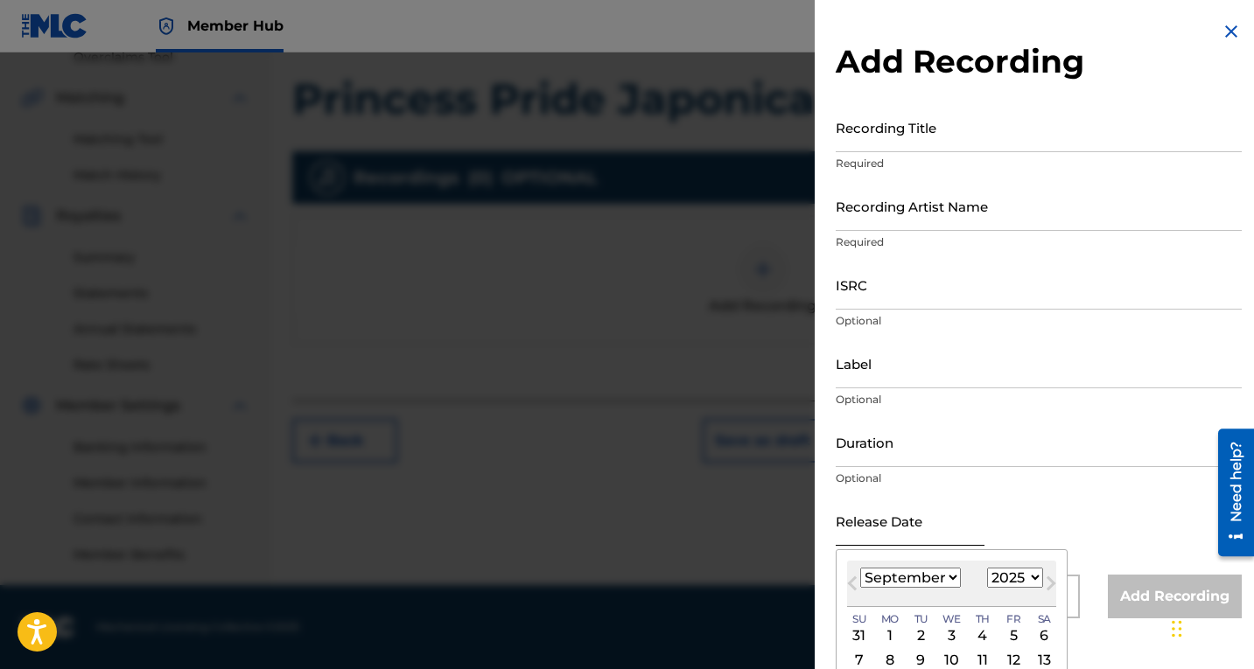
click at [882, 531] on input "text" at bounding box center [910, 521] width 149 height 50
click at [1040, 654] on div "13" at bounding box center [1043, 659] width 21 height 21
type input "[DATE]"
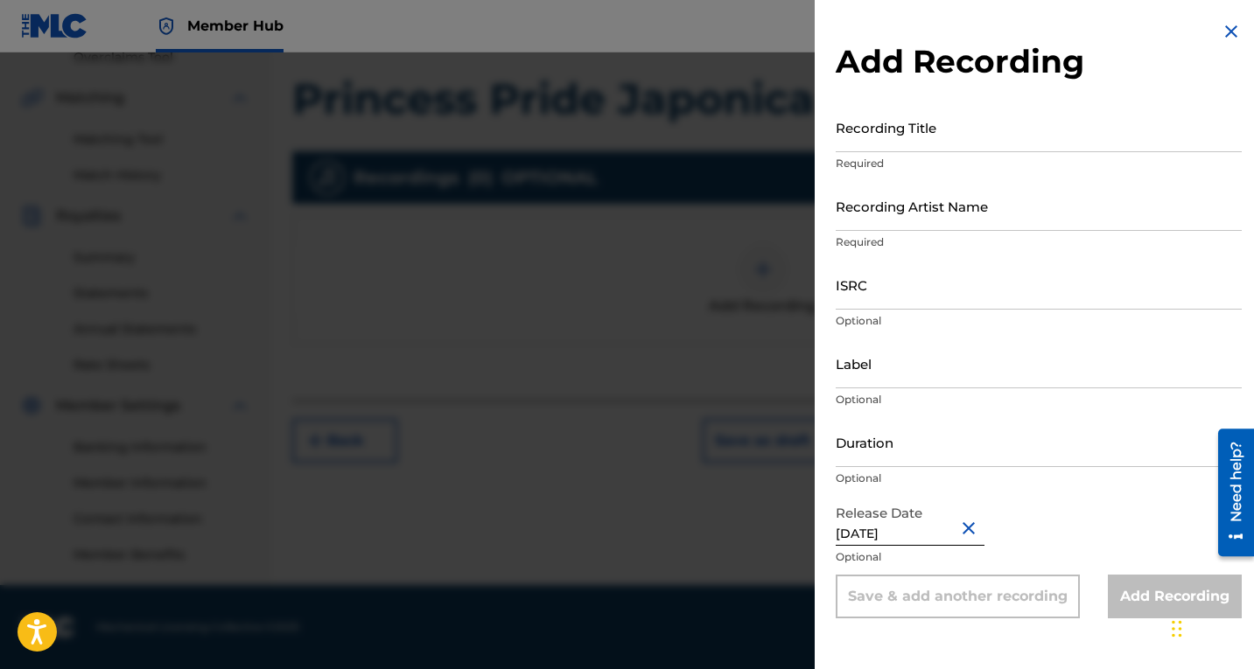
click at [921, 529] on input "[DATE]" at bounding box center [910, 521] width 149 height 50
select select "8"
select select "2025"
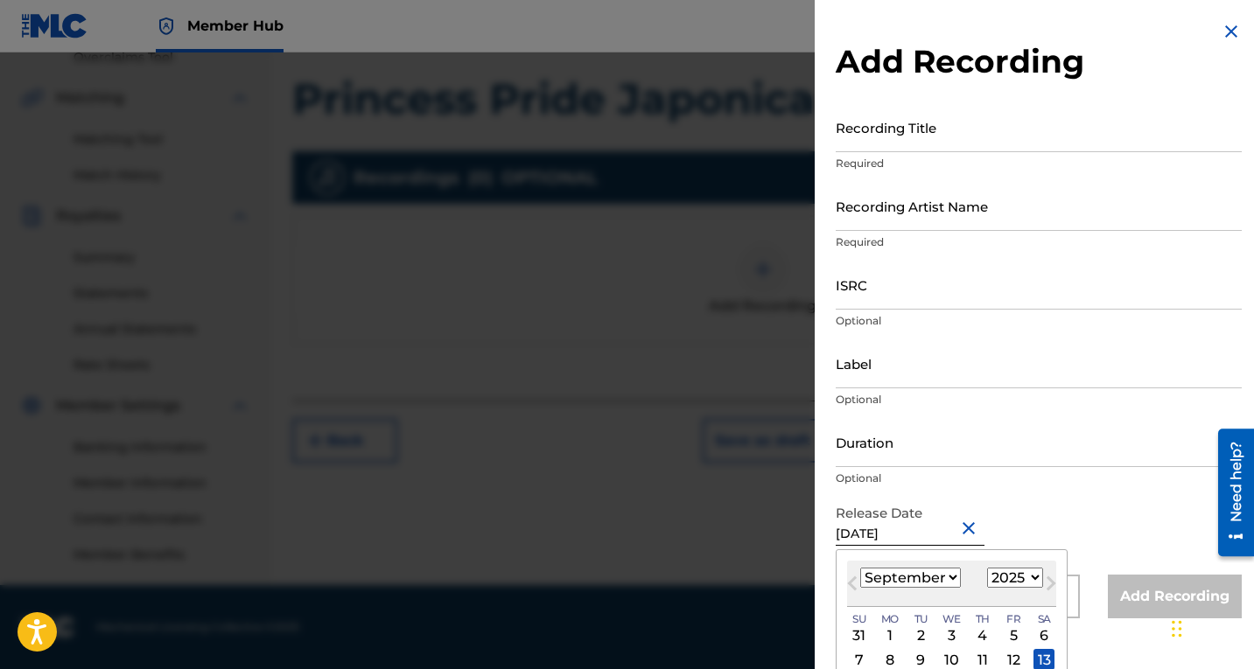
click at [921, 529] on input "[DATE]" at bounding box center [910, 521] width 149 height 50
type input "[DATE]"
click at [1153, 537] on div "Release Date [DATE] Previous Month Next Month [DATE] January February March Apr…" at bounding box center [1039, 535] width 406 height 79
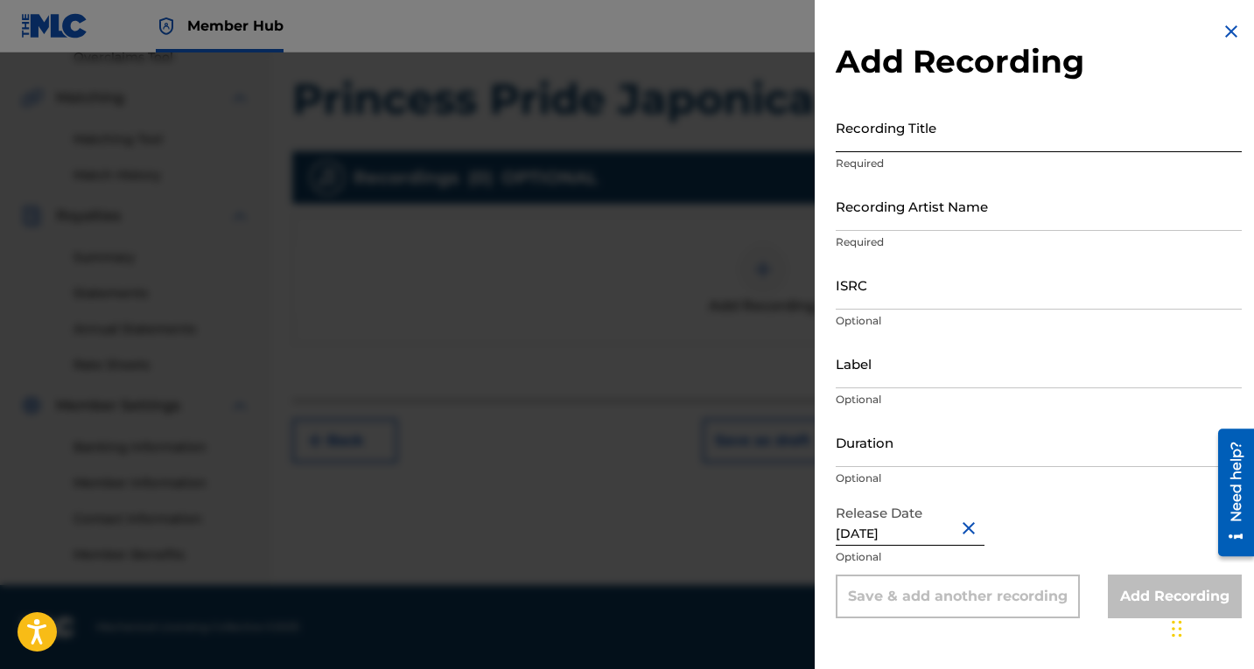
click at [907, 146] on input "Recording Title" at bounding box center [1039, 127] width 406 height 50
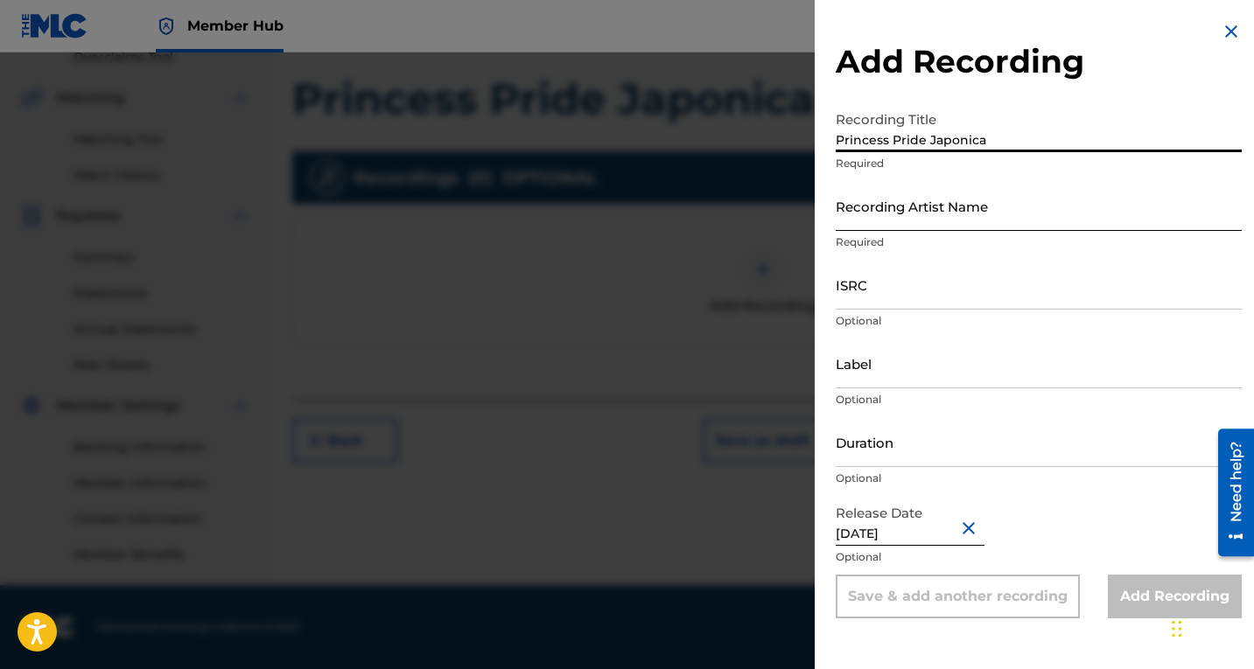
type input "Princess Pride Japonica"
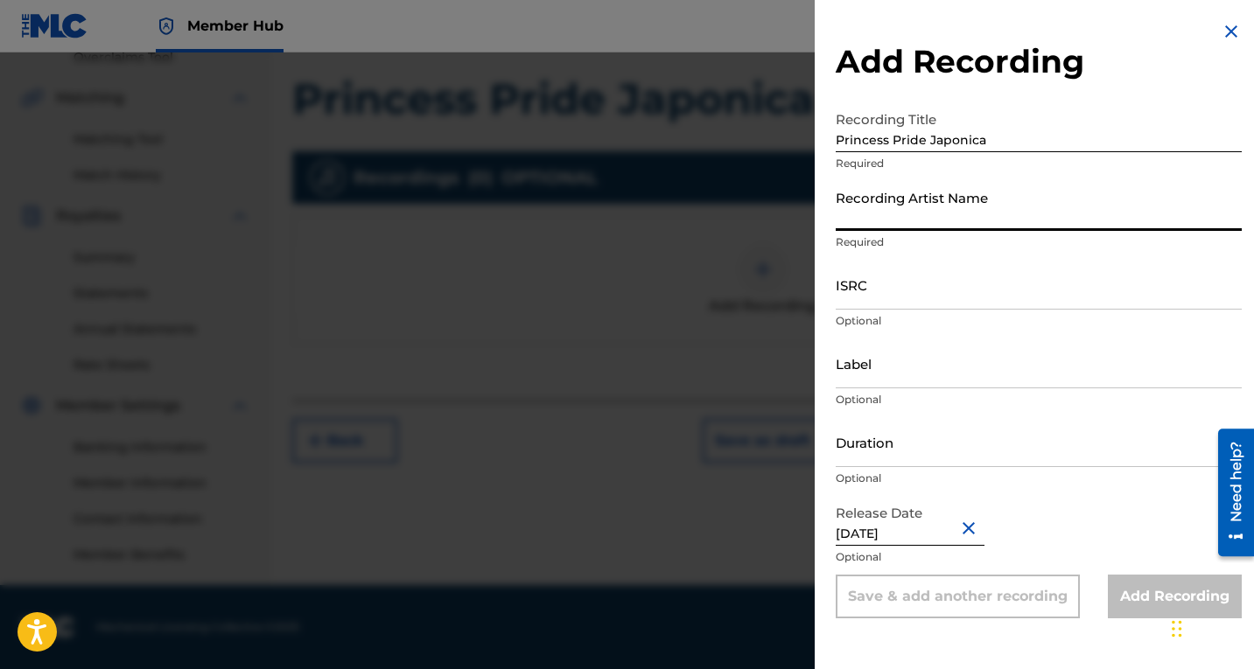
click at [892, 220] on input "Recording Artist Name" at bounding box center [1039, 206] width 406 height 50
type input "[PERSON_NAME]"
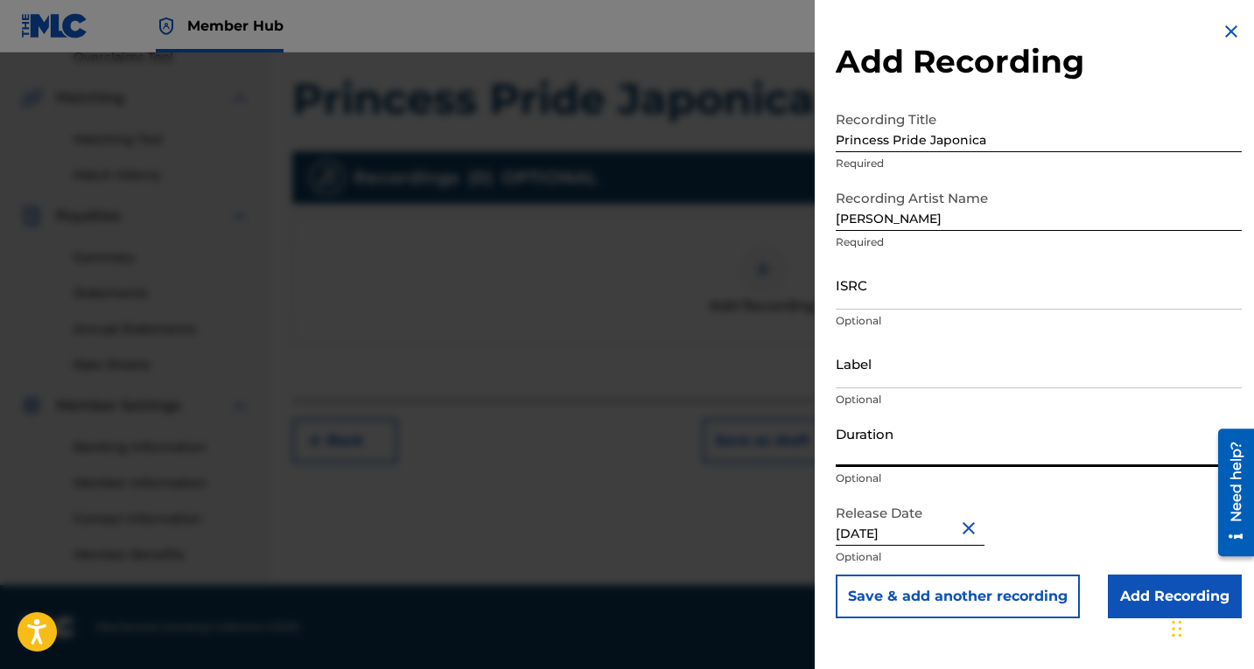
click at [871, 458] on input "Duration" at bounding box center [1039, 442] width 406 height 50
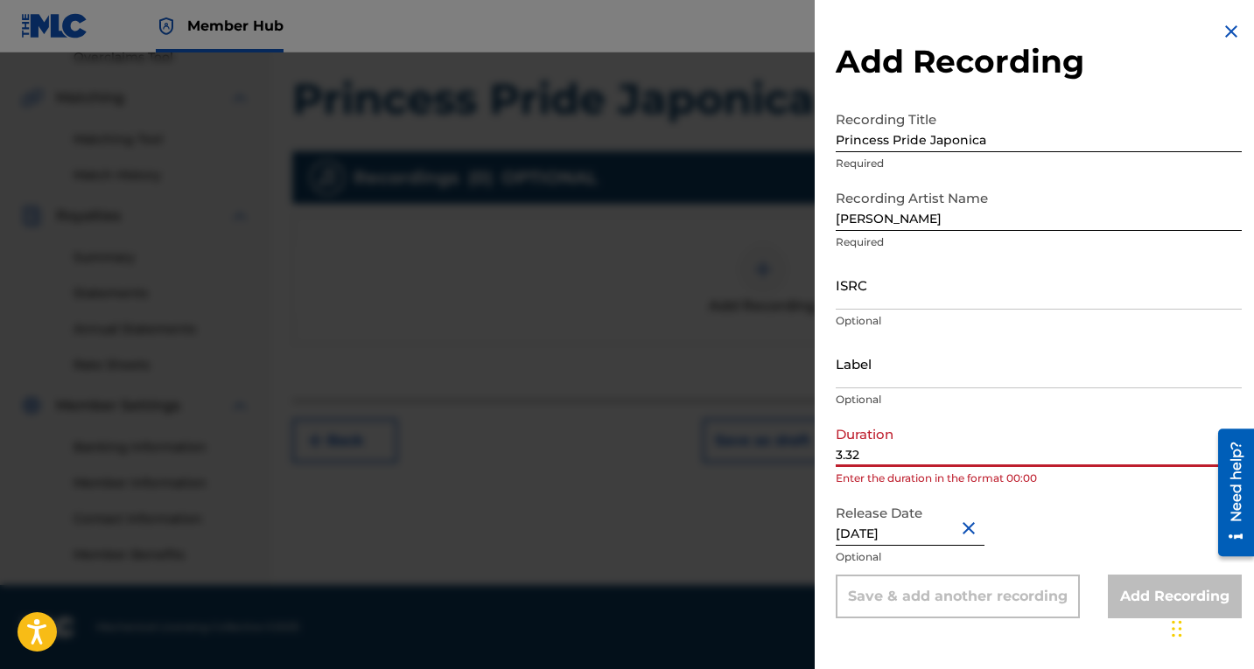
click at [838, 455] on input "3.32" at bounding box center [1039, 442] width 406 height 50
click at [965, 449] on input "03.32" at bounding box center [1039, 442] width 406 height 50
type input "0"
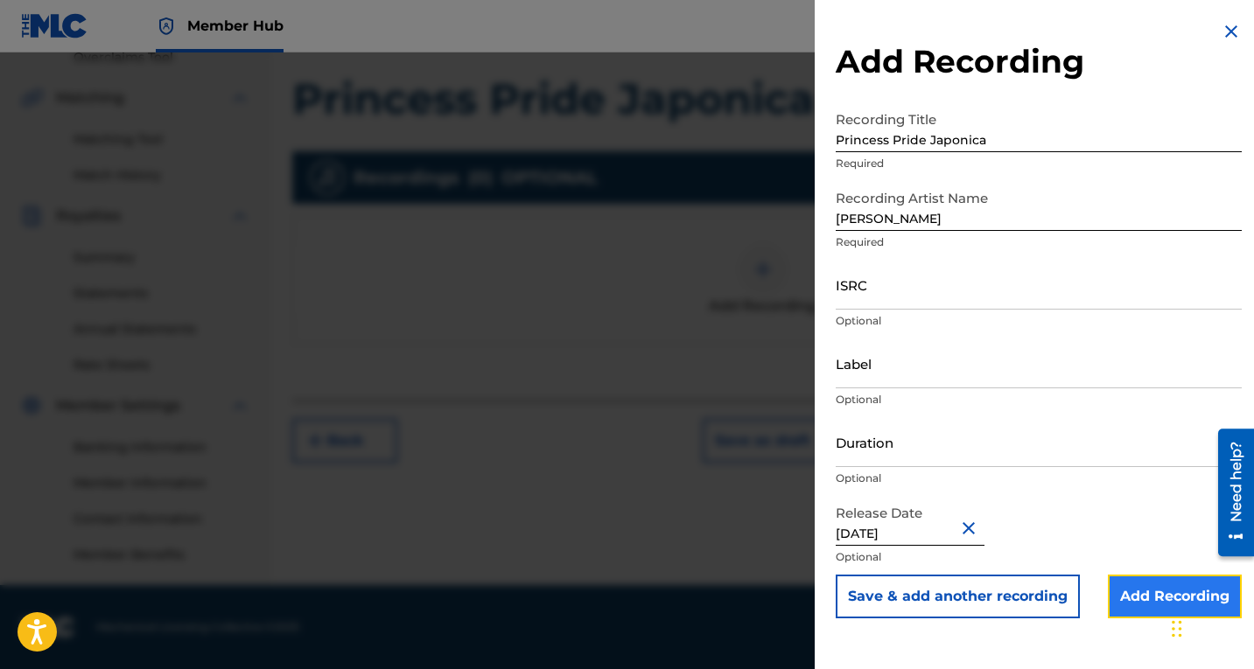
click at [1136, 592] on input "Add Recording" at bounding box center [1175, 597] width 134 height 44
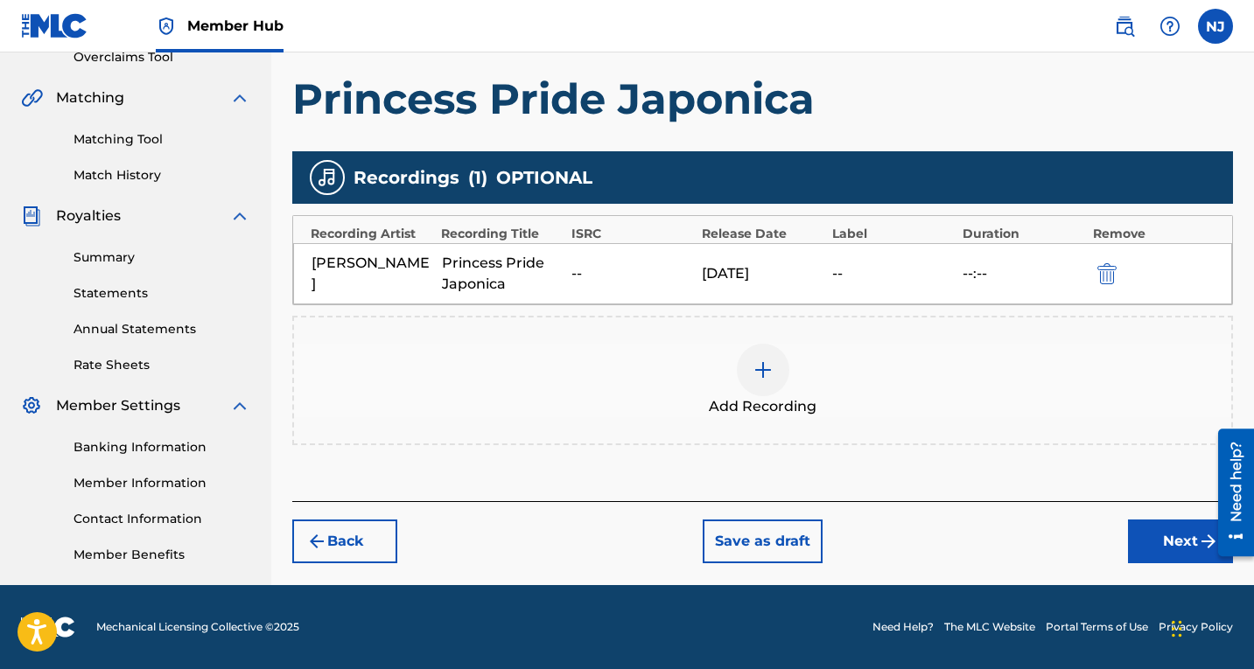
click at [734, 269] on div "[DATE]" at bounding box center [763, 273] width 122 height 21
click at [738, 275] on div "[DATE]" at bounding box center [763, 273] width 122 height 21
drag, startPoint x: 738, startPoint y: 275, endPoint x: 565, endPoint y: 311, distance: 176.1
click at [565, 311] on div "Recordings ( 1 ) OPTIONAL Recording Artist Recording Title ISRC Release Date La…" at bounding box center [762, 298] width 941 height 294
click at [581, 364] on div "Add Recording" at bounding box center [762, 380] width 937 height 73
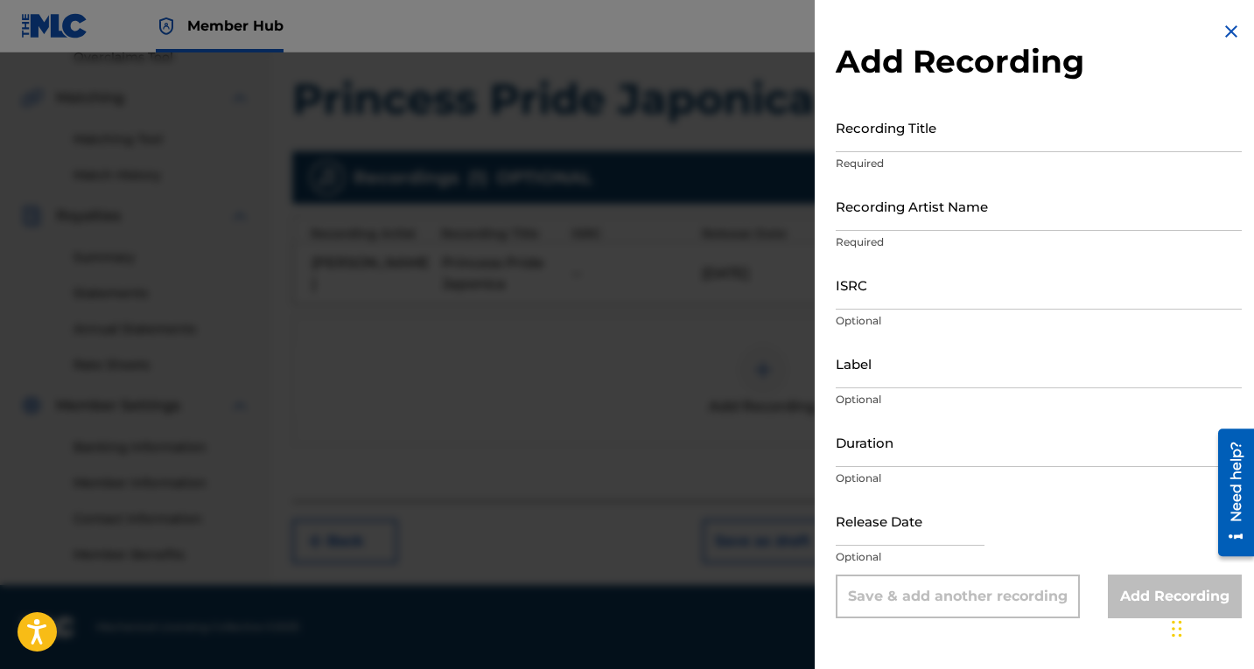
click at [1221, 25] on img at bounding box center [1231, 31] width 21 height 21
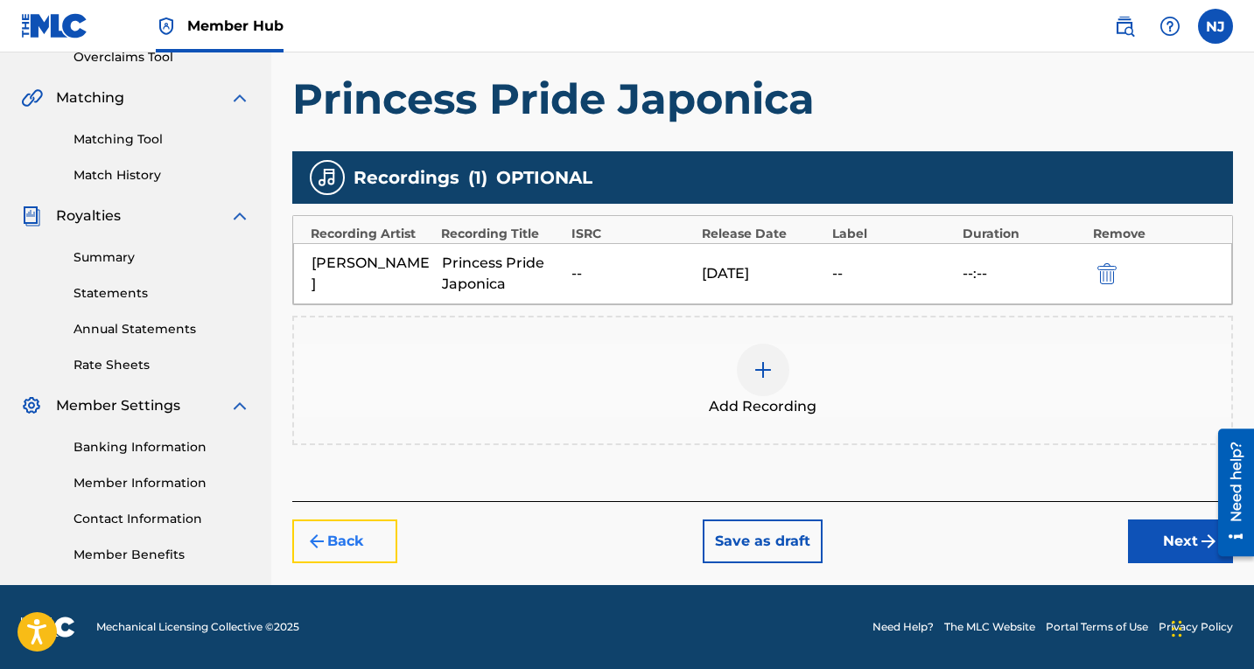
click at [352, 533] on button "Back" at bounding box center [344, 542] width 105 height 44
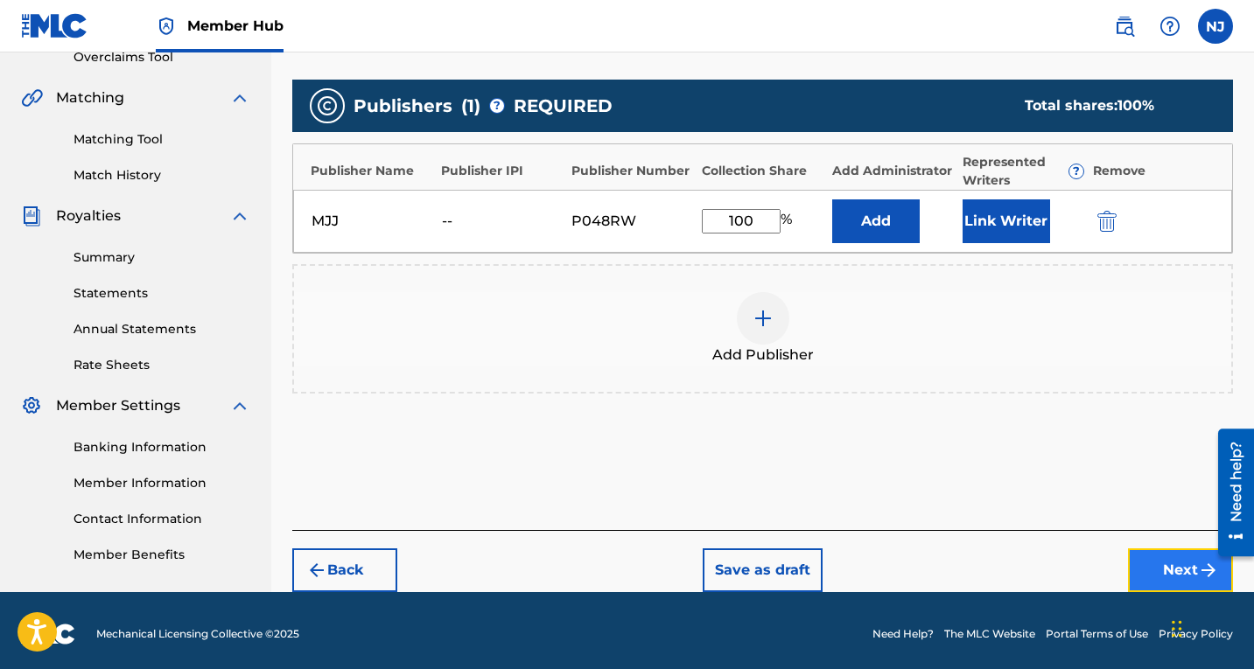
click at [1203, 562] on img "submit" at bounding box center [1208, 570] width 21 height 21
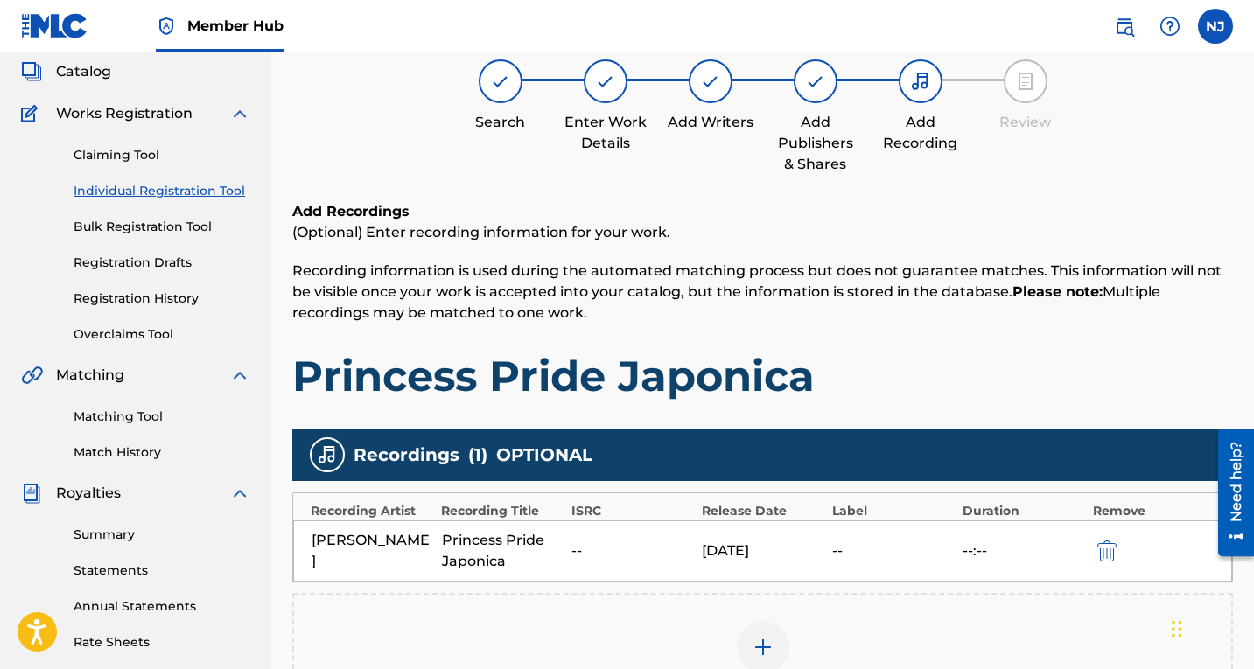
scroll to position [79, 0]
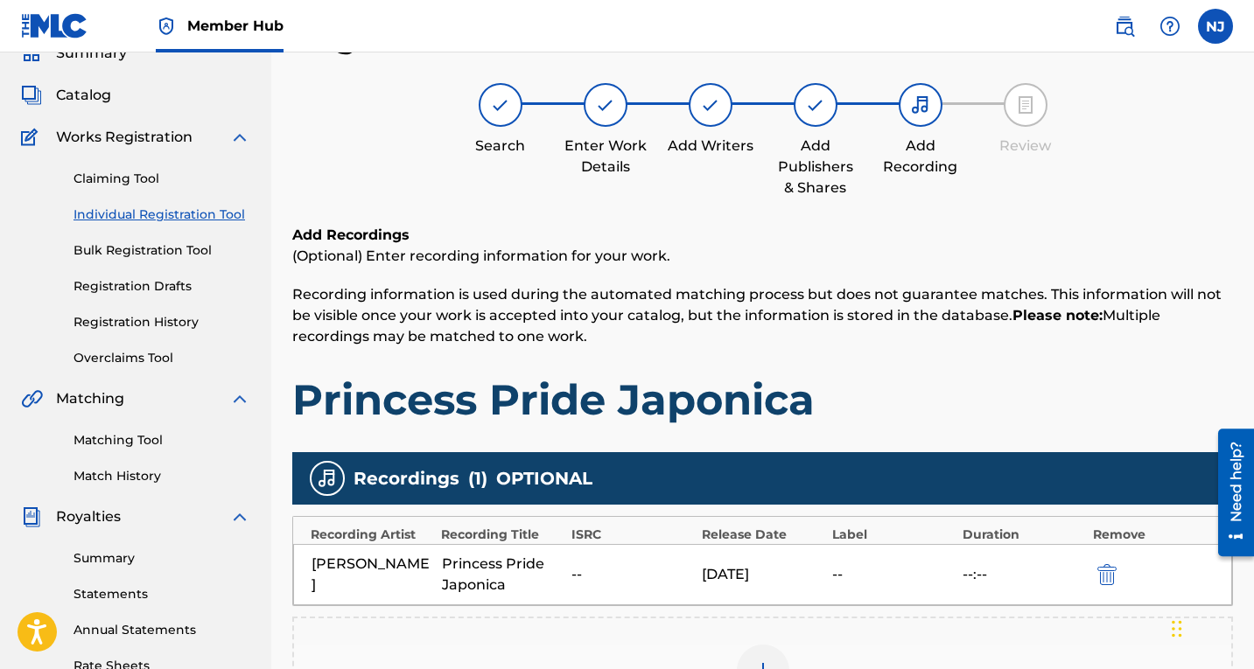
click at [738, 571] on div "[DATE]" at bounding box center [763, 574] width 122 height 21
click at [740, 573] on div "[DATE]" at bounding box center [763, 574] width 122 height 21
click at [1130, 386] on h1 "Princess Pride Japonica" at bounding box center [762, 400] width 941 height 52
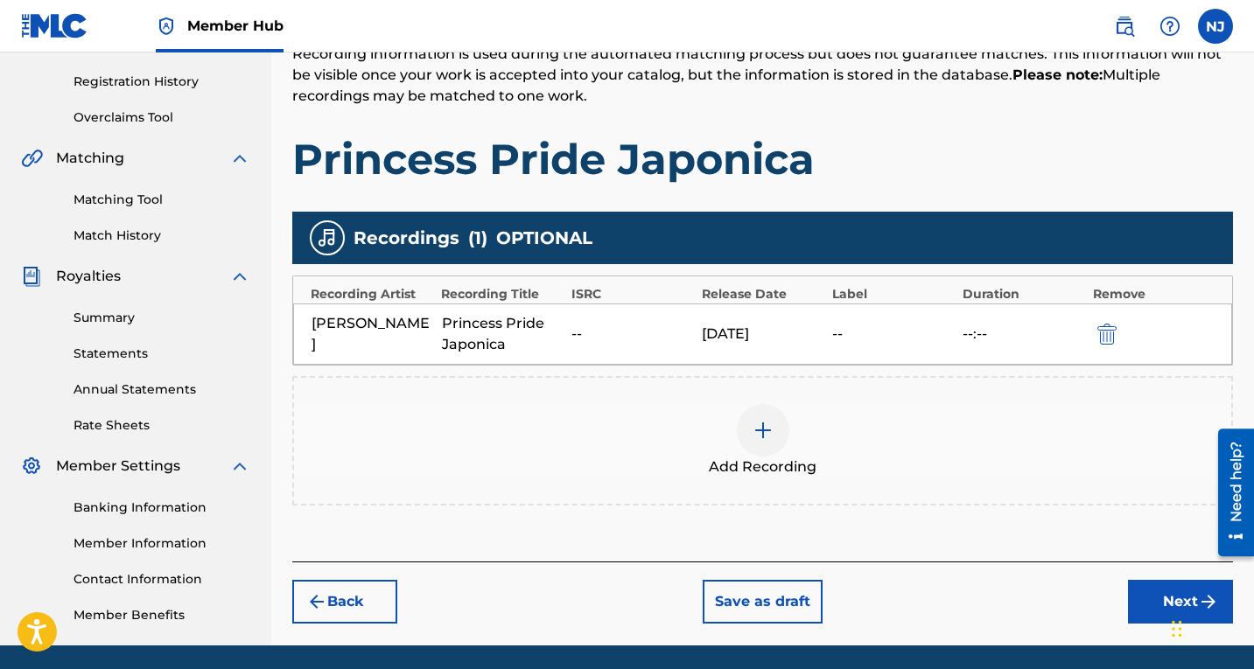
scroll to position [380, 0]
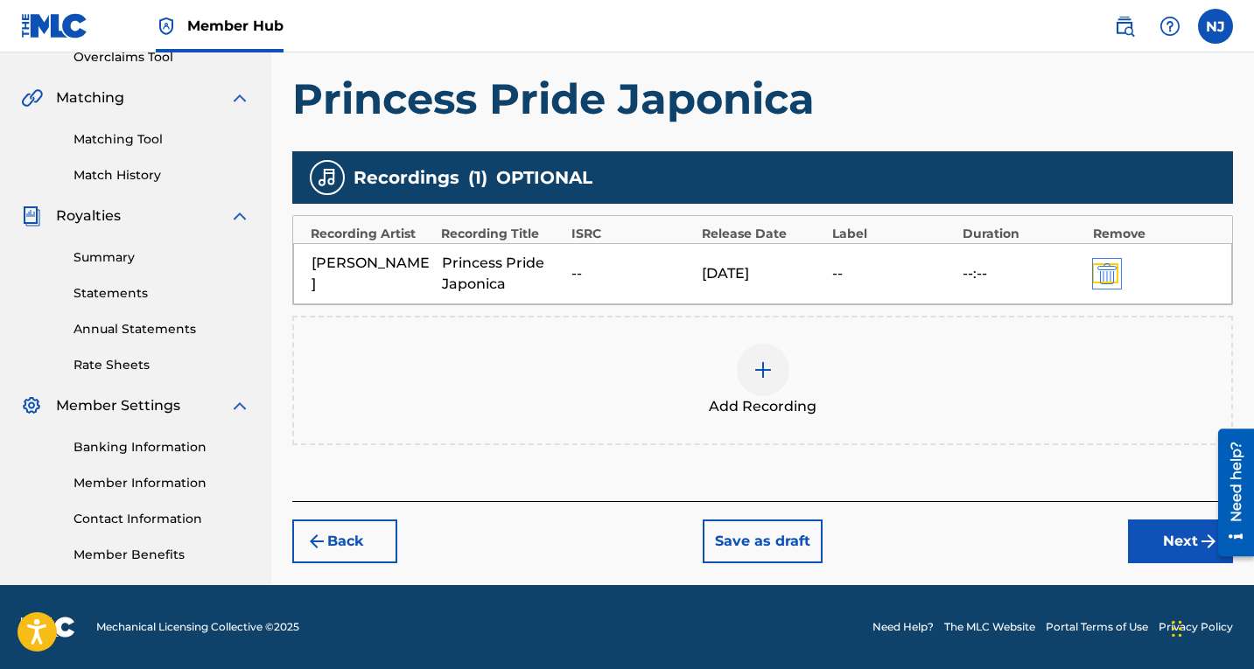
click at [1113, 278] on img "submit" at bounding box center [1106, 273] width 19 height 21
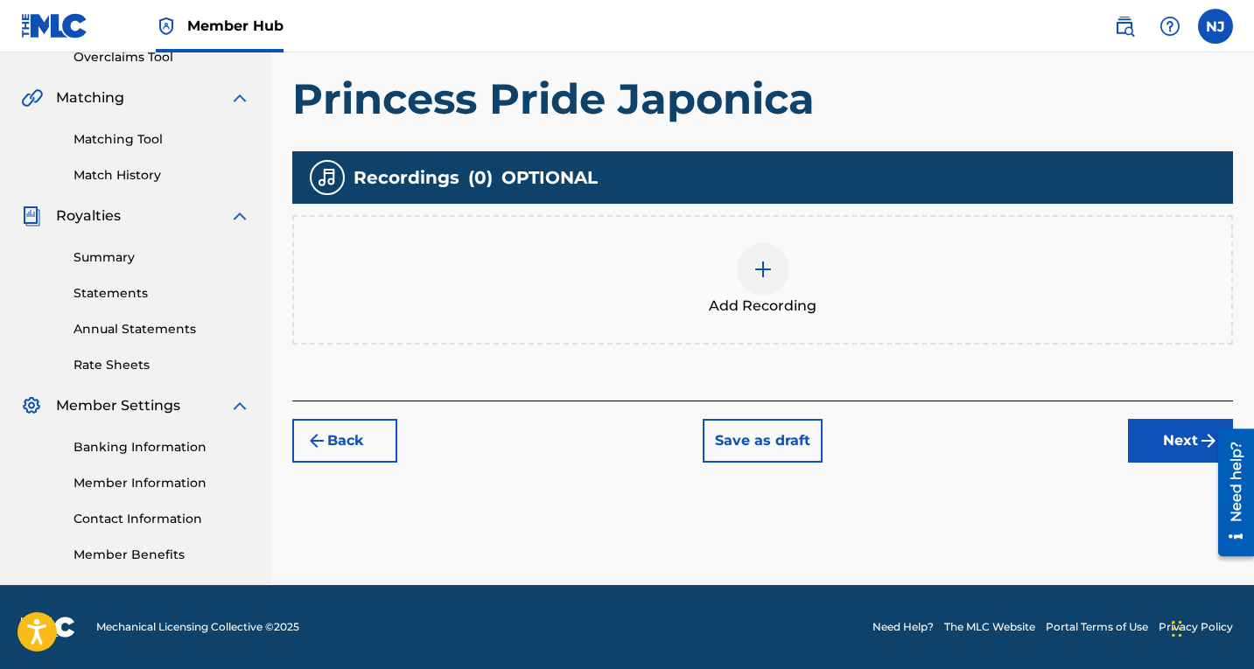
click at [762, 266] on img at bounding box center [762, 269] width 21 height 21
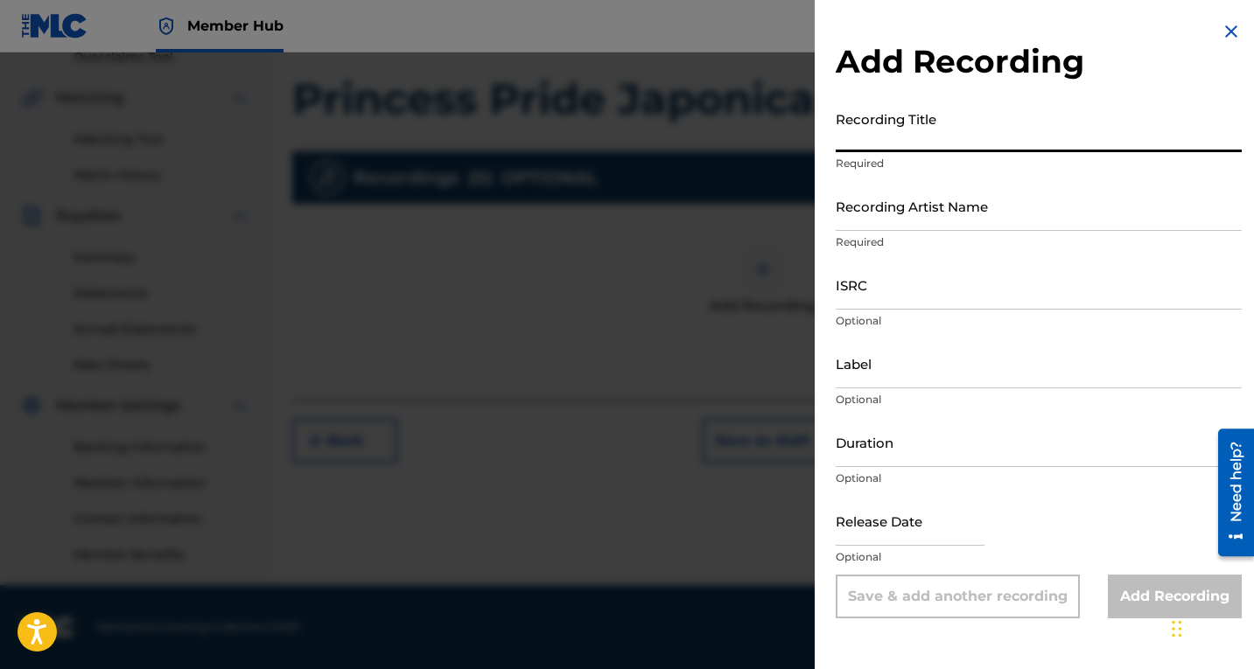
click at [925, 142] on input "Recording Title" at bounding box center [1039, 127] width 406 height 50
type input "n"
type input "Princess Pride Japonica"
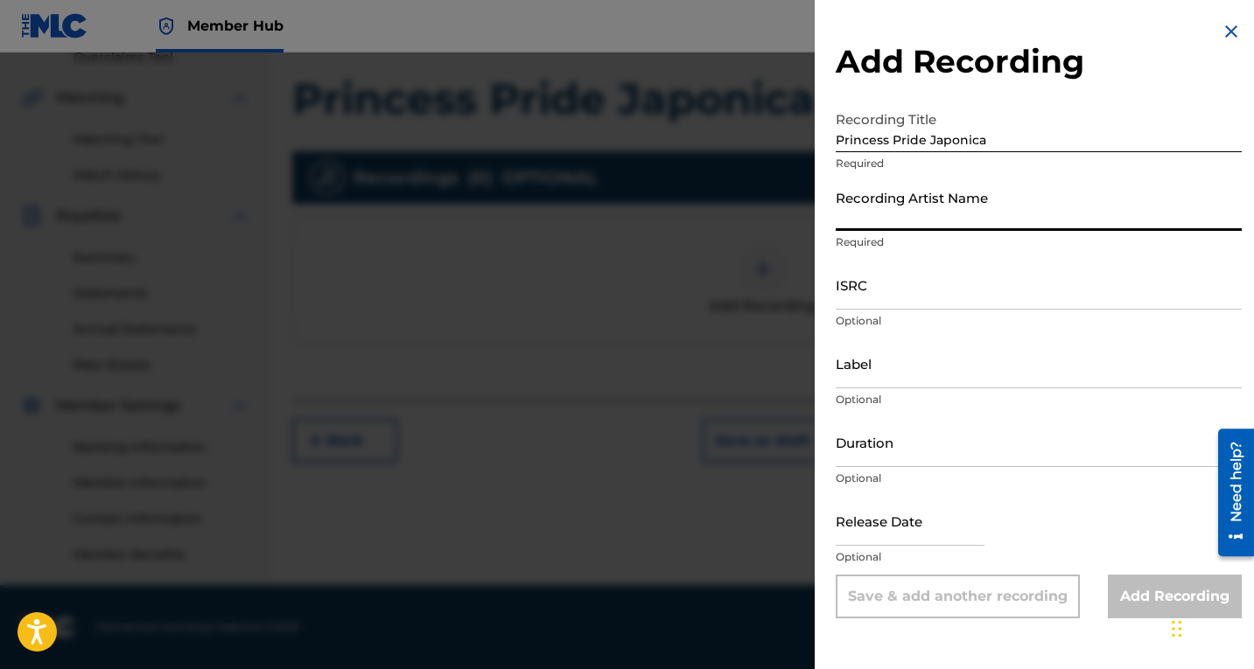
click at [860, 218] on input "Recording Artist Name" at bounding box center [1039, 206] width 406 height 50
type input "[PERSON_NAME]"
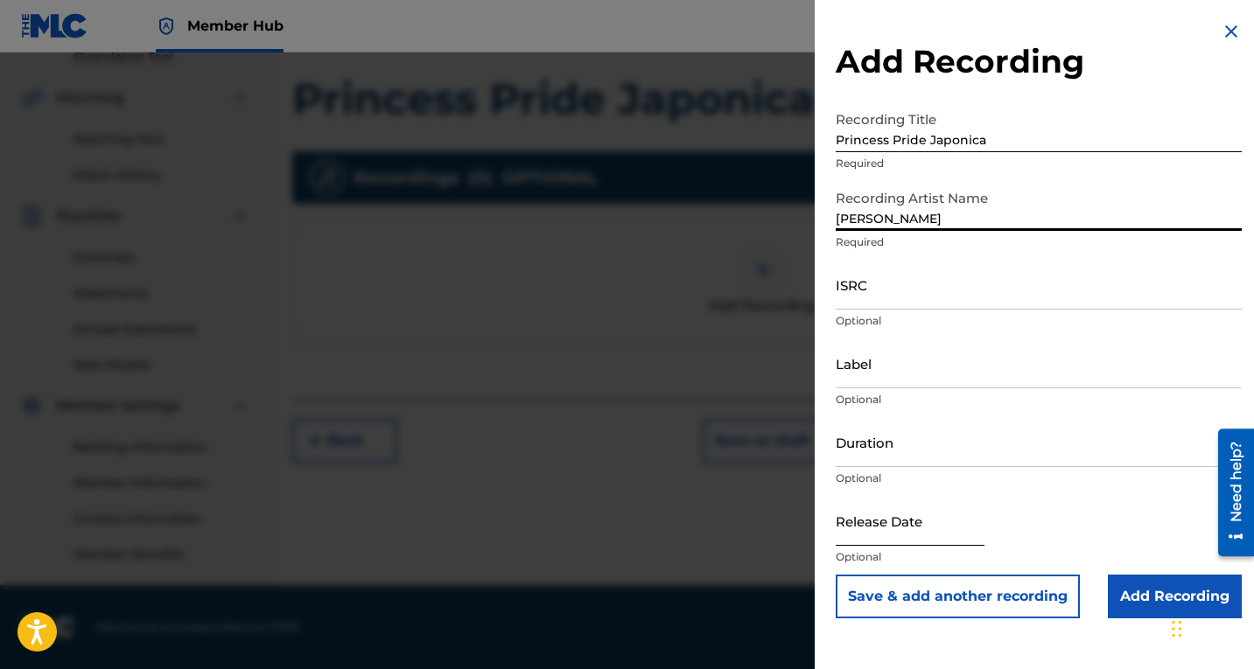
select select "8"
select select "2025"
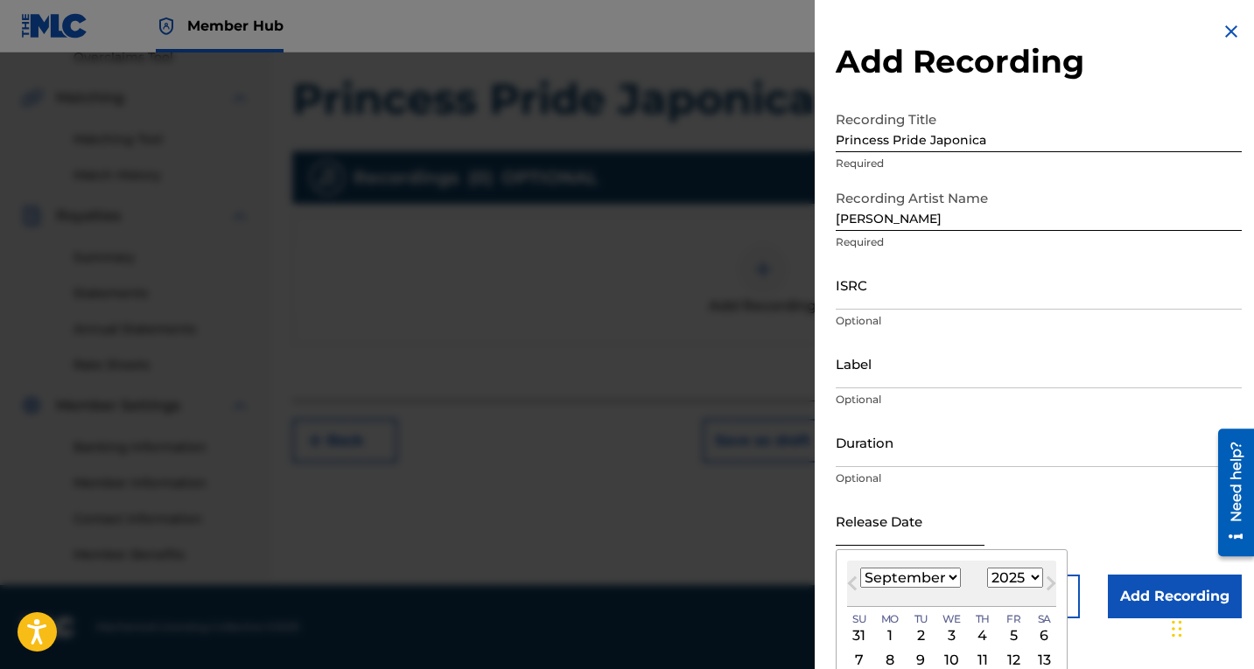
click at [859, 538] on input "text" at bounding box center [910, 521] width 149 height 50
type input "[DATE]"
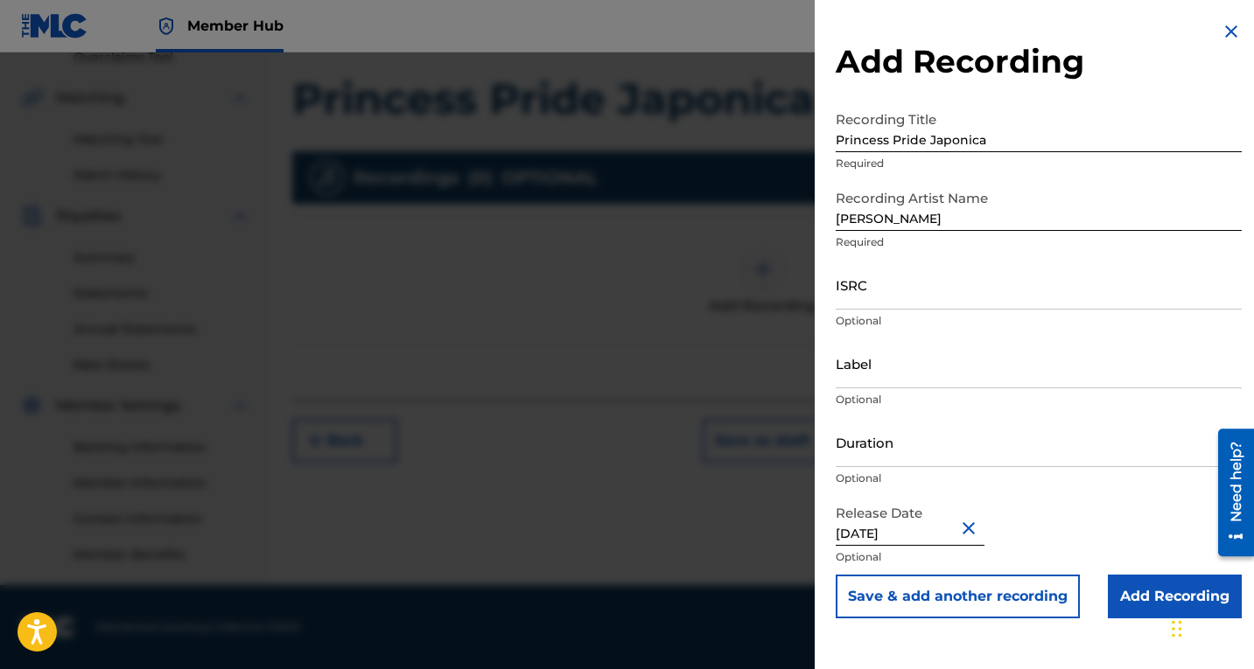
click at [1065, 509] on div "Release Date [DATE] Optional" at bounding box center [1039, 535] width 406 height 79
click at [1136, 595] on input "Add Recording" at bounding box center [1175, 597] width 134 height 44
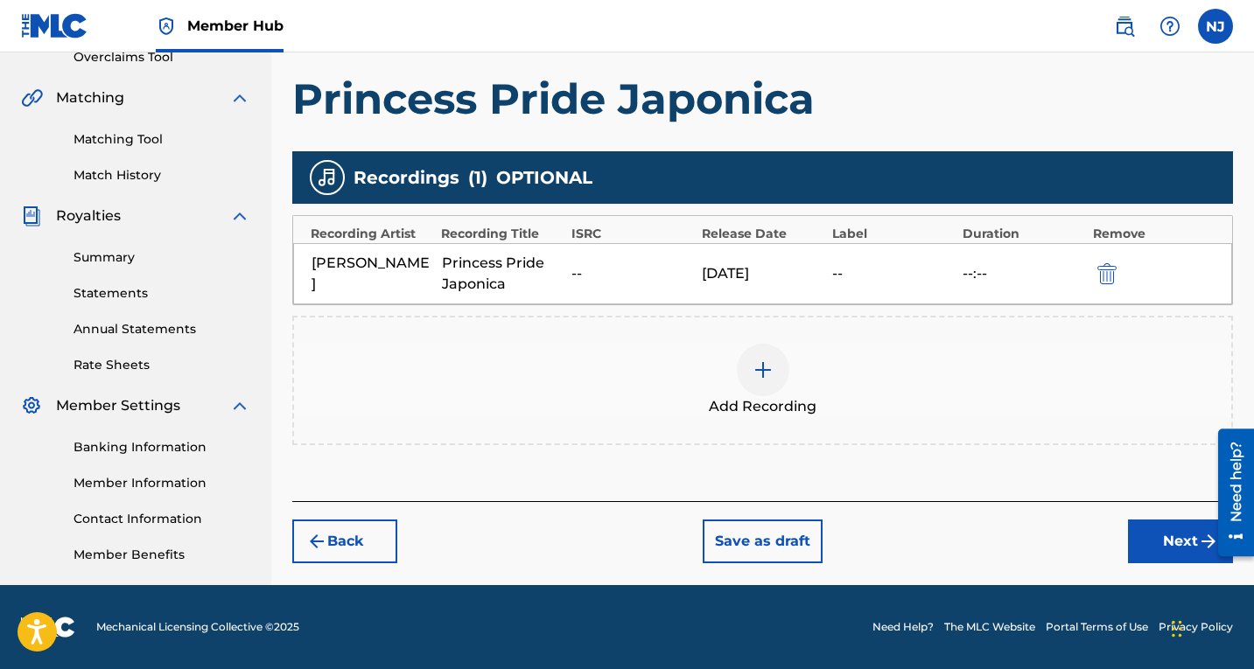
click at [763, 368] on img at bounding box center [762, 370] width 21 height 21
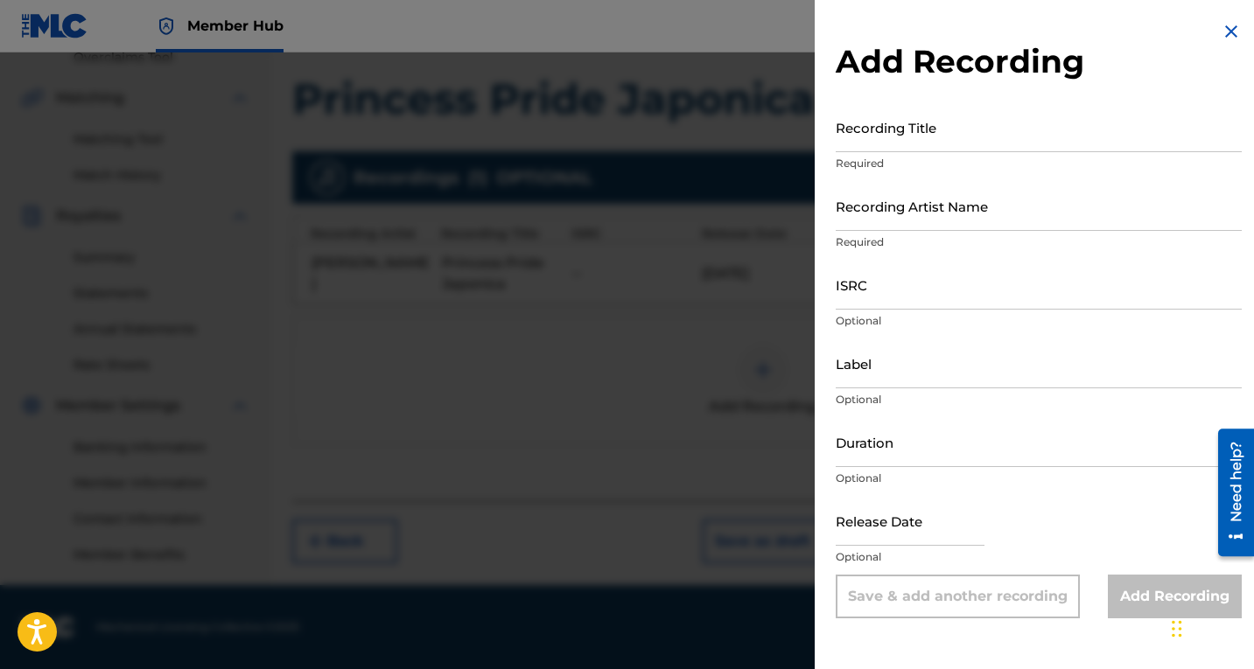
click at [1222, 24] on img at bounding box center [1231, 31] width 21 height 21
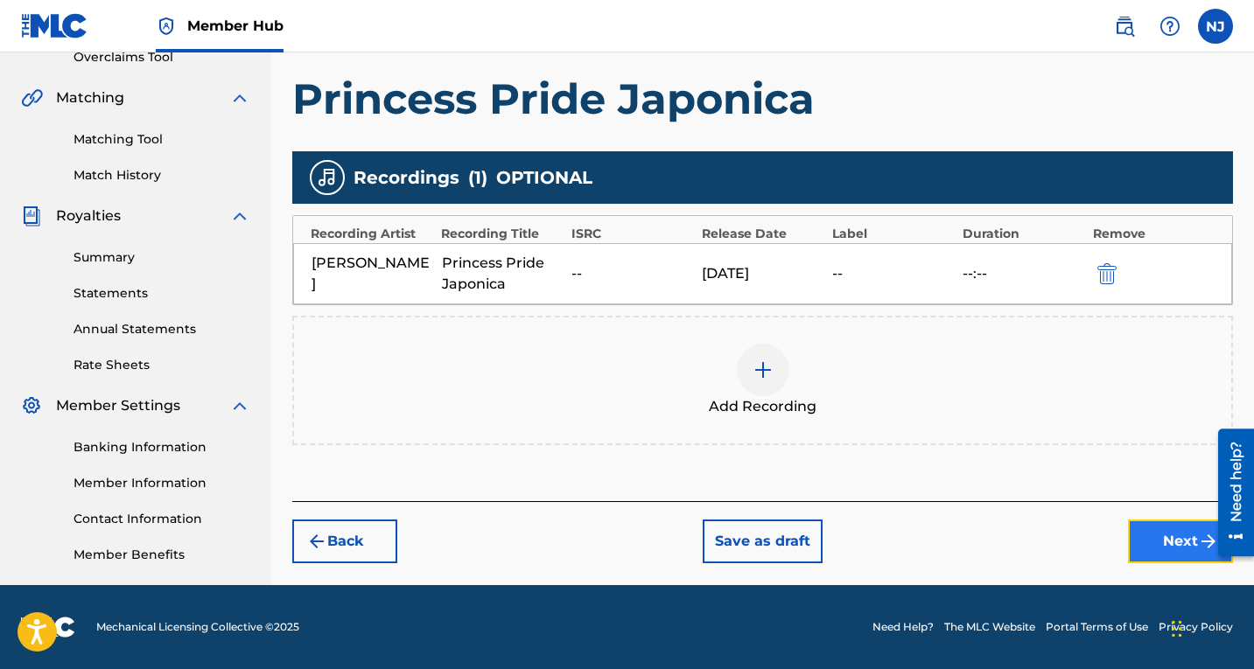
click at [1186, 535] on button "Next" at bounding box center [1180, 542] width 105 height 44
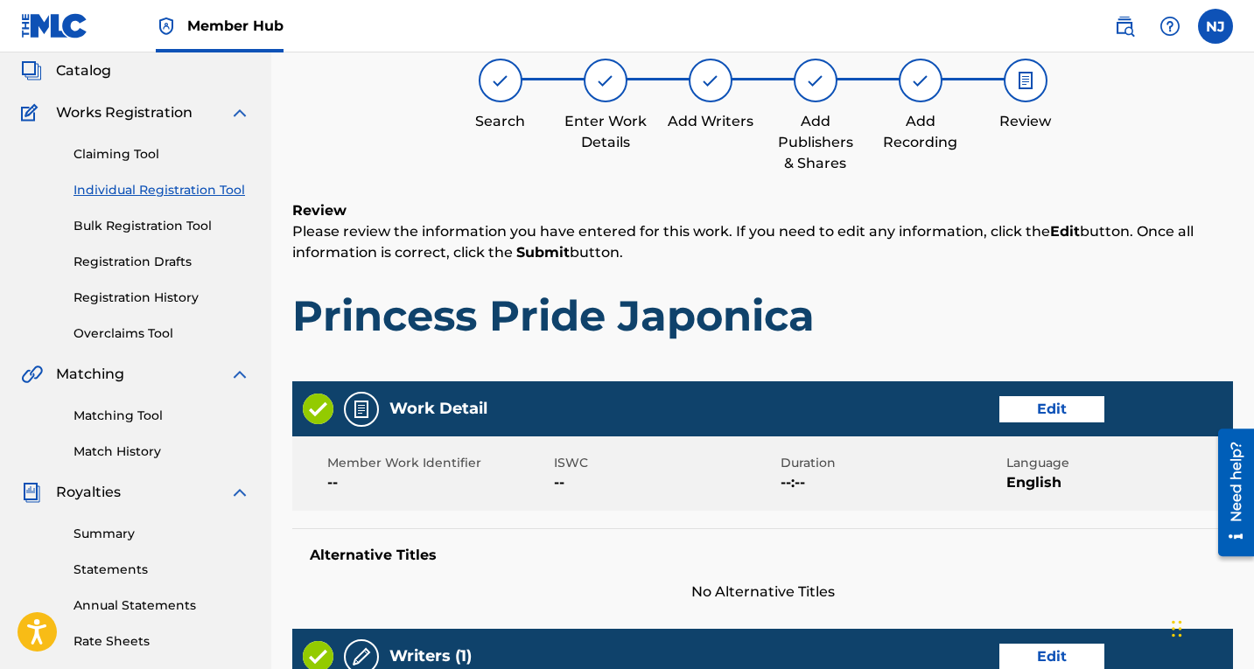
scroll to position [79, 0]
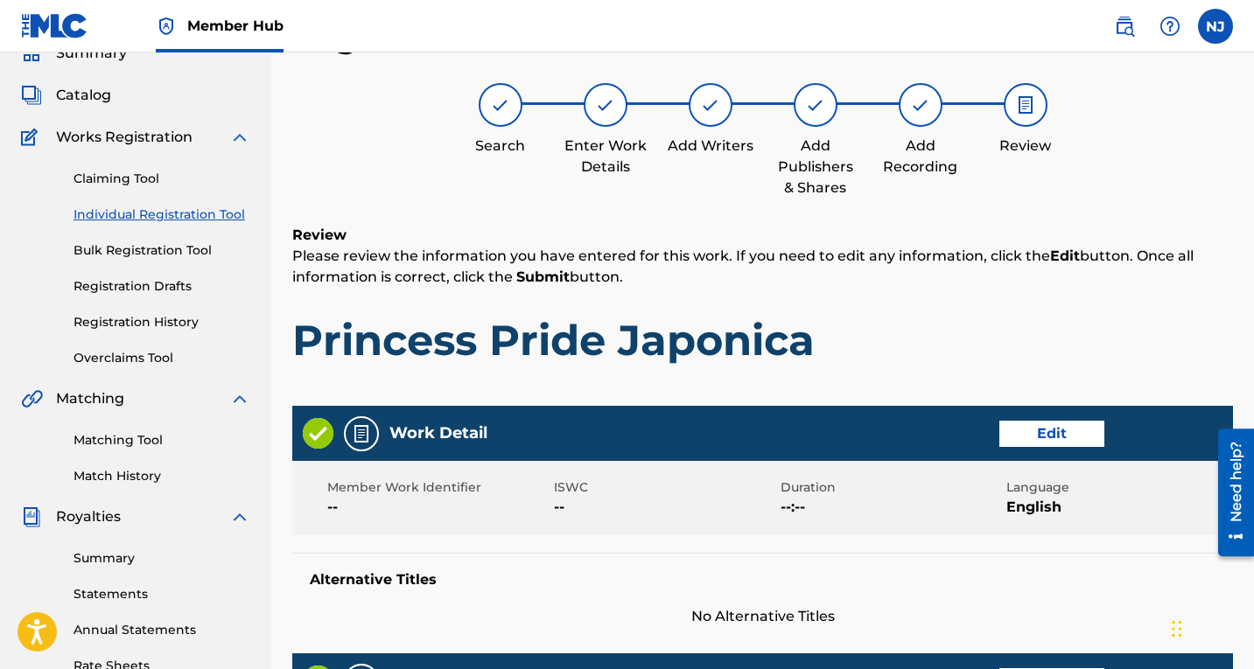
click at [1132, 500] on span "English" at bounding box center [1117, 507] width 222 height 21
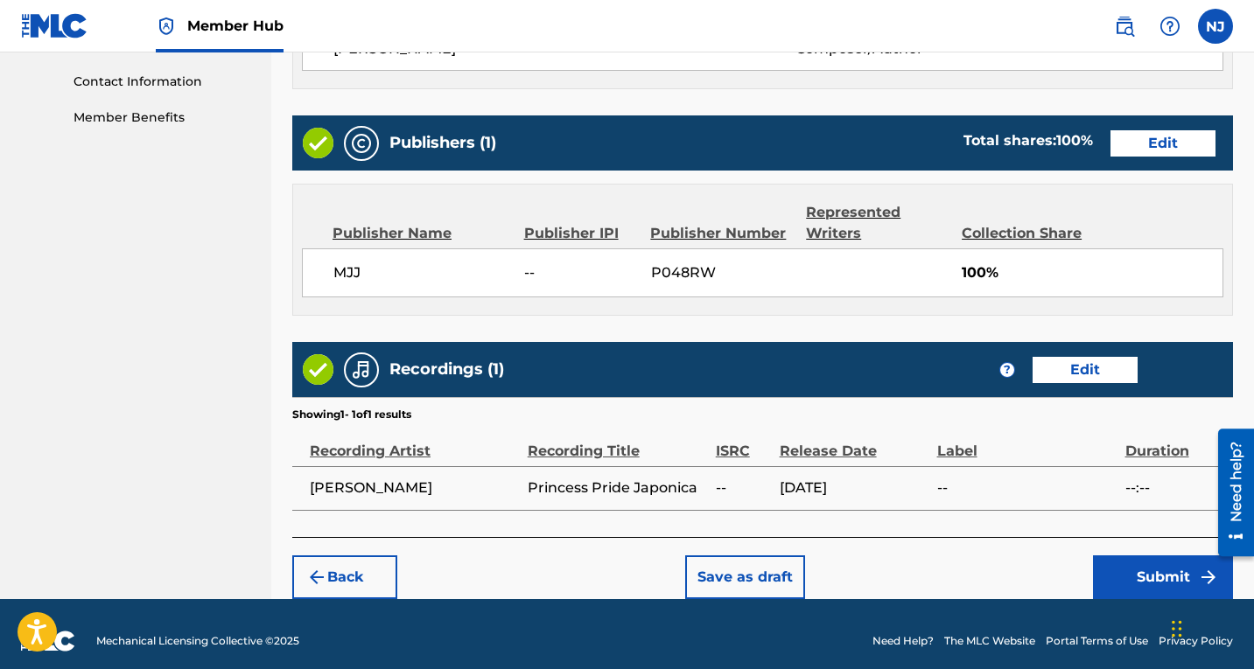
scroll to position [829, 0]
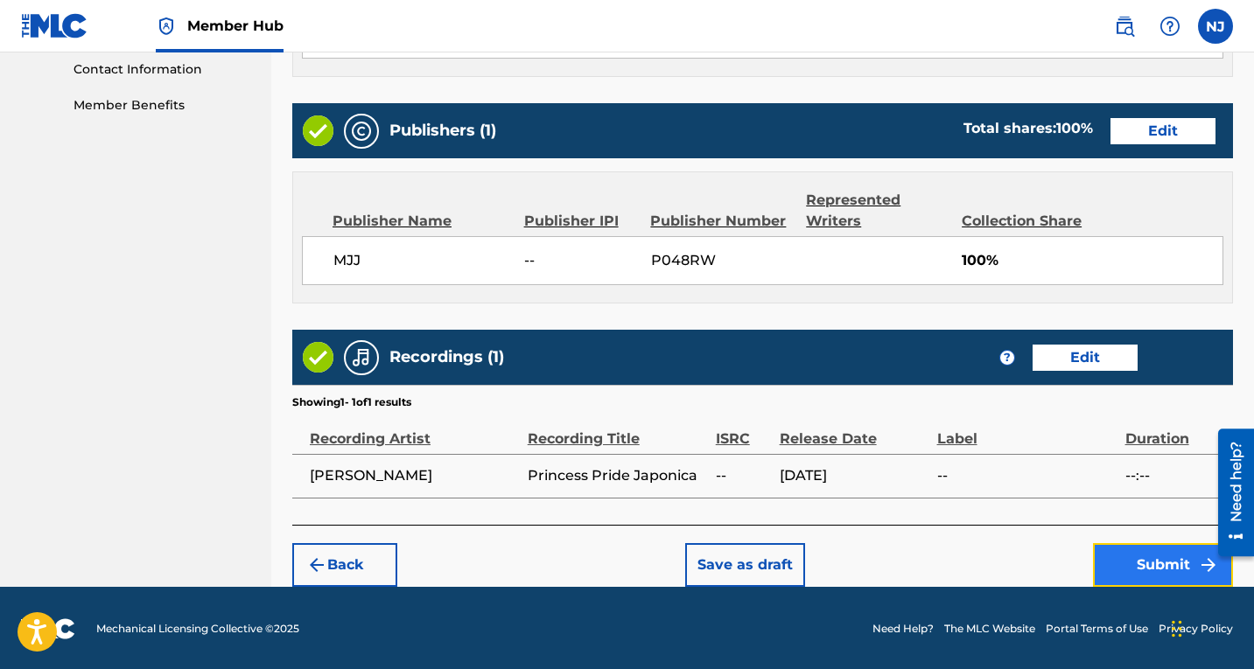
click at [1173, 560] on button "Submit" at bounding box center [1163, 565] width 140 height 44
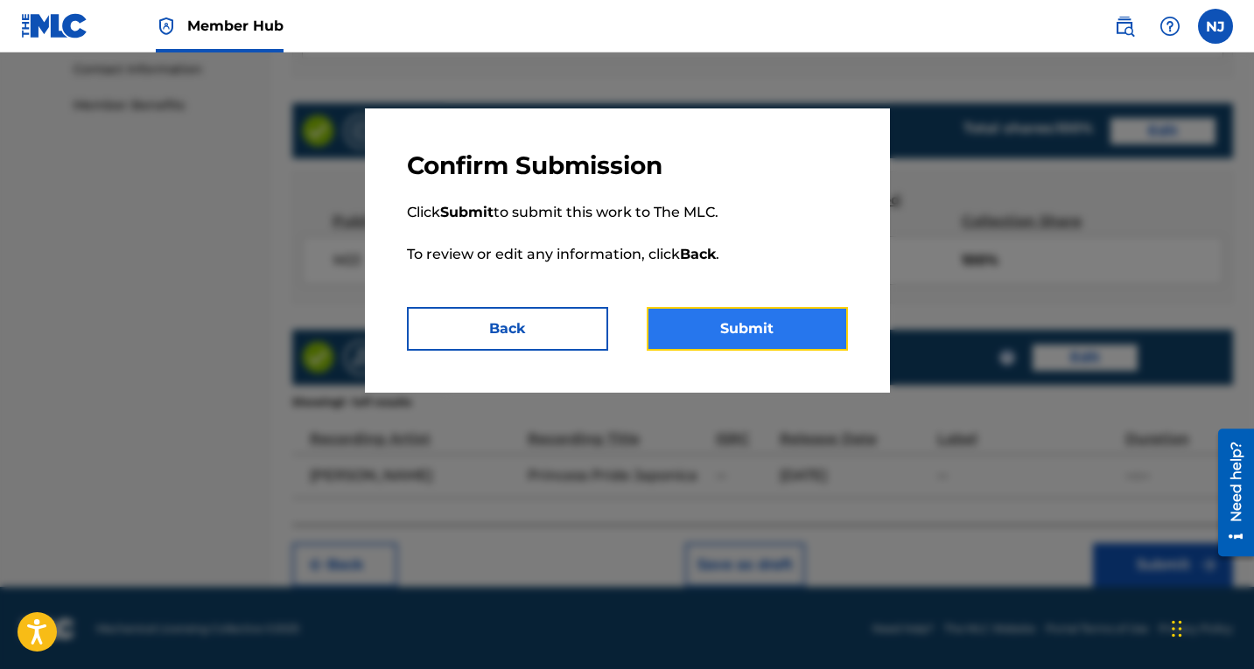
click at [748, 326] on button "Submit" at bounding box center [747, 329] width 201 height 44
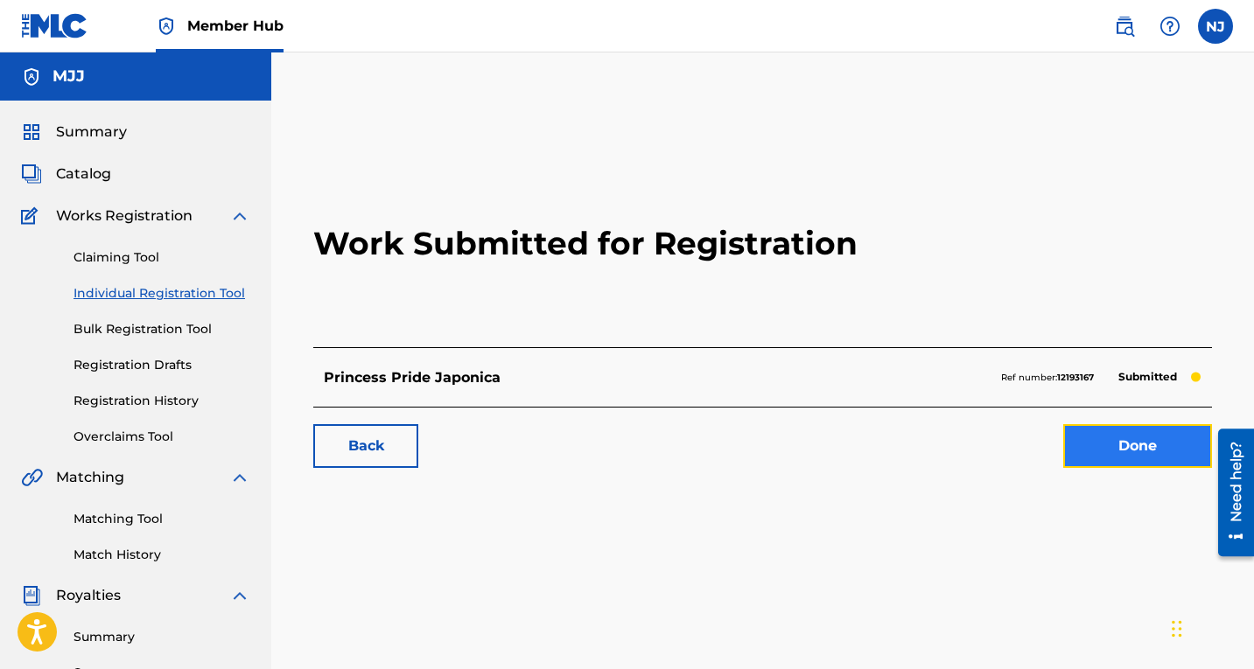
click at [1124, 444] on link "Done" at bounding box center [1137, 446] width 149 height 44
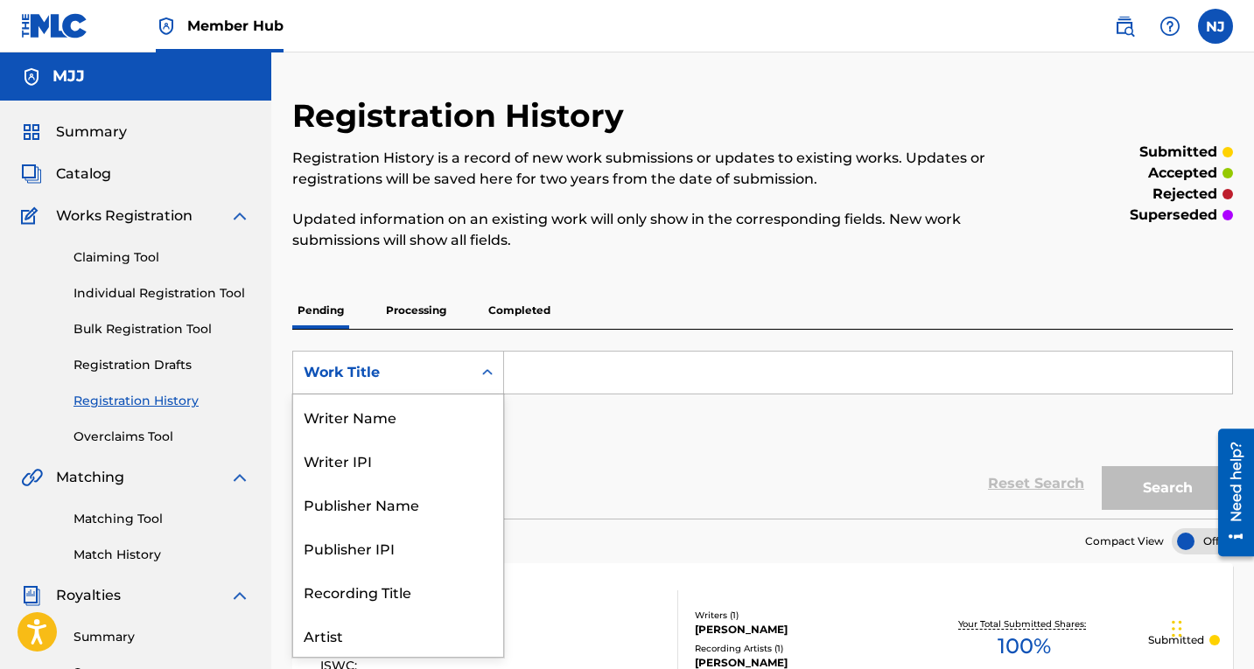
click at [487, 369] on icon "Search Form" at bounding box center [487, 372] width 17 height 17
click at [363, 632] on div "Work Title" at bounding box center [398, 635] width 210 height 44
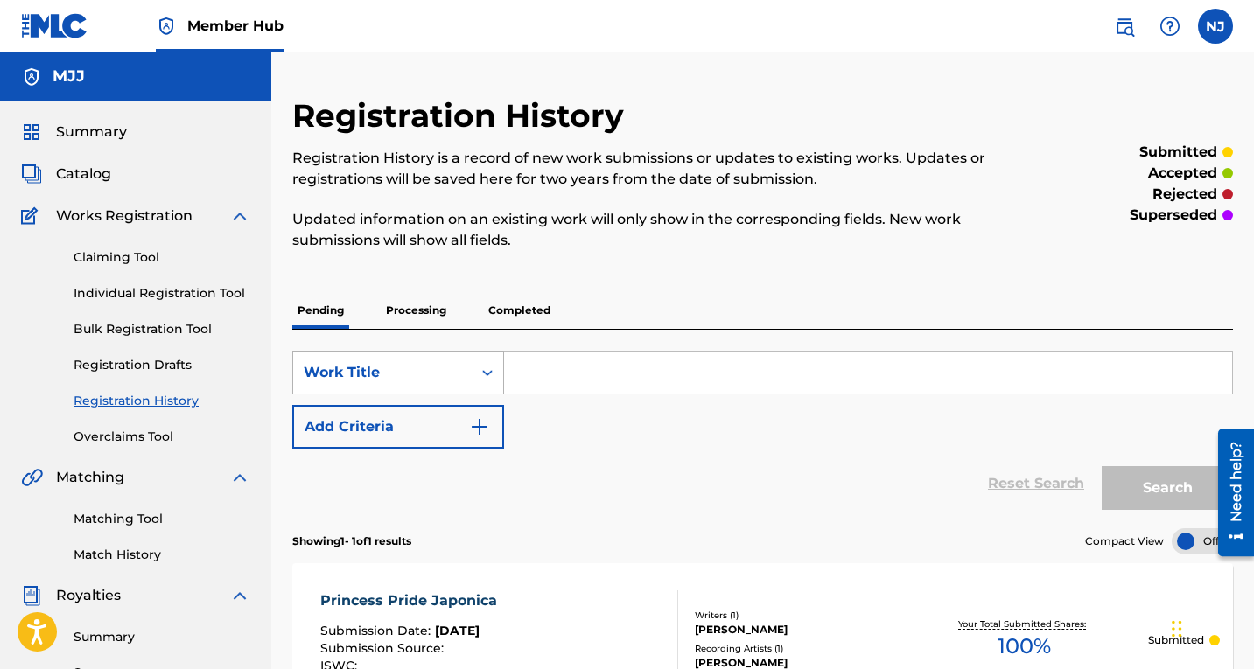
click at [488, 367] on icon "Search Form" at bounding box center [487, 372] width 17 height 17
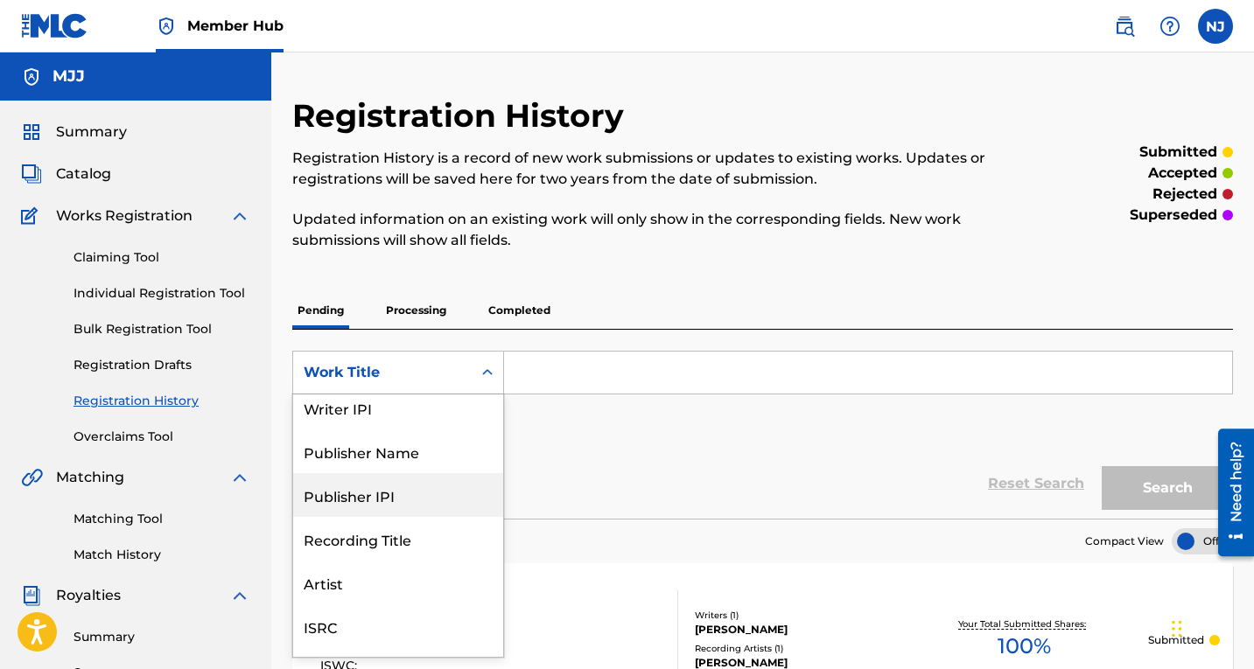
scroll to position [0, 0]
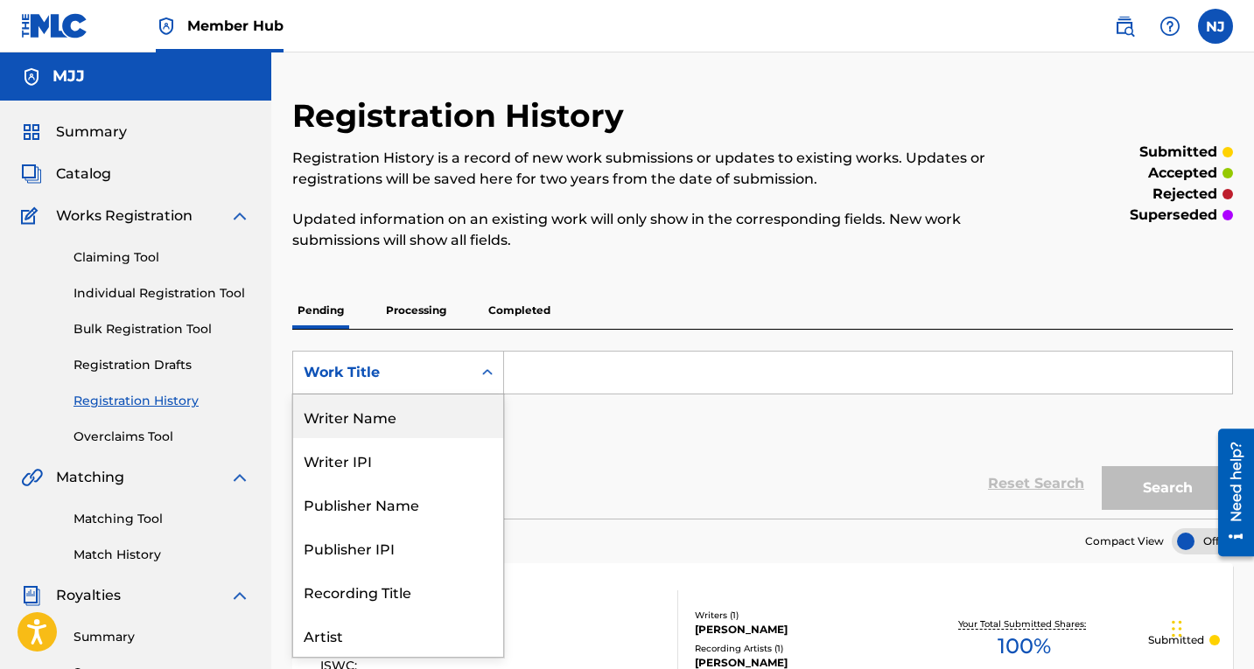
click at [363, 409] on div "Writer Name" at bounding box center [398, 417] width 210 height 44
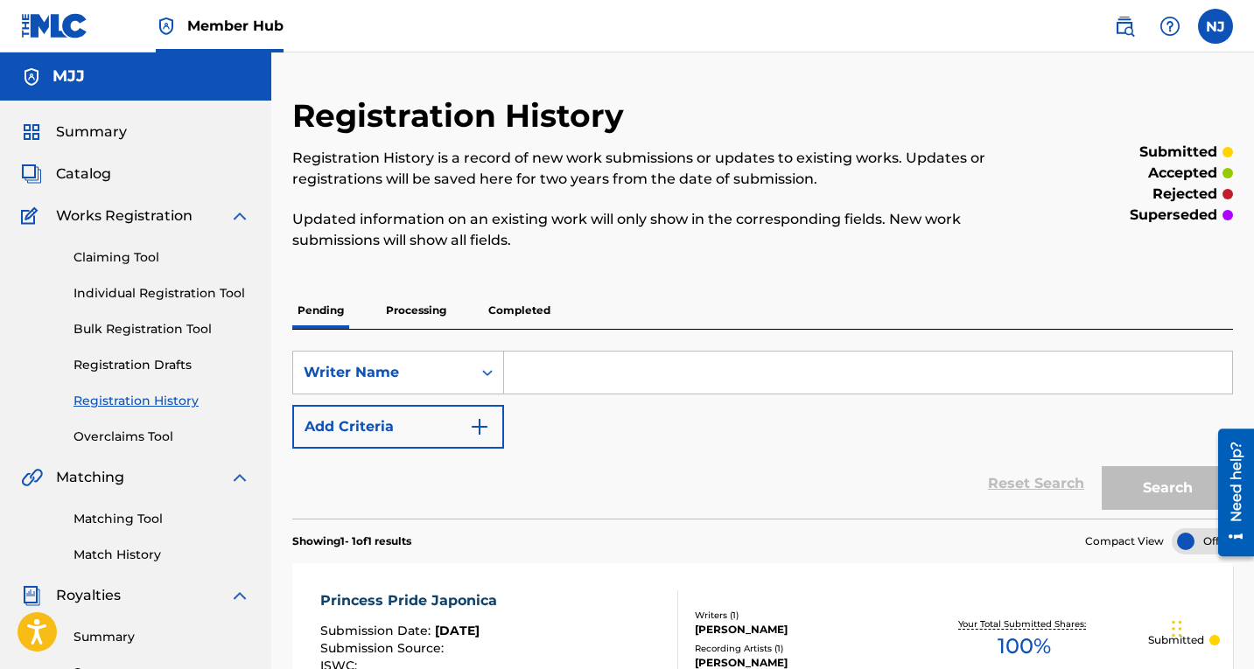
click at [533, 363] on input "Search Form" at bounding box center [868, 373] width 728 height 42
type input "[PERSON_NAME]"
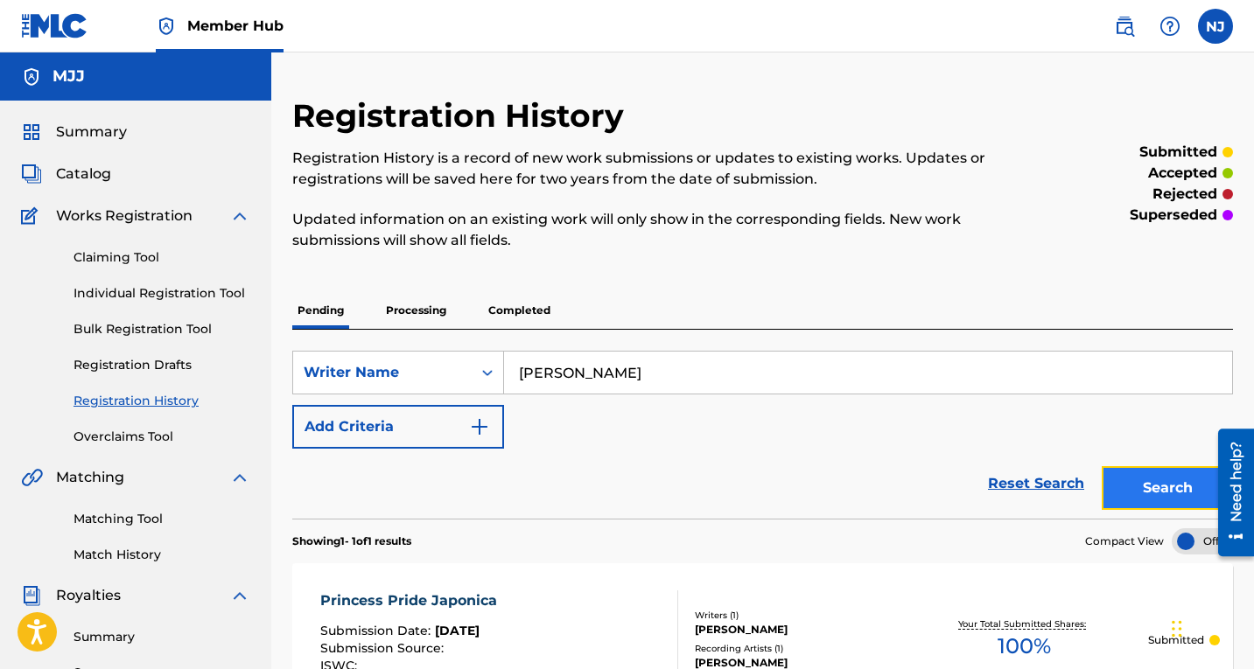
click at [1165, 477] on button "Search" at bounding box center [1167, 488] width 131 height 44
click at [902, 452] on div "Reset Search Search" at bounding box center [762, 484] width 941 height 70
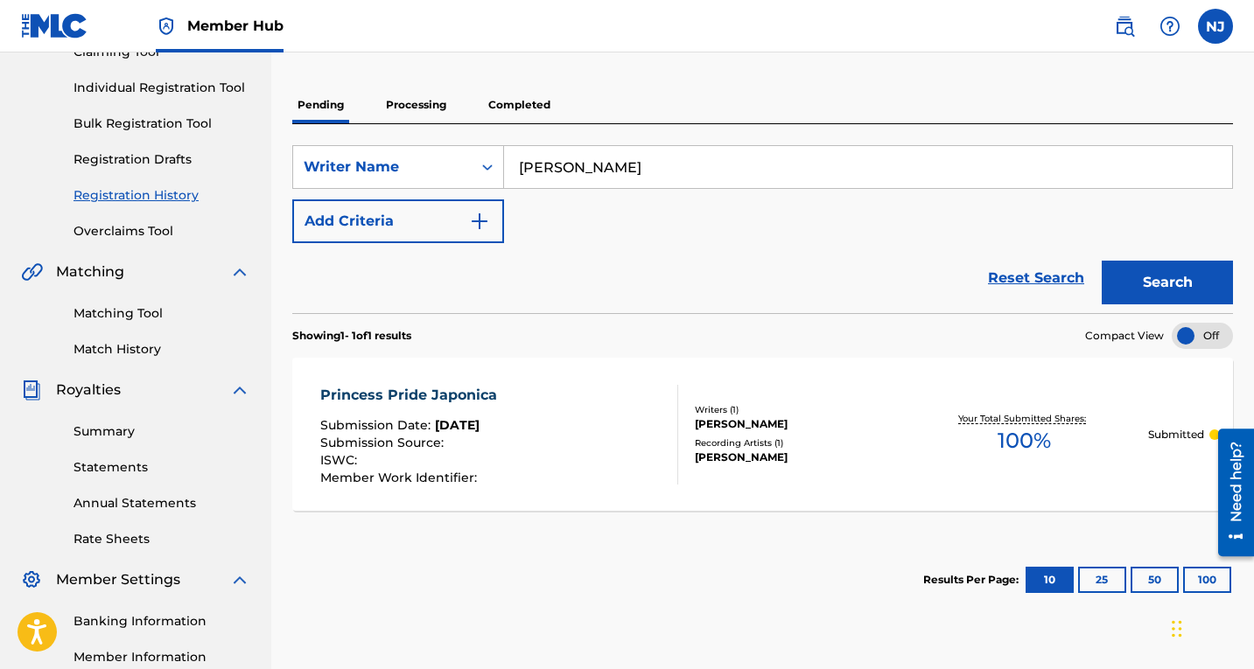
scroll to position [380, 0]
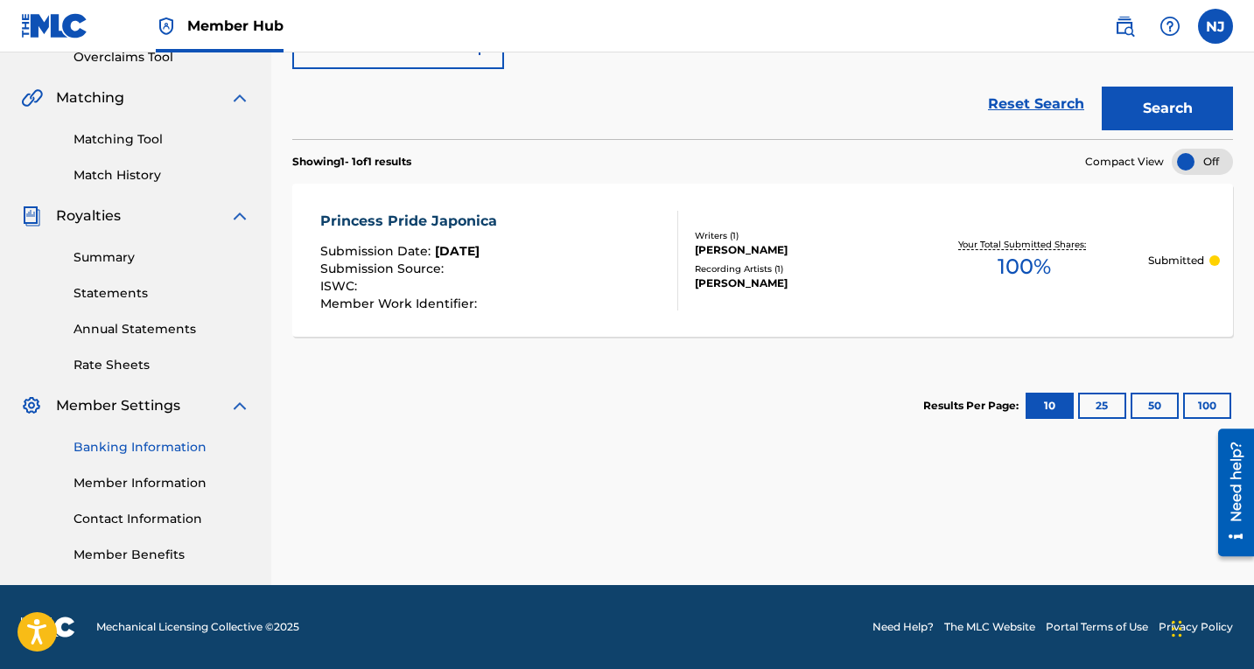
click at [181, 442] on link "Banking Information" at bounding box center [161, 447] width 177 height 18
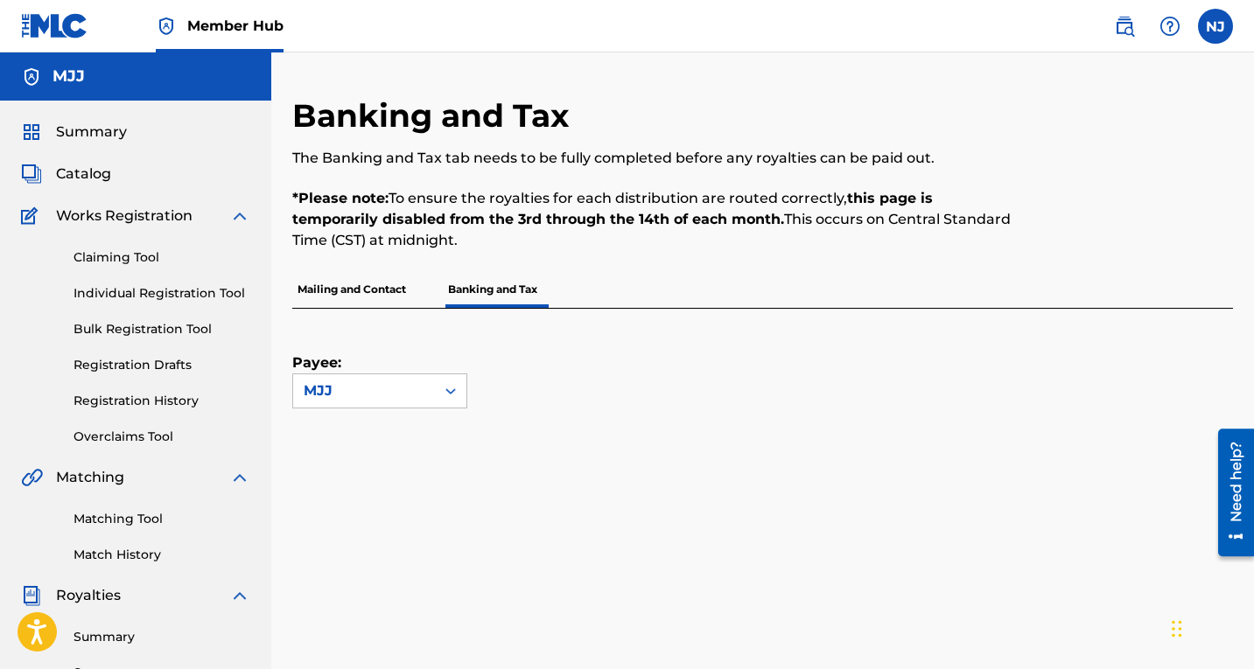
click at [1022, 392] on div "Payee: MJJ" at bounding box center [741, 359] width 899 height 100
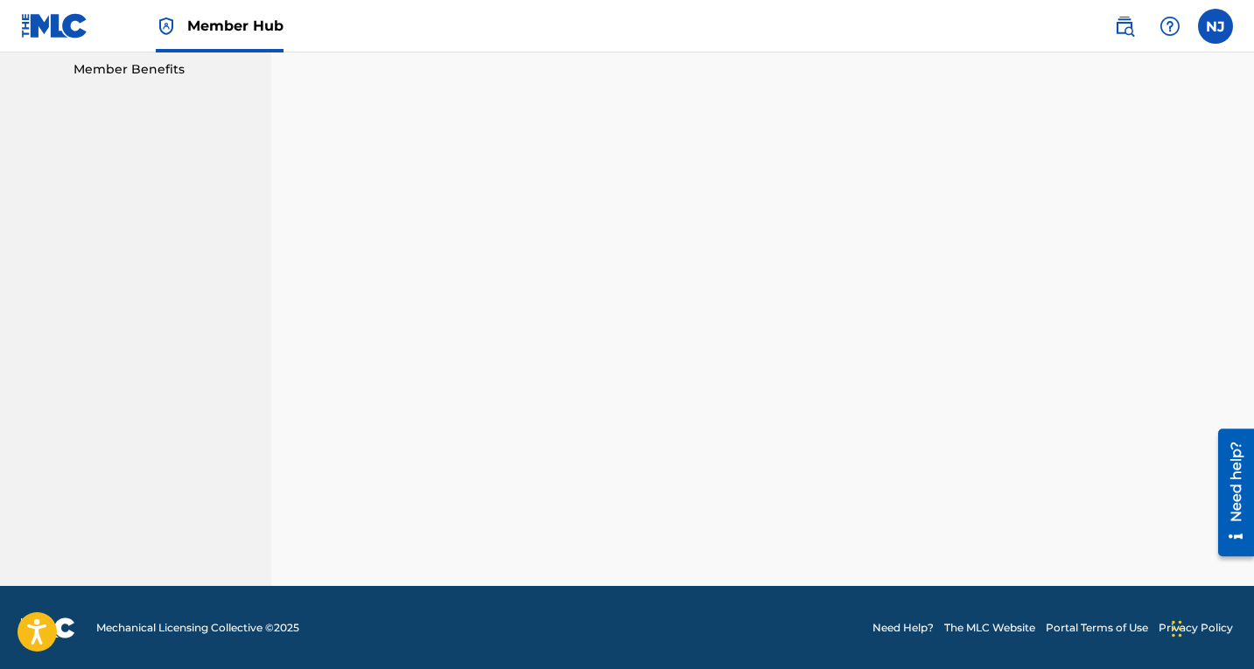
scroll to position [855, 0]
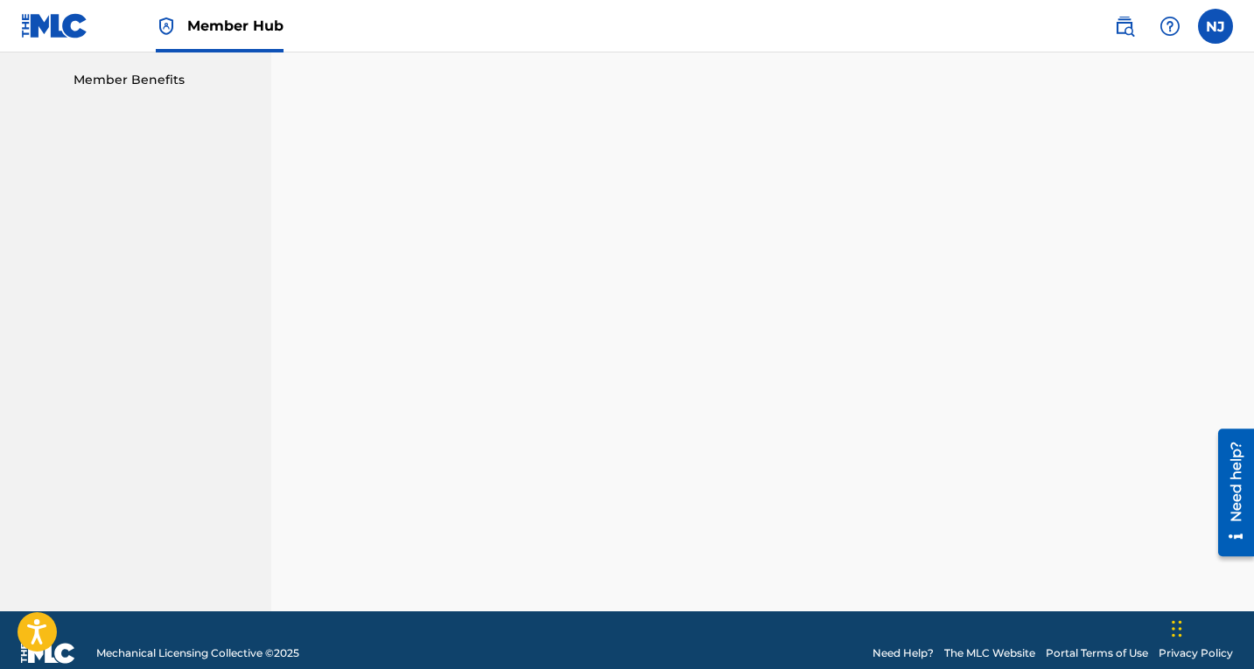
click at [1211, 87] on div "Payee: MJJ" at bounding box center [762, 33] width 941 height 1158
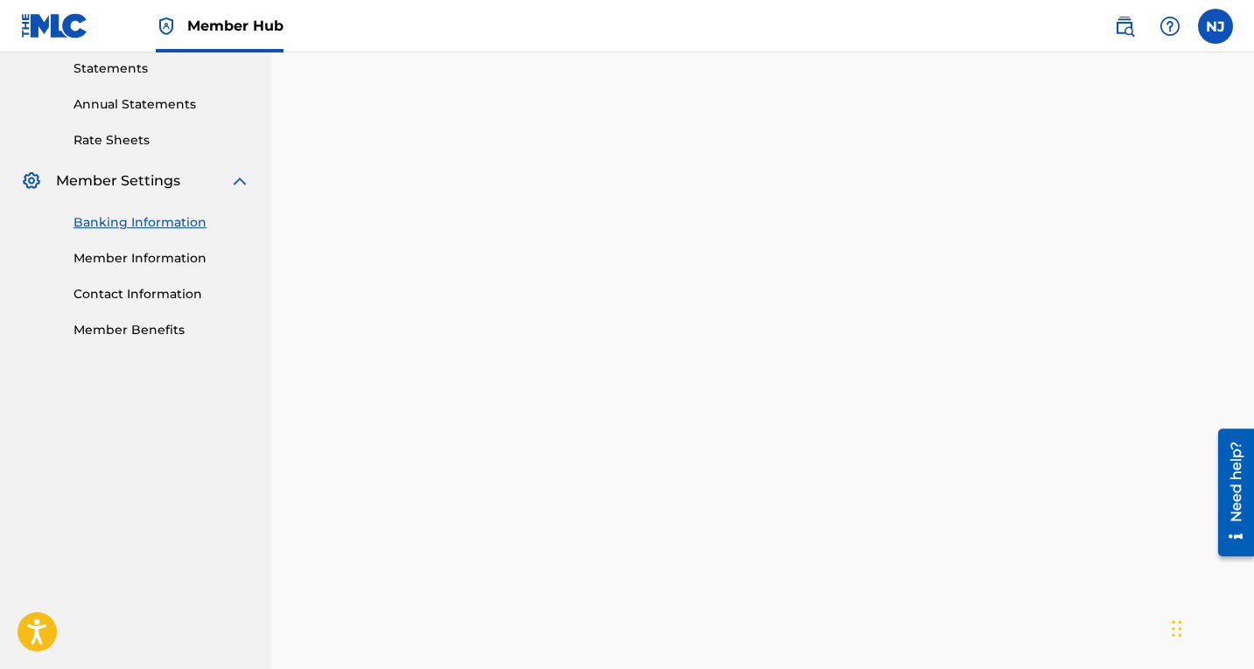
scroll to position [380, 0]
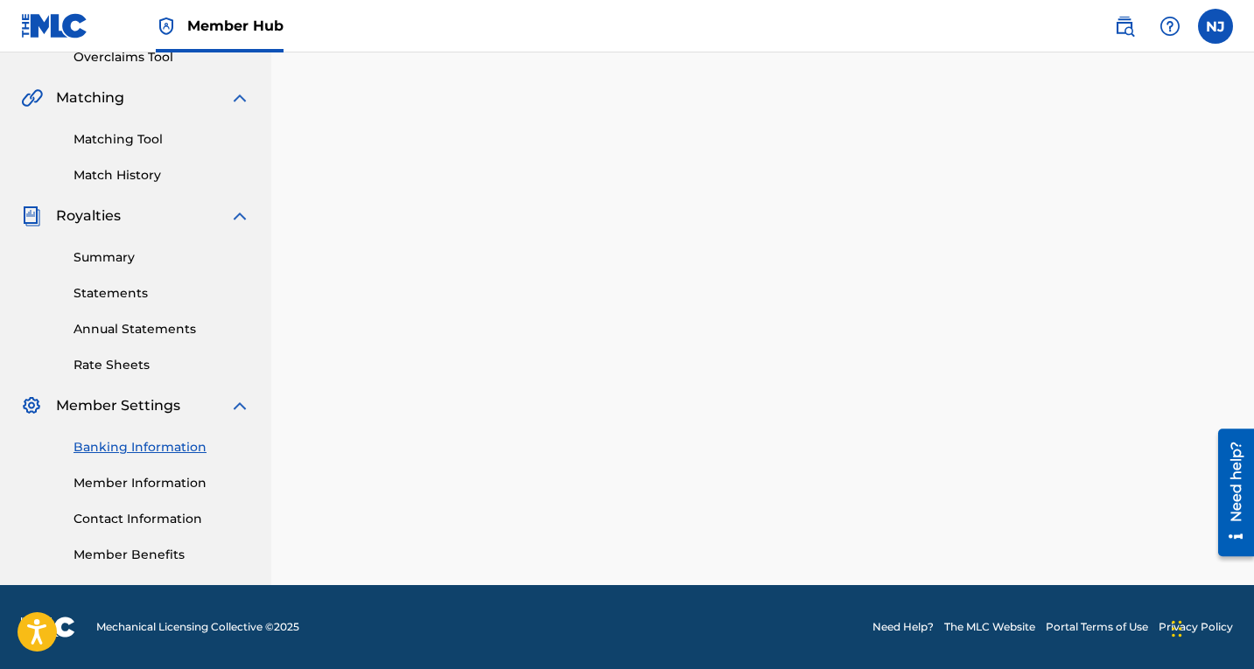
click at [156, 440] on link "Banking Information" at bounding box center [161, 447] width 177 height 18
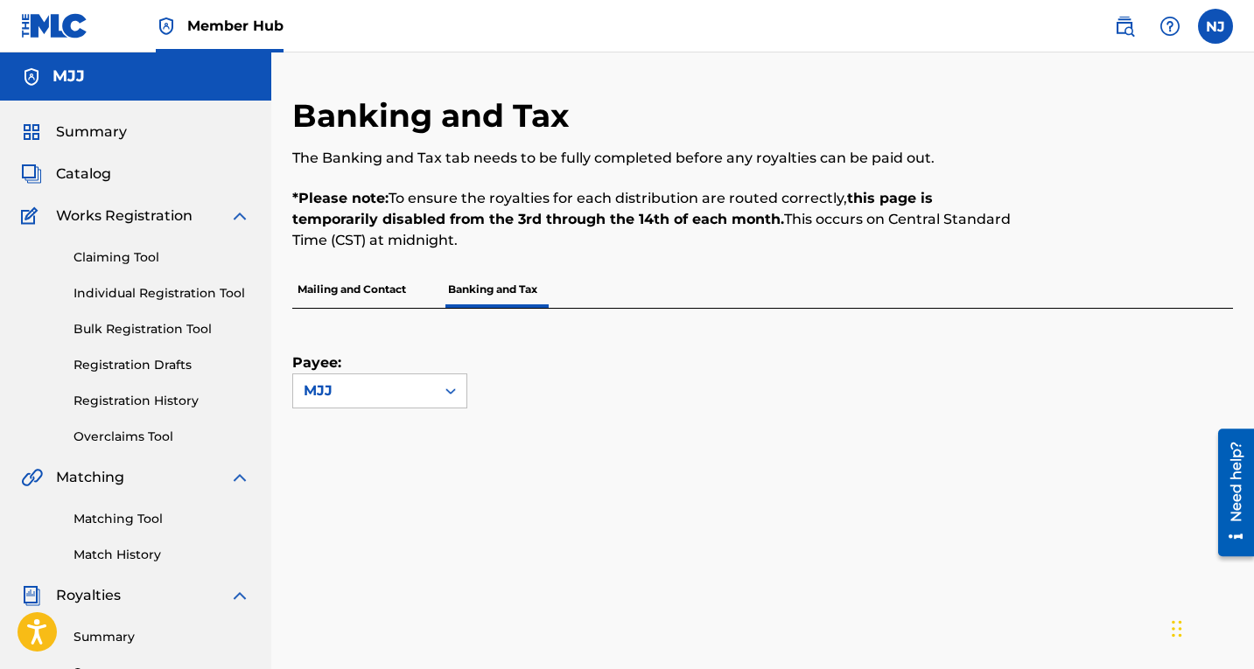
click at [731, 366] on div "Payee: MJJ" at bounding box center [741, 359] width 899 height 100
click at [449, 389] on icon at bounding box center [450, 390] width 17 height 17
click at [633, 368] on div "Payee: MJJ" at bounding box center [741, 359] width 899 height 100
click at [364, 283] on p "Mailing and Contact" at bounding box center [351, 289] width 119 height 37
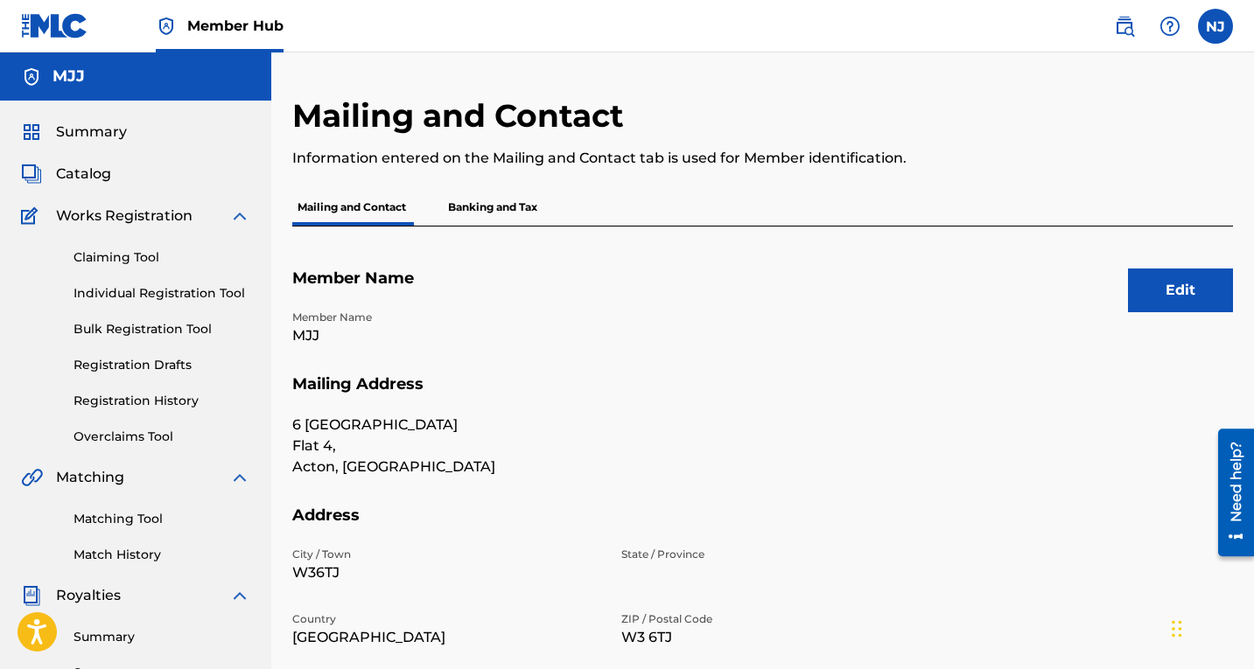
click at [1110, 555] on section "Address City / Town W36TJ State / Province Country [GEOGRAPHIC_DATA] ZIP / Post…" at bounding box center [762, 591] width 941 height 171
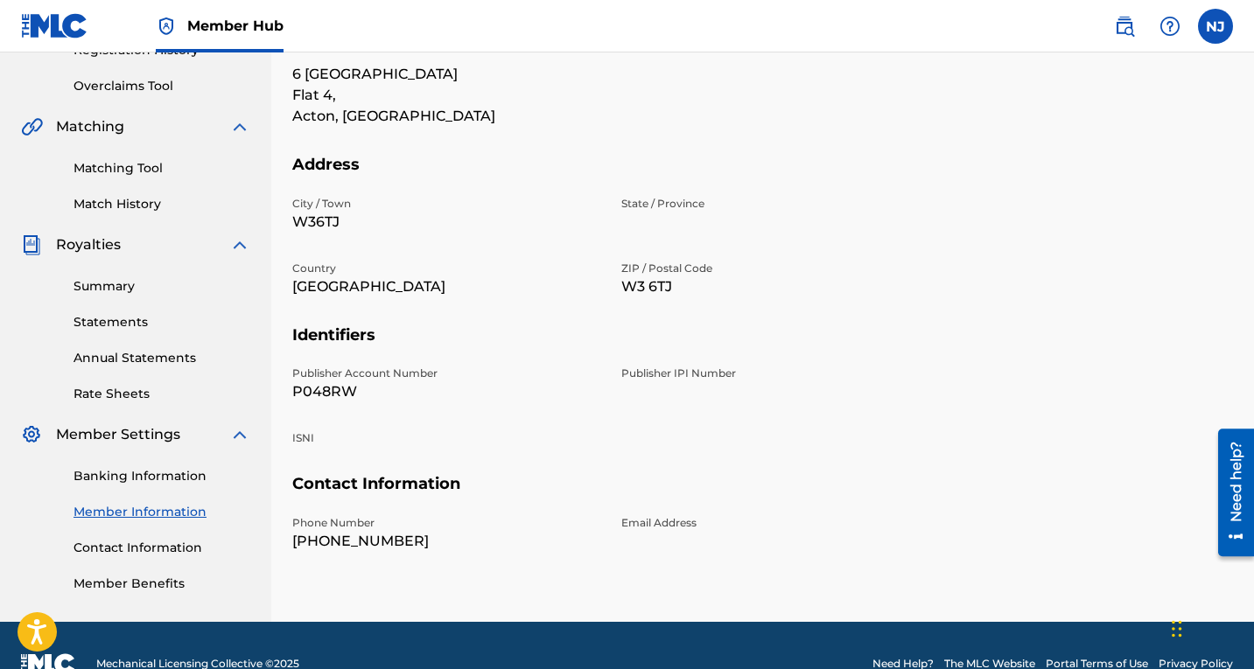
scroll to position [387, 0]
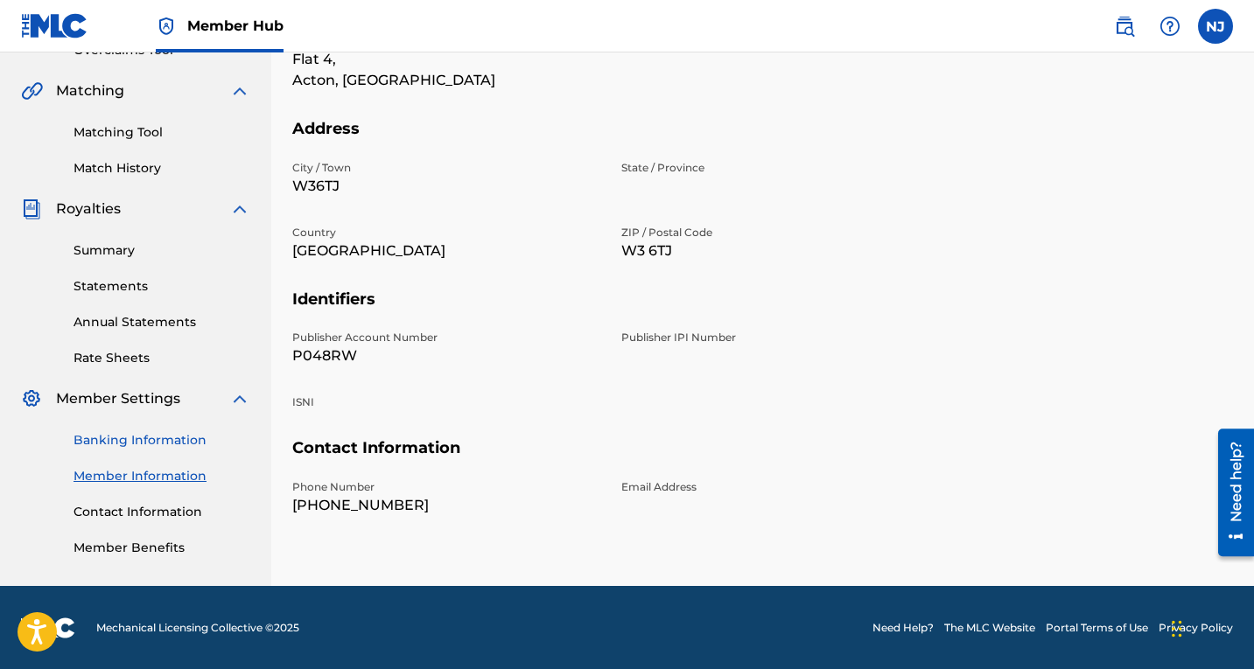
click at [130, 437] on link "Banking Information" at bounding box center [161, 440] width 177 height 18
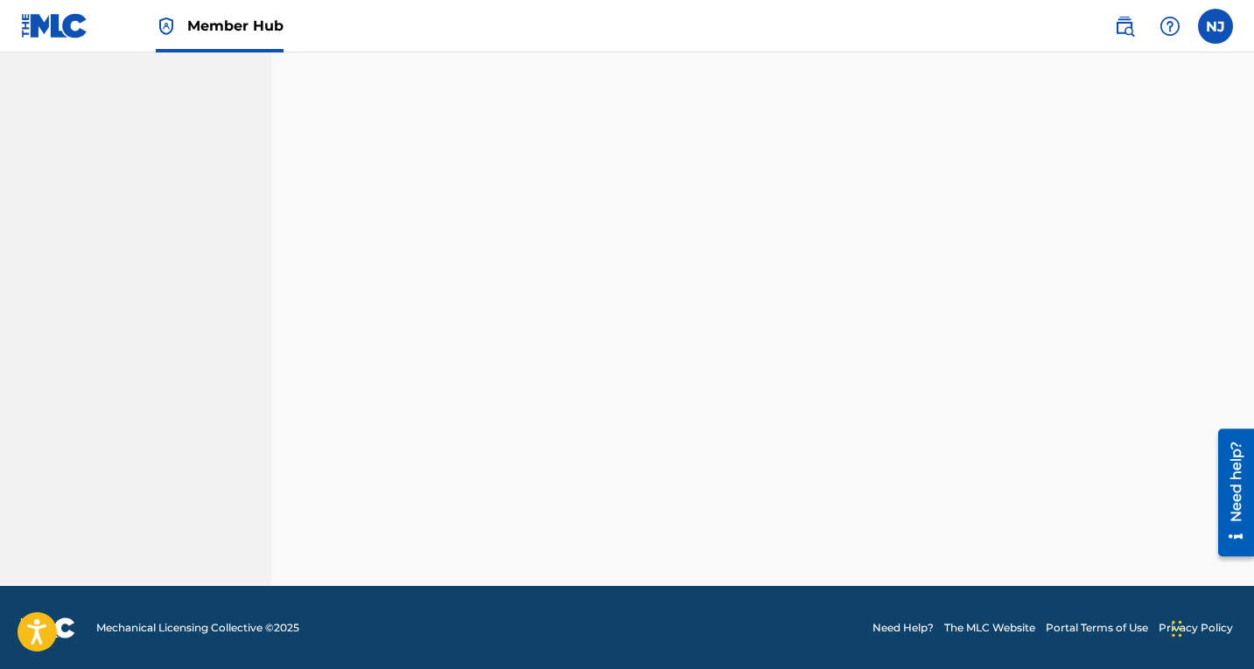
scroll to position [443, 0]
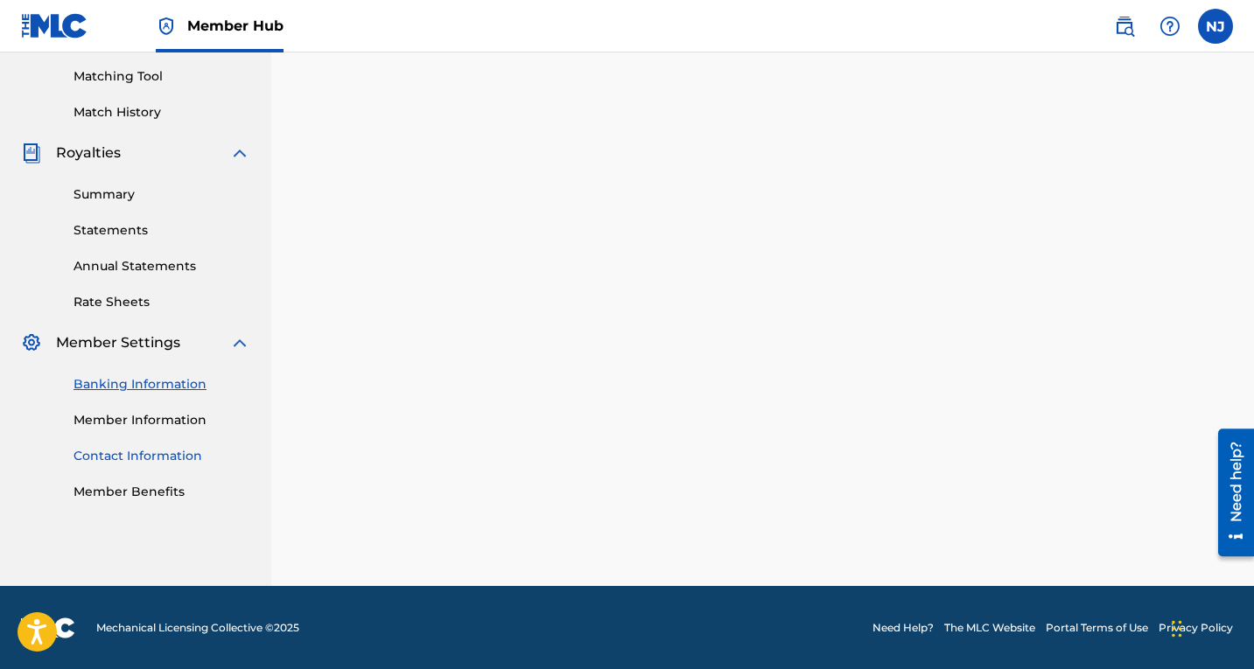
click at [129, 449] on link "Contact Information" at bounding box center [161, 456] width 177 height 18
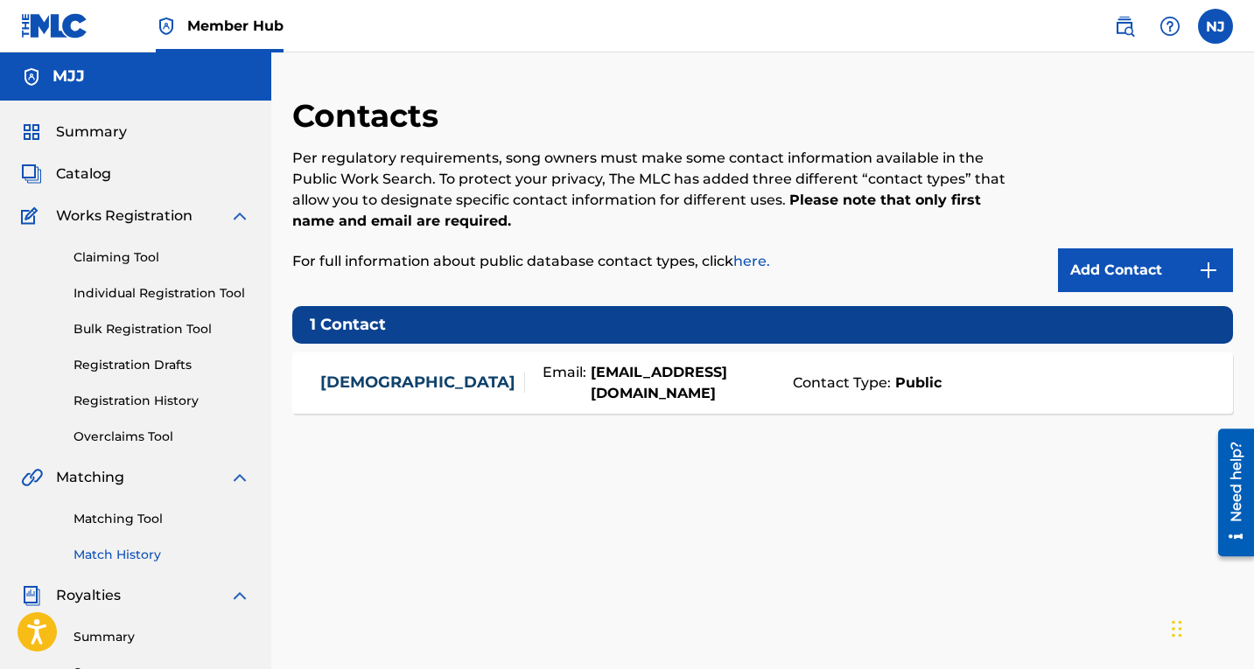
click at [130, 551] on link "Match History" at bounding box center [161, 555] width 177 height 18
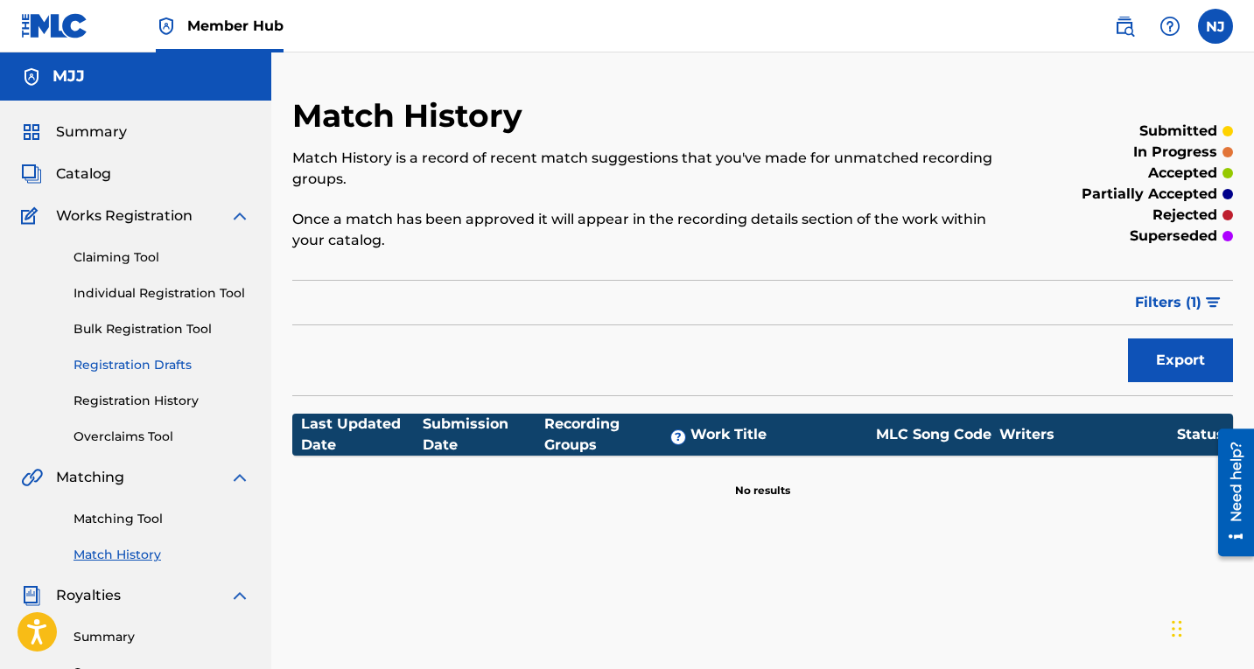
click at [146, 365] on link "Registration Drafts" at bounding box center [161, 365] width 177 height 18
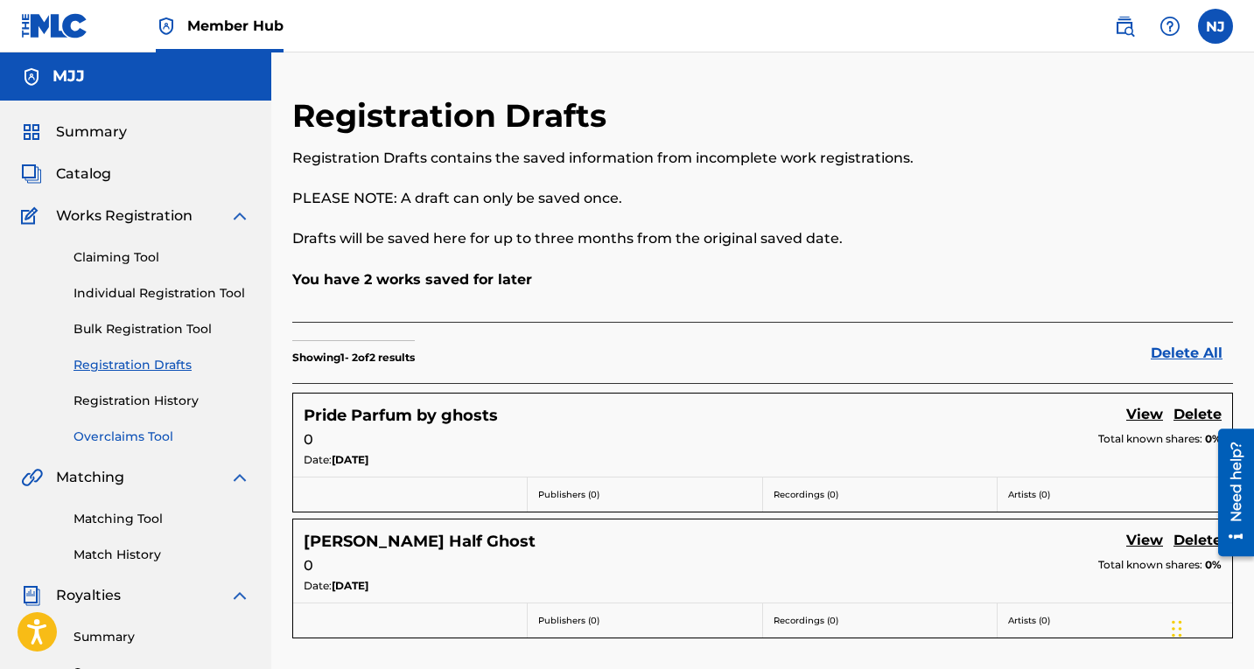
click at [129, 440] on link "Overclaims Tool" at bounding box center [161, 437] width 177 height 18
